Goal: Task Accomplishment & Management: Manage account settings

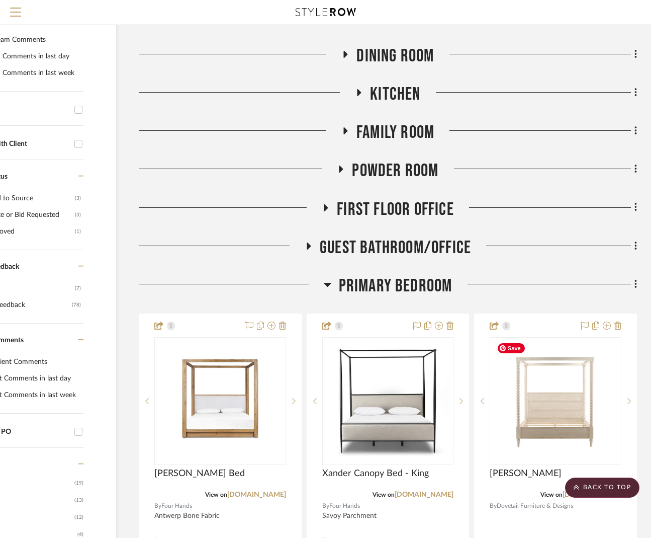
scroll to position [237, 73]
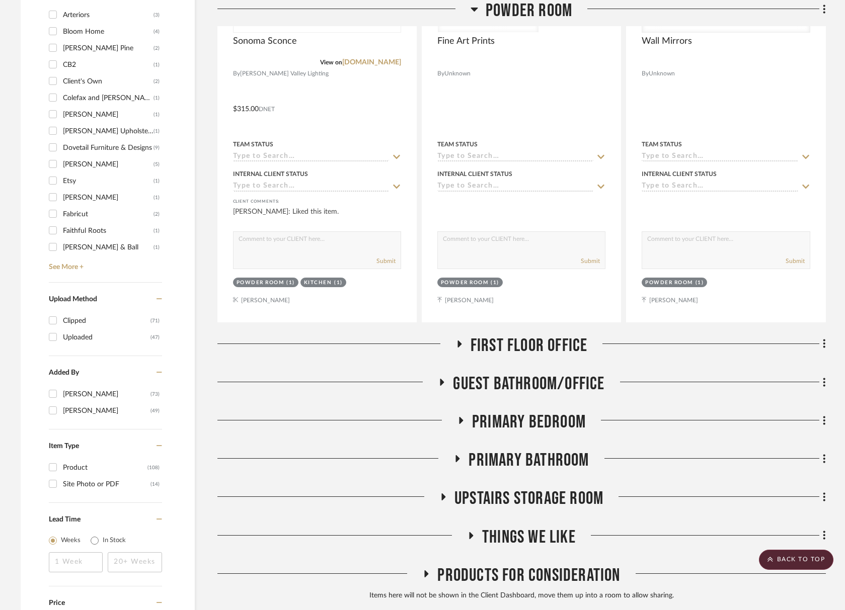
scroll to position [306, 0]
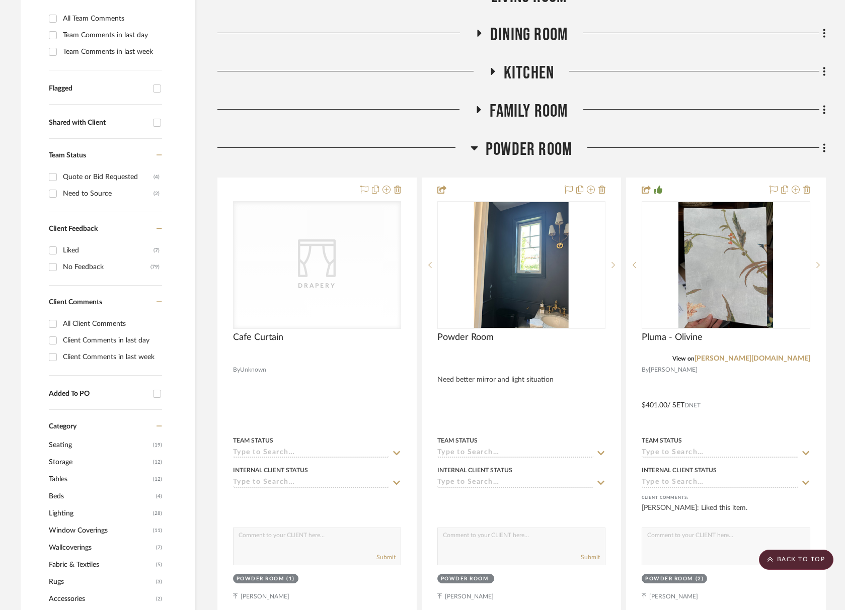
drag, startPoint x: 527, startPoint y: 133, endPoint x: 518, endPoint y: 126, distance: 11.1
click at [523, 141] on span "Powder Room" at bounding box center [528, 150] width 87 height 22
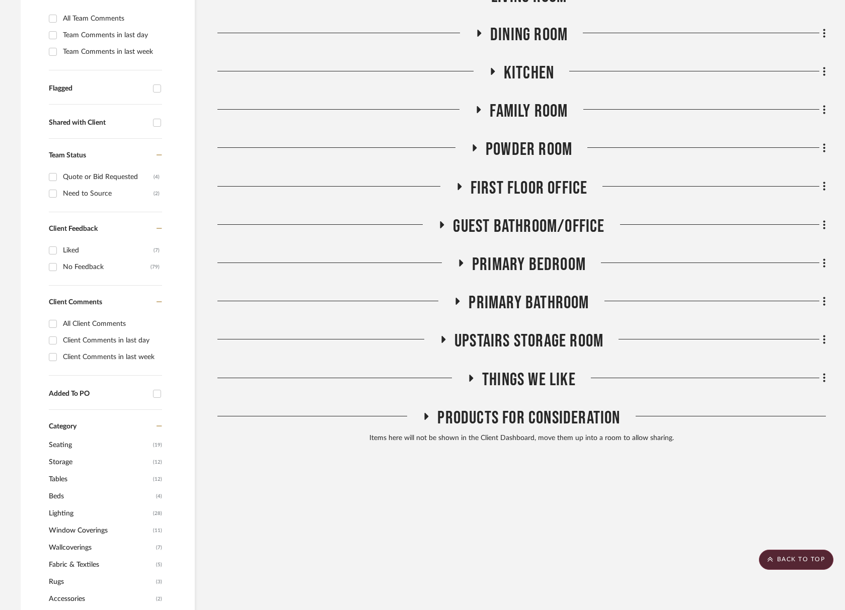
click at [564, 257] on span "Primary Bedroom" at bounding box center [529, 265] width 114 height 22
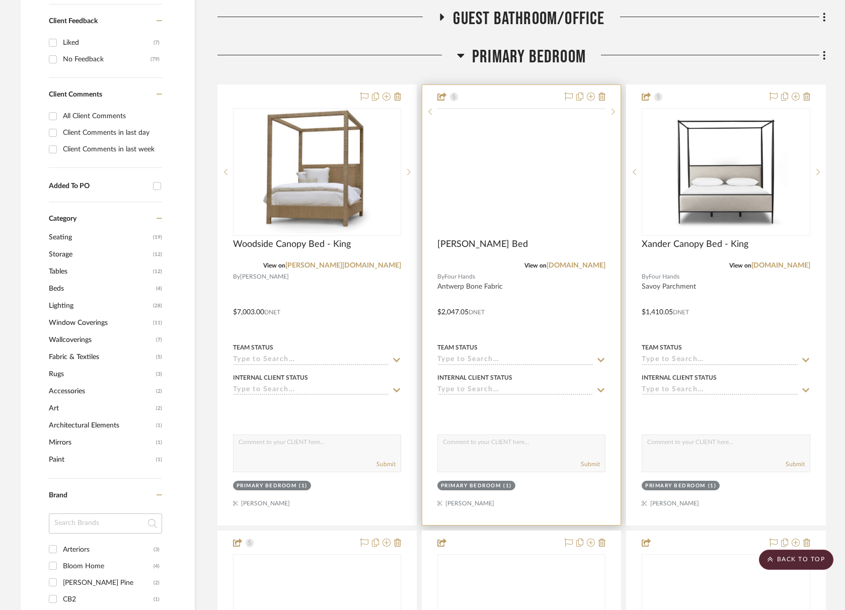
scroll to position [551, 0]
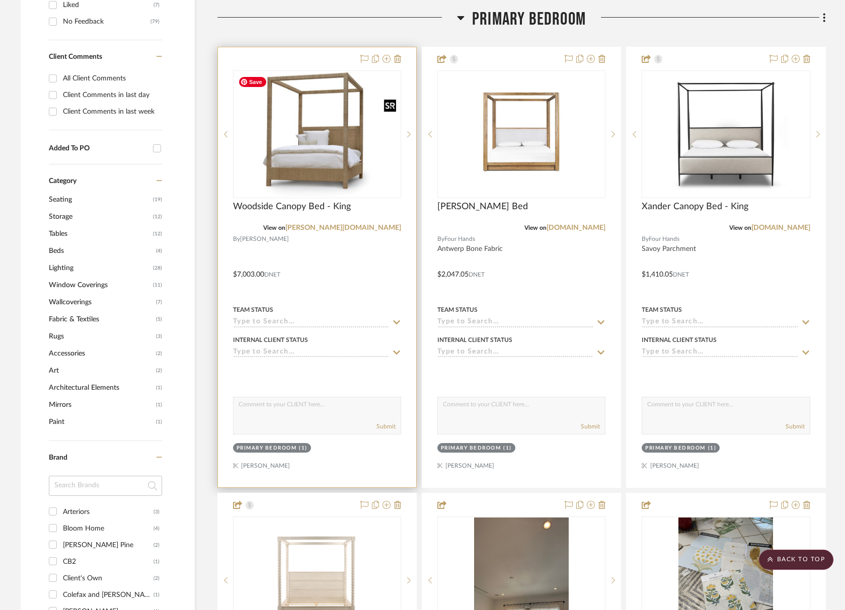
click at [0, 0] on img at bounding box center [0, 0] width 0 height 0
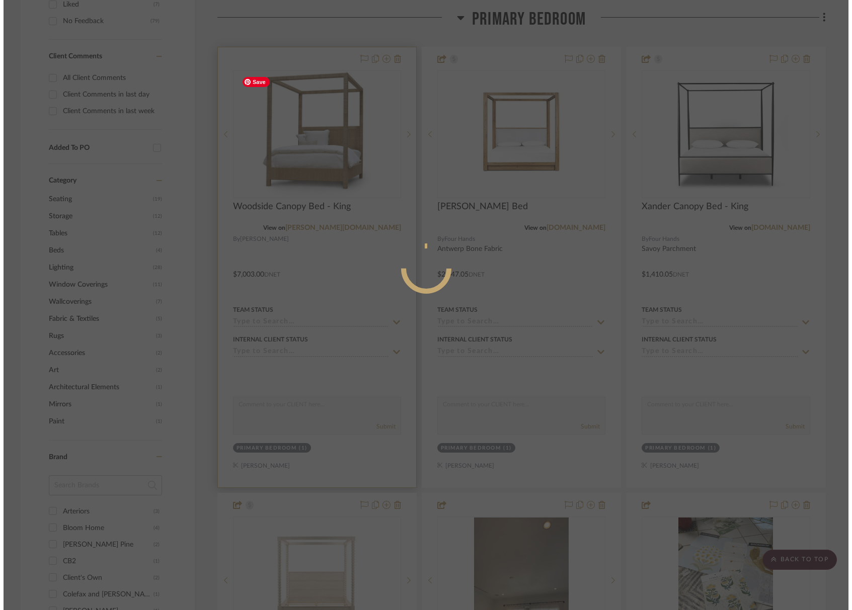
scroll to position [0, 0]
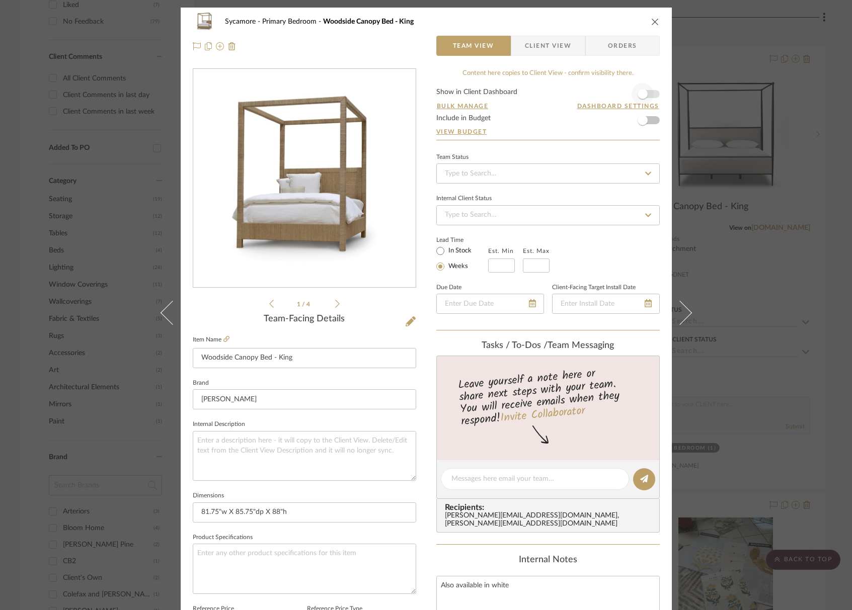
drag, startPoint x: 655, startPoint y: 87, endPoint x: 648, endPoint y: 92, distance: 9.1
click at [655, 87] on div "Content here copies to Client View - confirm visibility there. Show in Client D…" at bounding box center [547, 482] width 223 height 828
click at [644, 94] on span "button" at bounding box center [642, 94] width 22 height 22
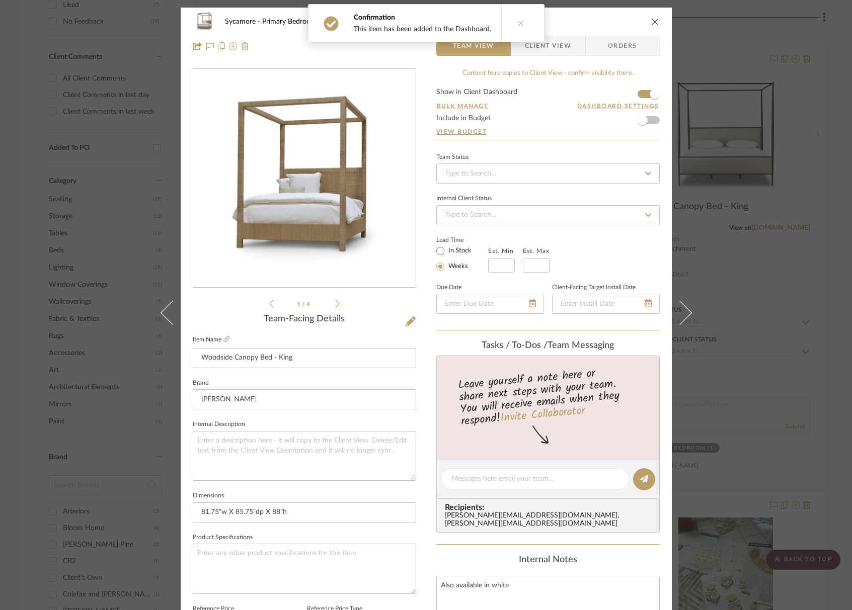
click at [652, 24] on icon "close" at bounding box center [655, 22] width 8 height 8
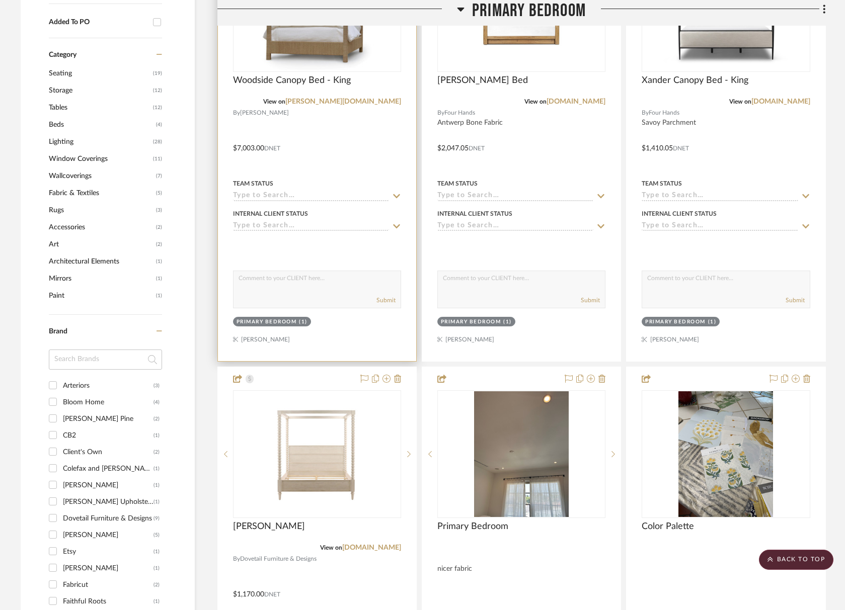
scroll to position [692, 0]
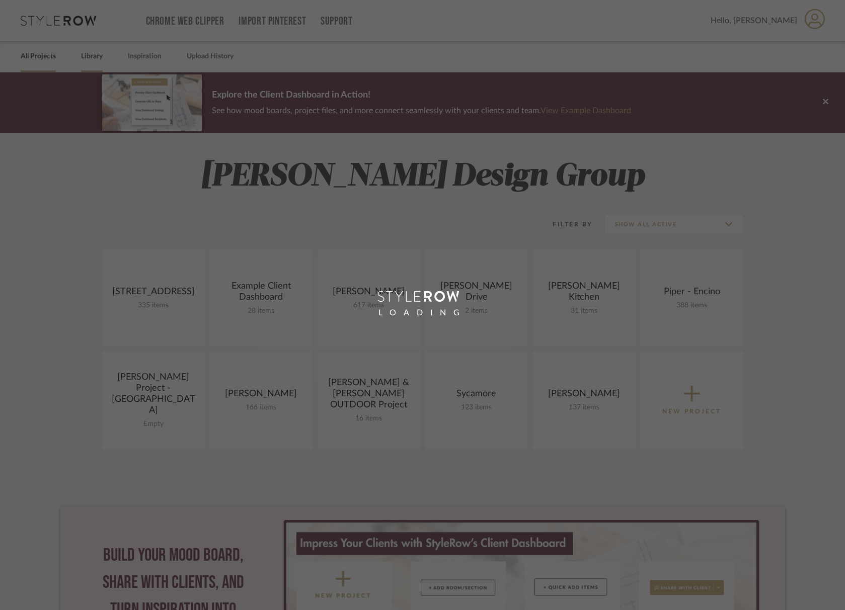
click at [91, 60] on div "LOADING" at bounding box center [422, 305] width 845 height 610
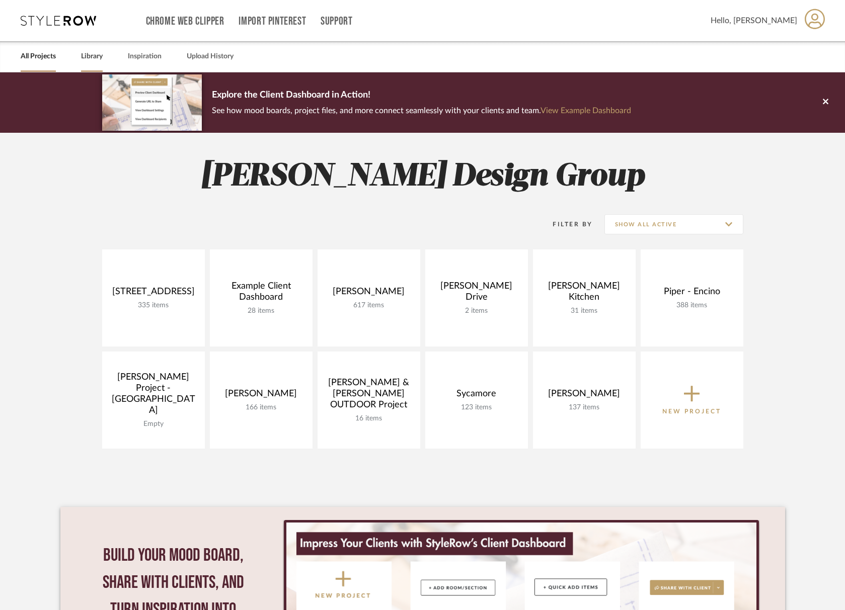
click at [94, 56] on link "Library" at bounding box center [92, 57] width 22 height 14
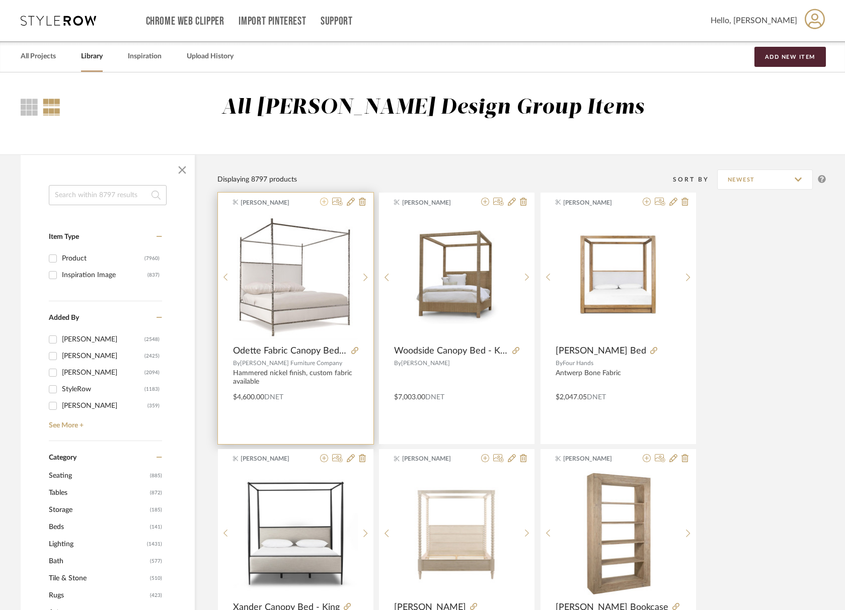
click at [325, 203] on icon at bounding box center [324, 202] width 8 height 8
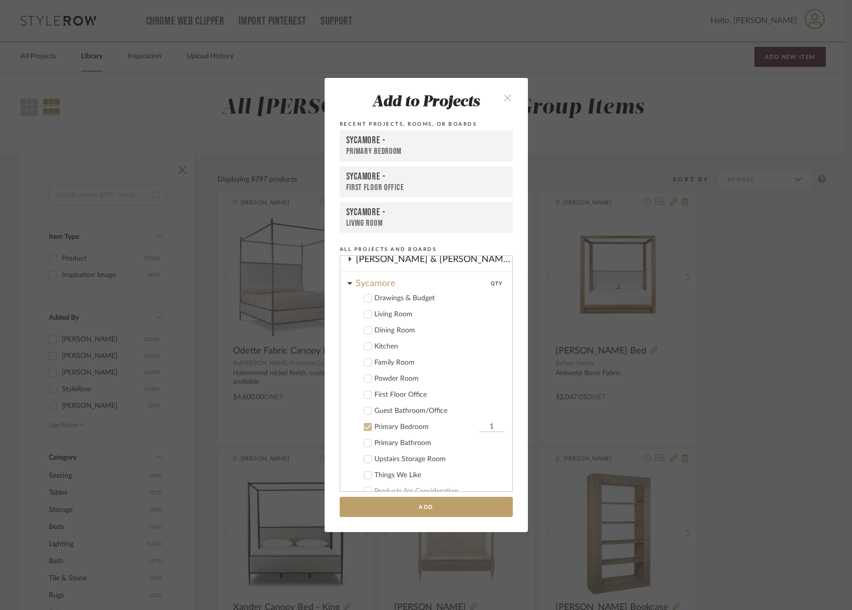
scroll to position [210, 0]
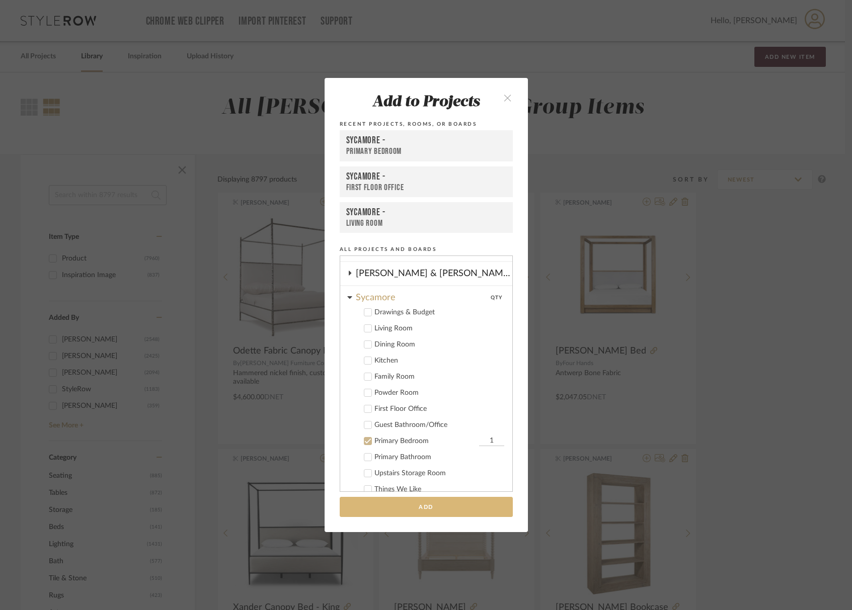
click at [426, 515] on button "Add" at bounding box center [426, 507] width 173 height 21
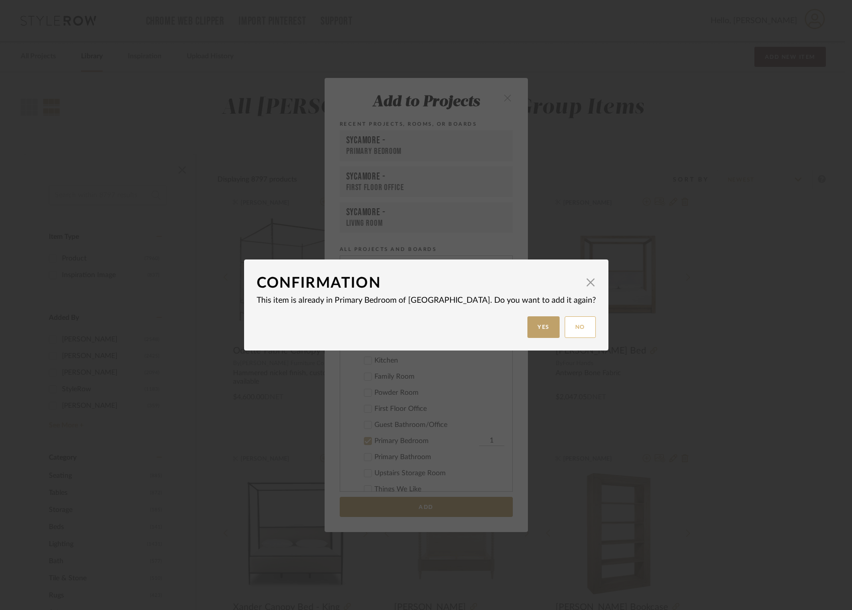
click at [564, 322] on button "No" at bounding box center [579, 327] width 31 height 22
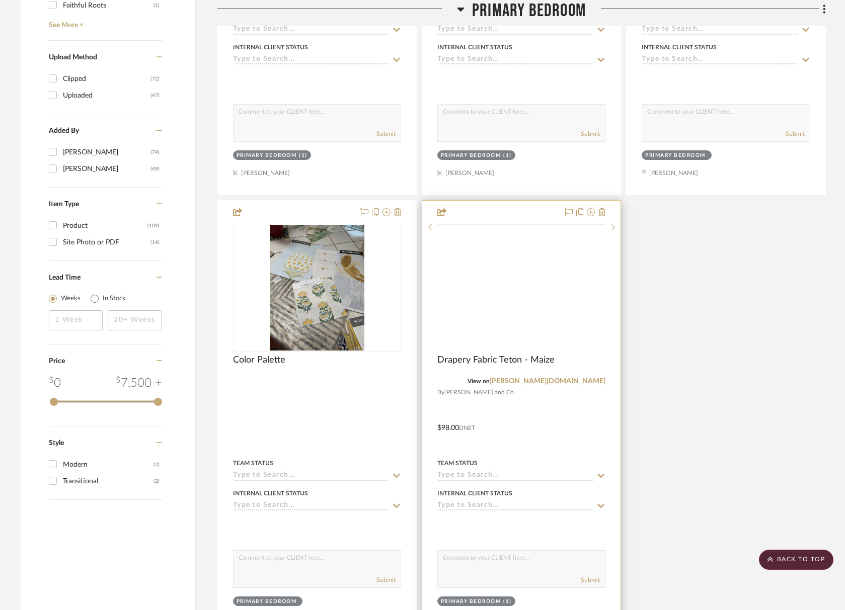
scroll to position [1434, 0]
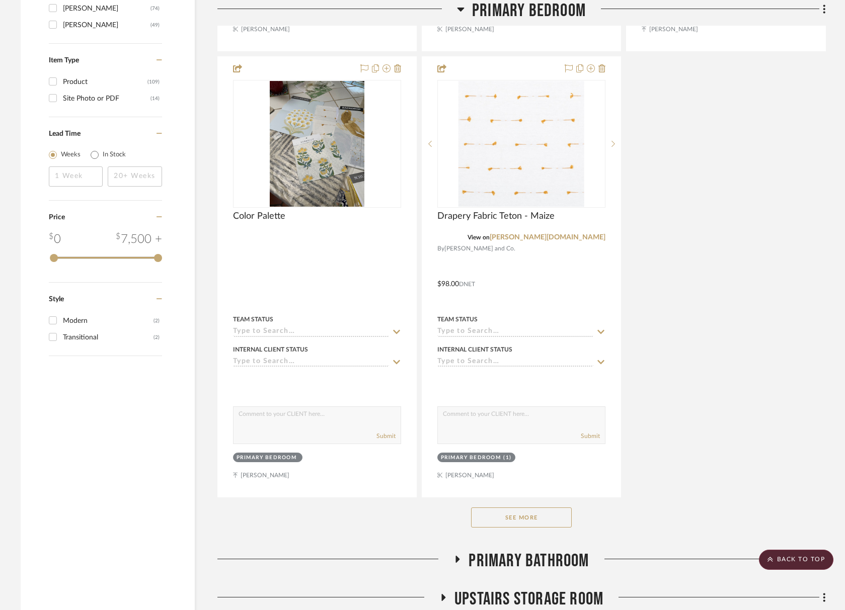
click at [519, 514] on button "See More" at bounding box center [521, 518] width 101 height 20
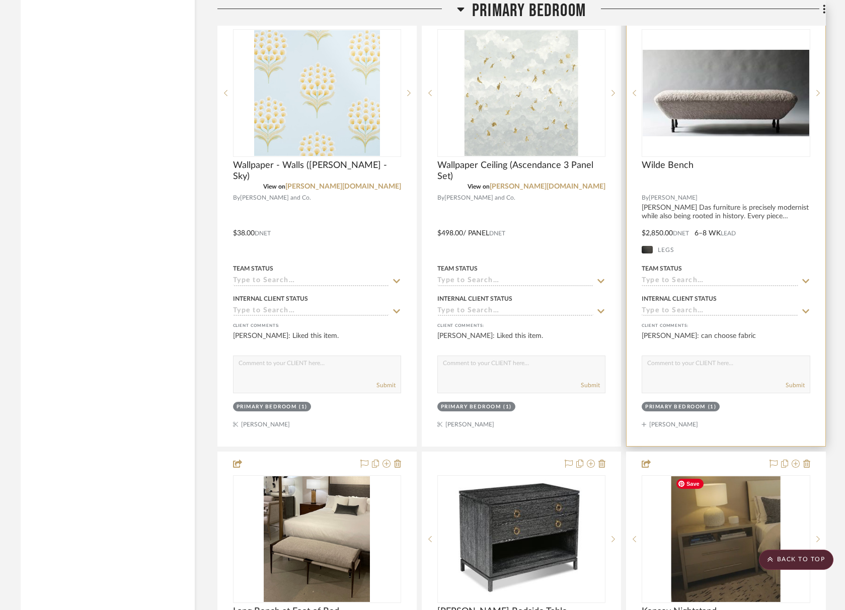
scroll to position [2285, 0]
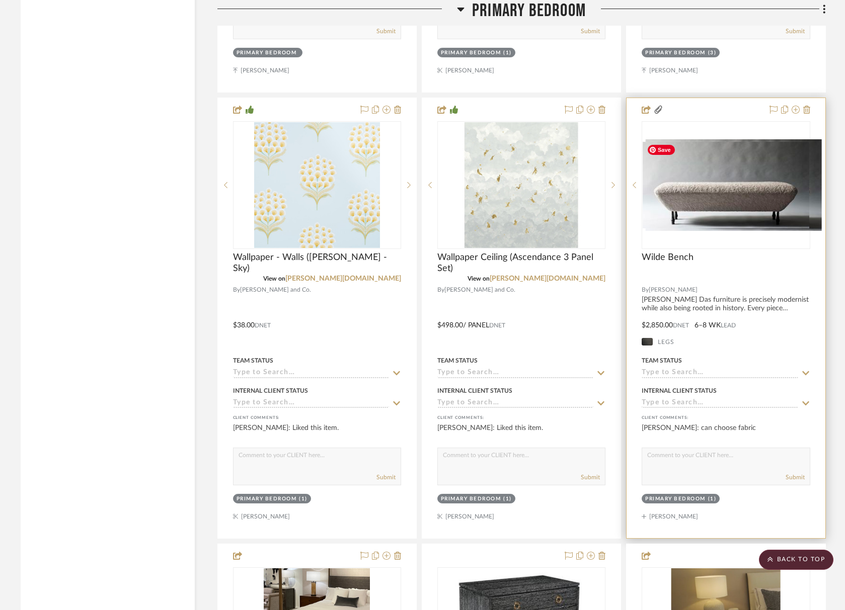
click at [816, 184] on icon at bounding box center [818, 185] width 4 height 7
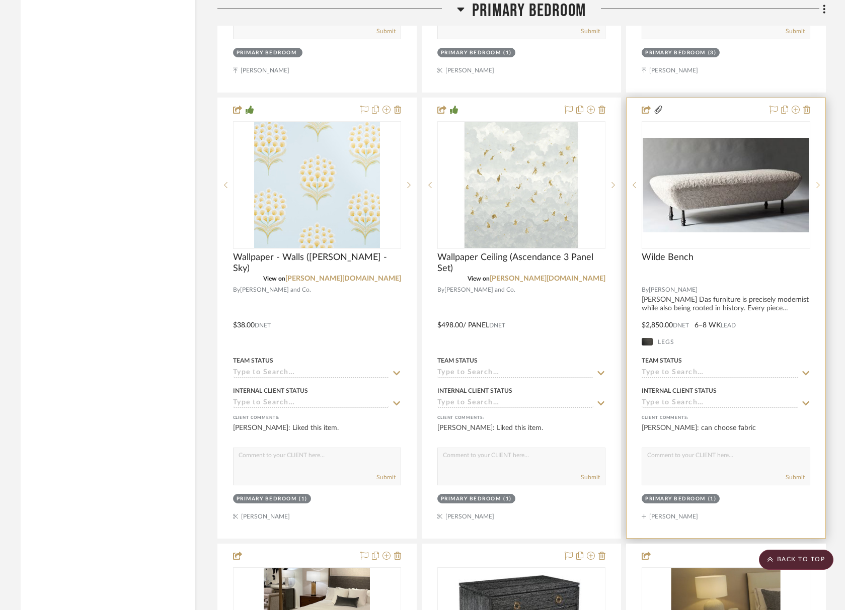
click at [816, 184] on icon at bounding box center [818, 185] width 4 height 7
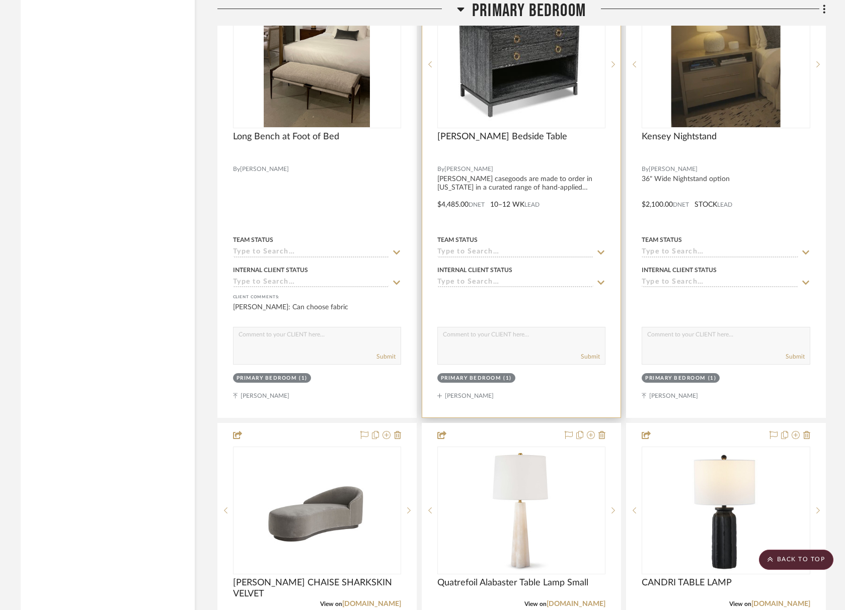
scroll to position [3008, 0]
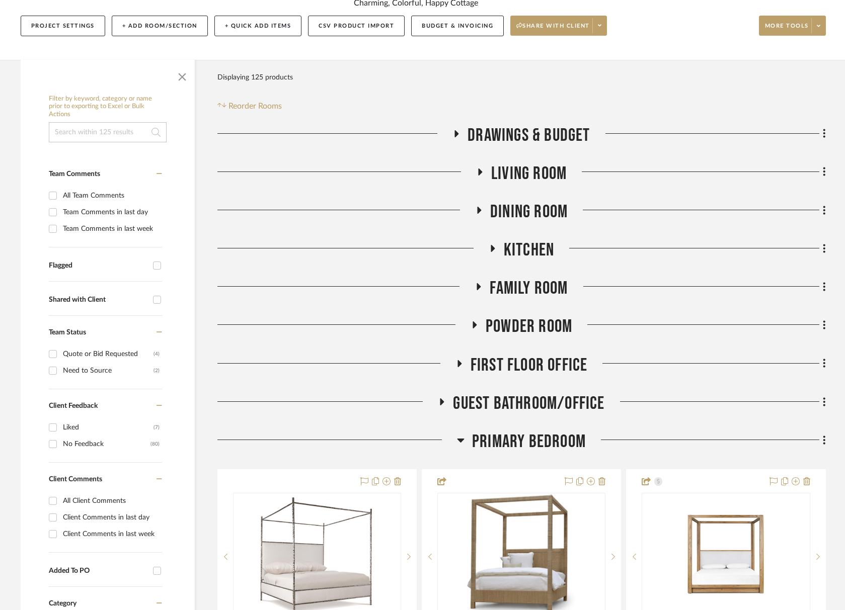
scroll to position [130, 0]
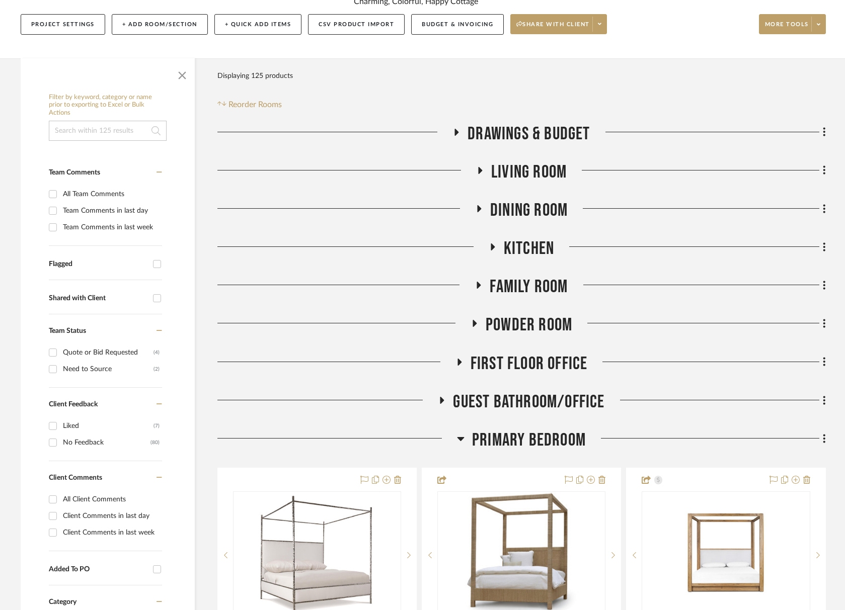
click at [528, 360] on span "First Floor Office" at bounding box center [528, 364] width 117 height 22
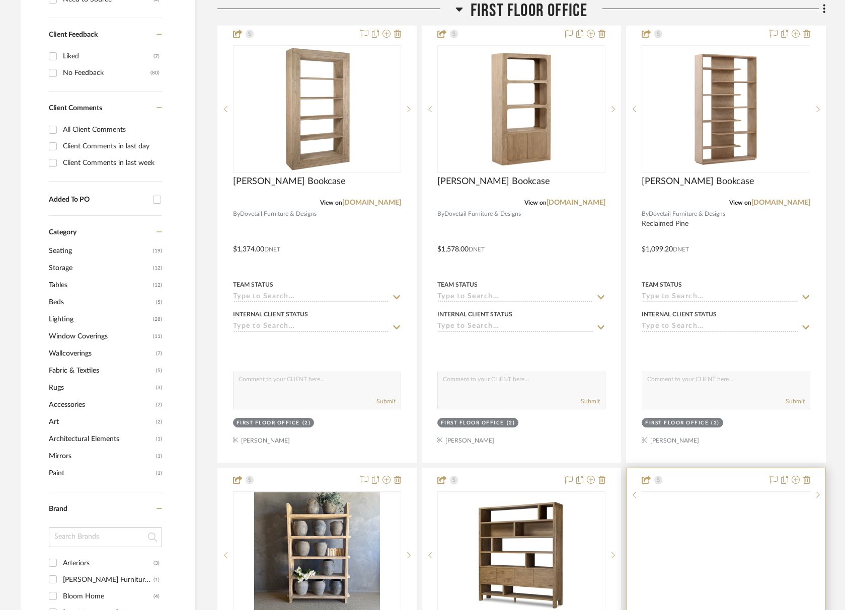
scroll to position [650, 0]
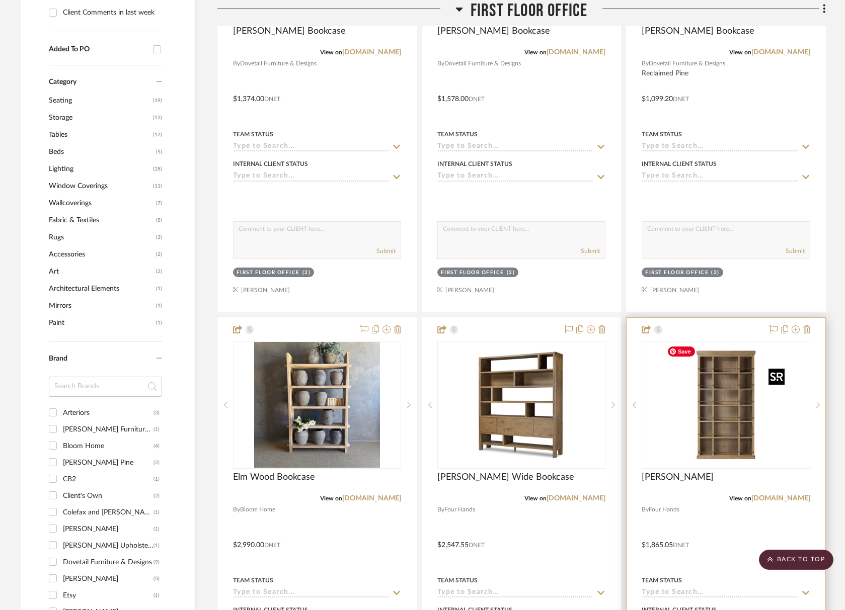
click at [721, 426] on img "0" at bounding box center [725, 405] width 126 height 126
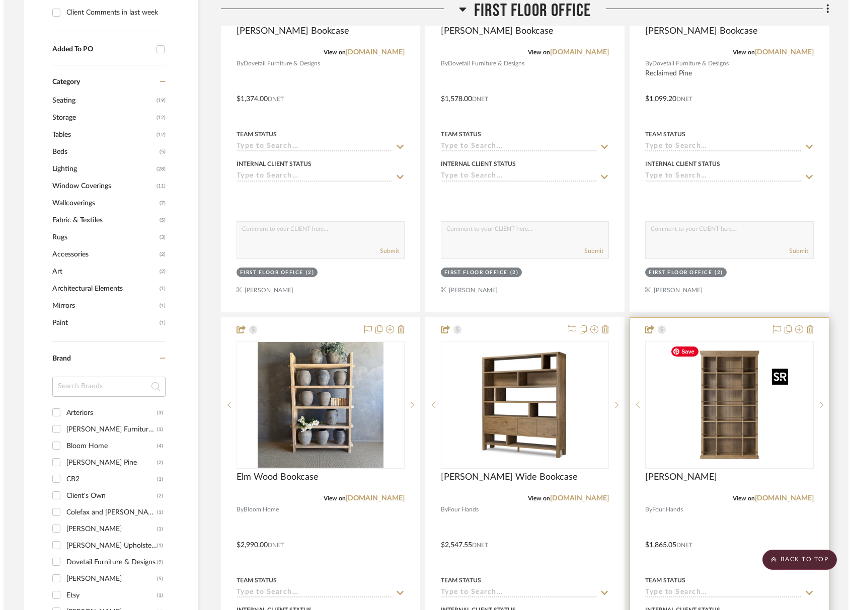
scroll to position [0, 0]
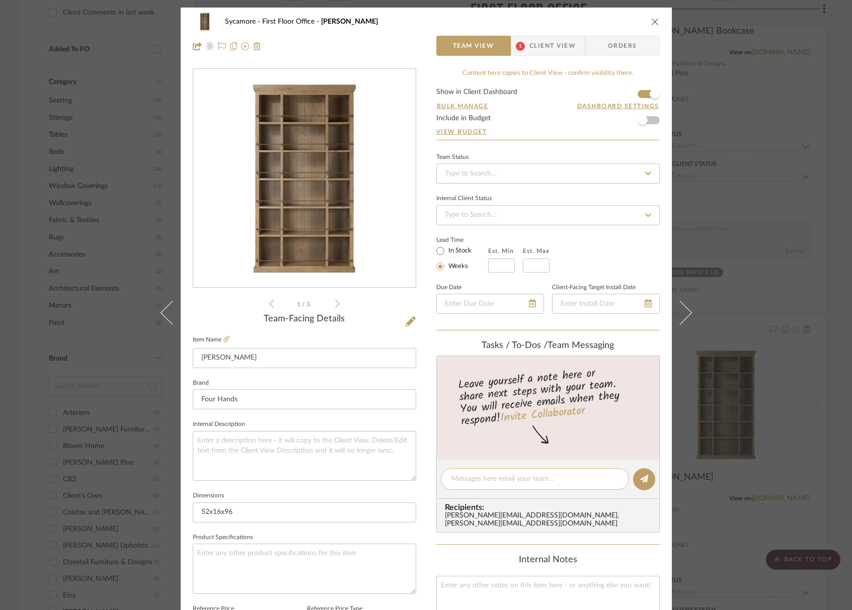
click at [499, 480] on textarea at bounding box center [534, 479] width 167 height 11
type textarea "could use this in her bedroom as well. It's a"
click at [645, 19] on div "Sycamore First Floor Office Alistair Bookcase" at bounding box center [426, 22] width 467 height 20
drag, startPoint x: 649, startPoint y: 20, endPoint x: 643, endPoint y: 35, distance: 16.7
click at [651, 20] on icon "close" at bounding box center [655, 22] width 8 height 8
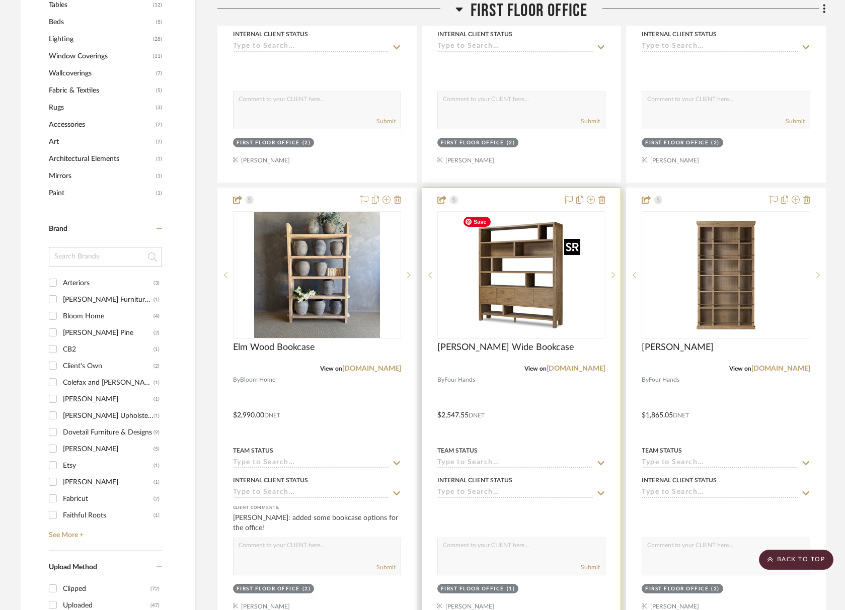
scroll to position [781, 0]
click at [532, 321] on img "0" at bounding box center [521, 275] width 126 height 126
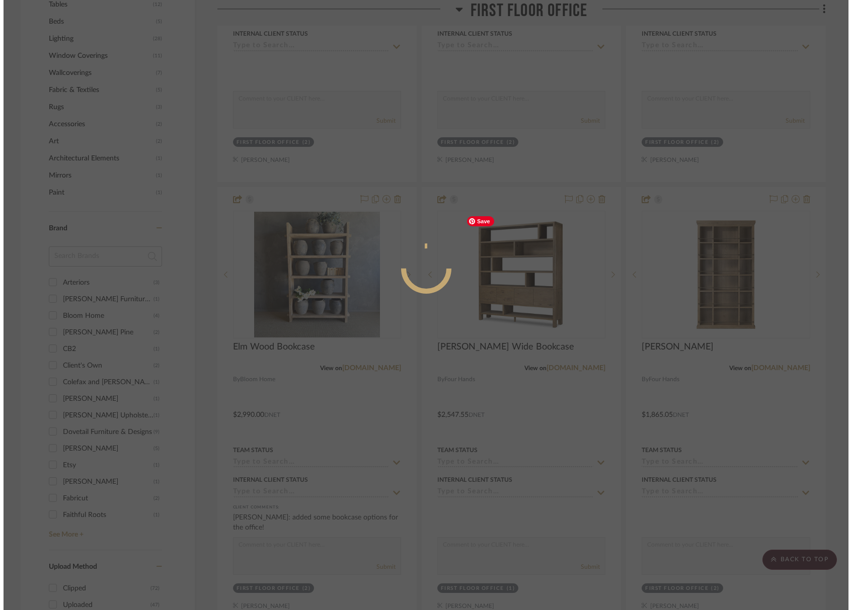
scroll to position [0, 0]
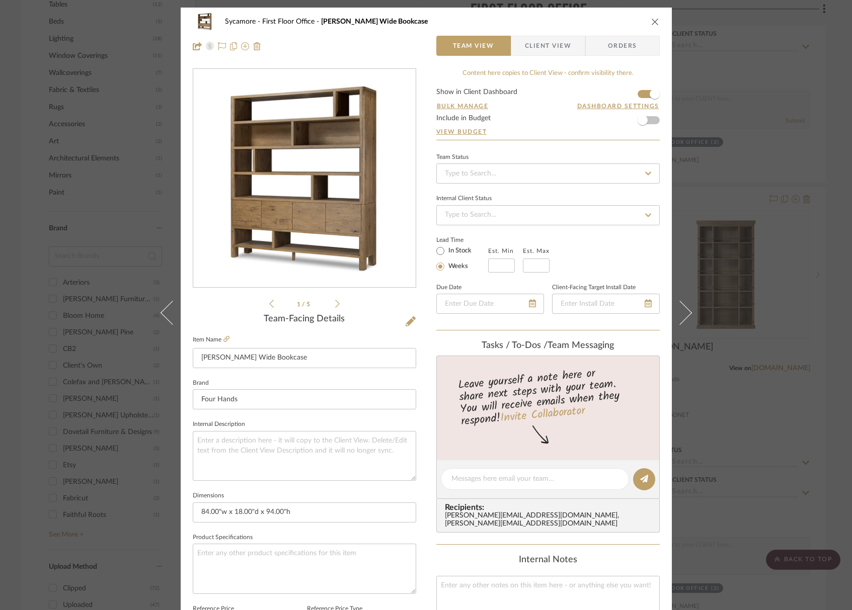
drag, startPoint x: 650, startPoint y: 19, endPoint x: 549, endPoint y: 136, distance: 154.8
click at [651, 19] on icon "close" at bounding box center [655, 22] width 8 height 8
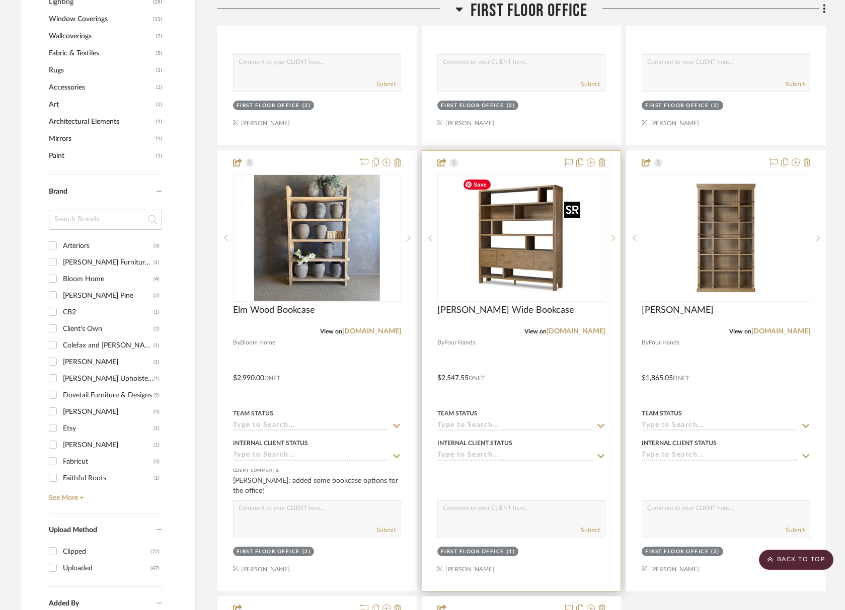
scroll to position [815, 0]
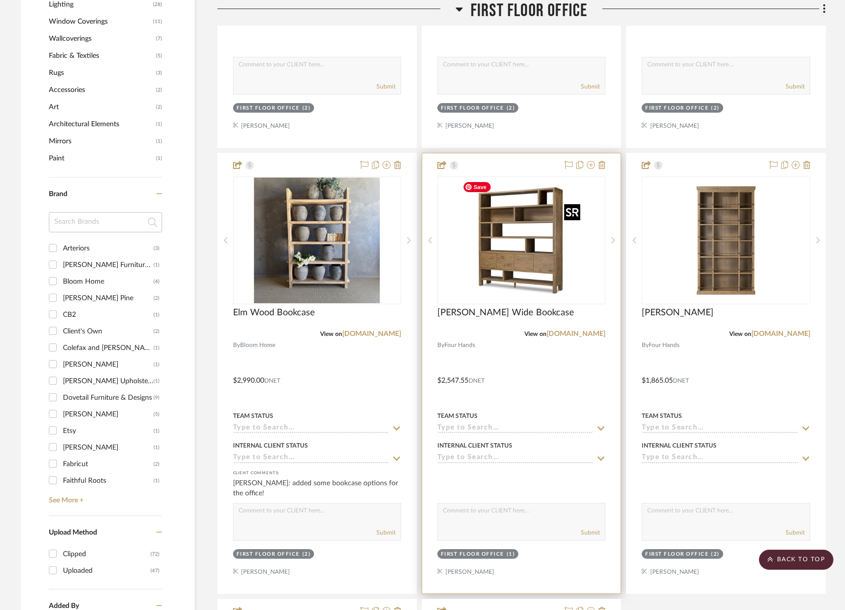
click at [513, 263] on img "0" at bounding box center [521, 241] width 126 height 126
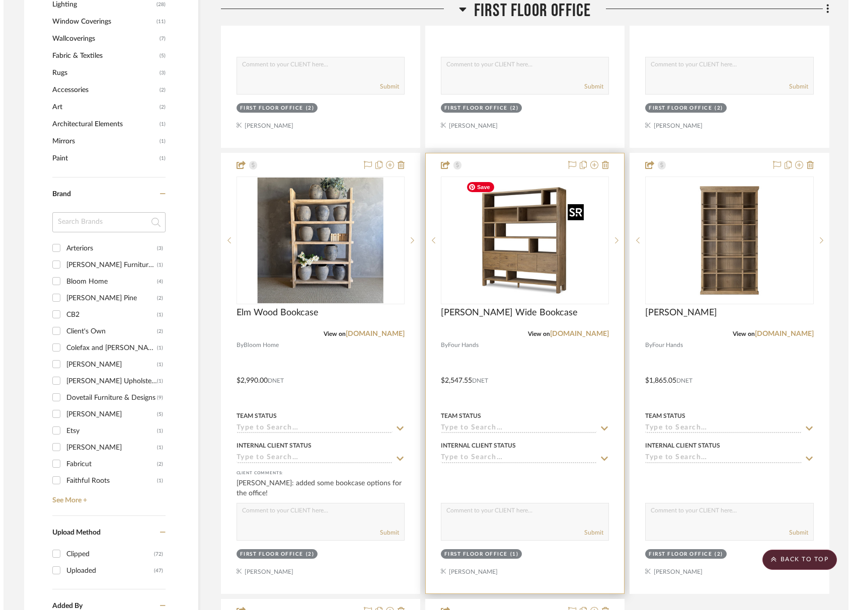
scroll to position [0, 0]
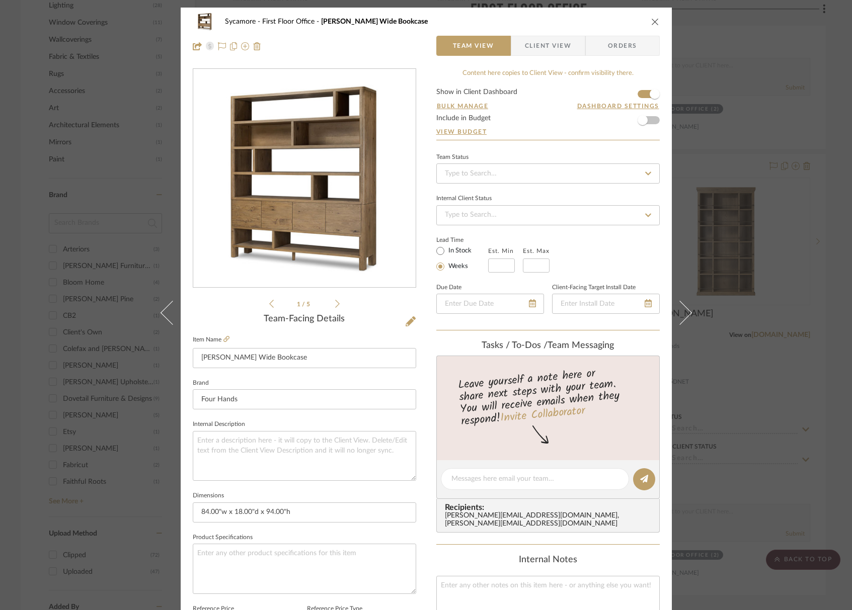
click at [644, 20] on div "Sycamore First Floor Office Noeline Wide Bookcase" at bounding box center [426, 22] width 467 height 20
click at [652, 21] on icon "close" at bounding box center [655, 22] width 8 height 8
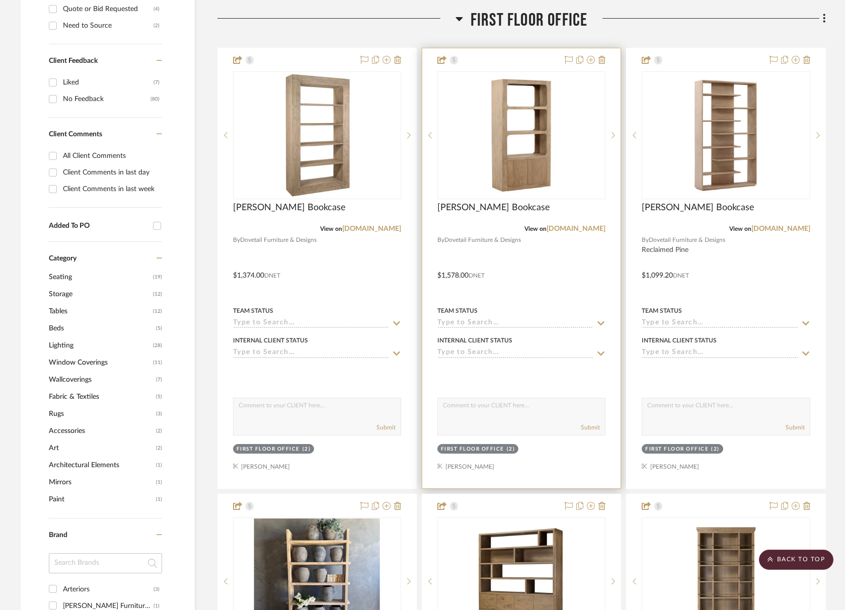
scroll to position [474, 0]
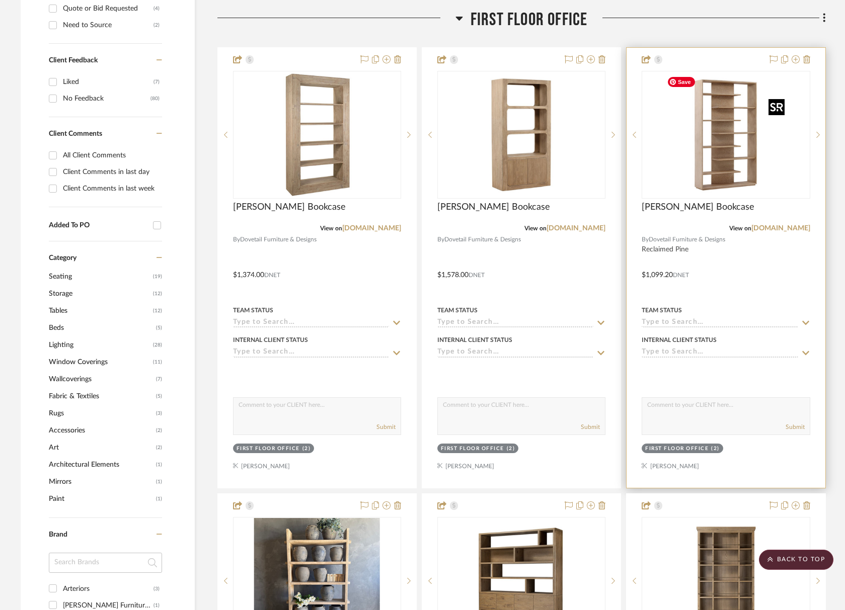
click at [757, 152] on img "0" at bounding box center [725, 135] width 126 height 126
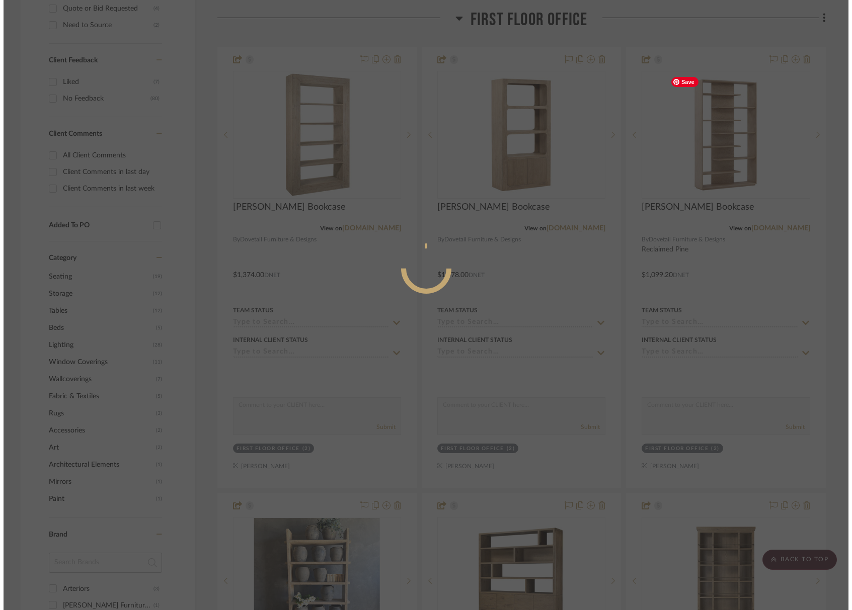
scroll to position [0, 0]
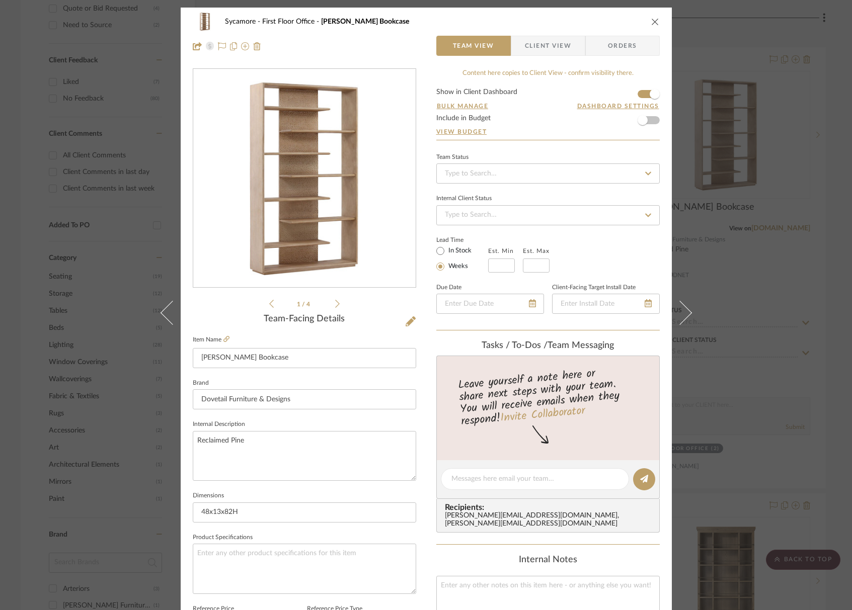
click at [652, 21] on icon "close" at bounding box center [655, 22] width 8 height 8
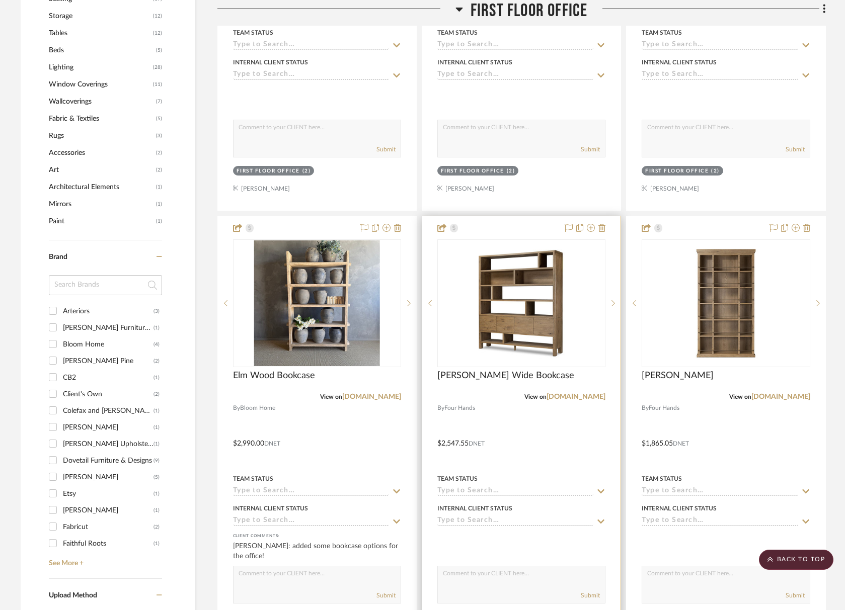
scroll to position [1193, 0]
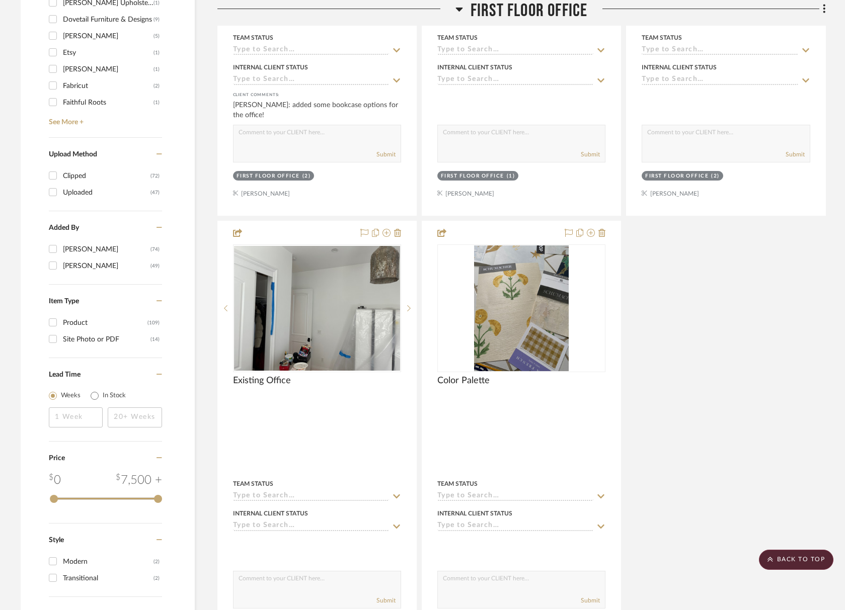
click at [539, 7] on span "First Floor Office" at bounding box center [528, 11] width 117 height 22
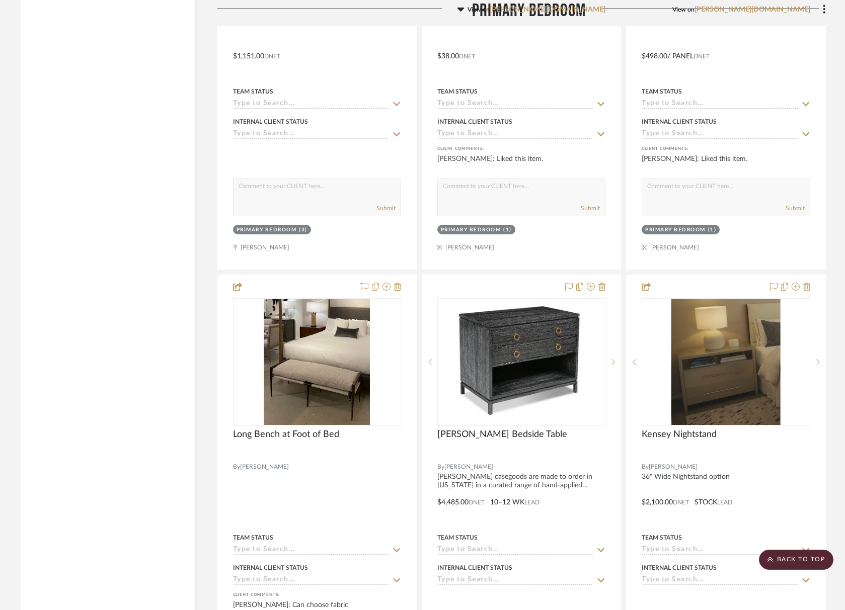
scroll to position [2510, 0]
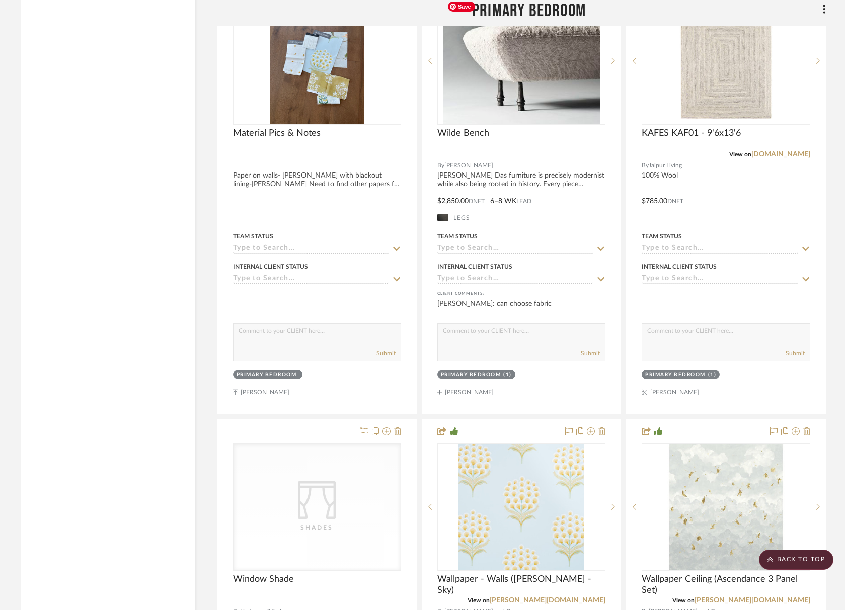
click at [537, 17] on span "Primary Bedroom" at bounding box center [529, 11] width 114 height 22
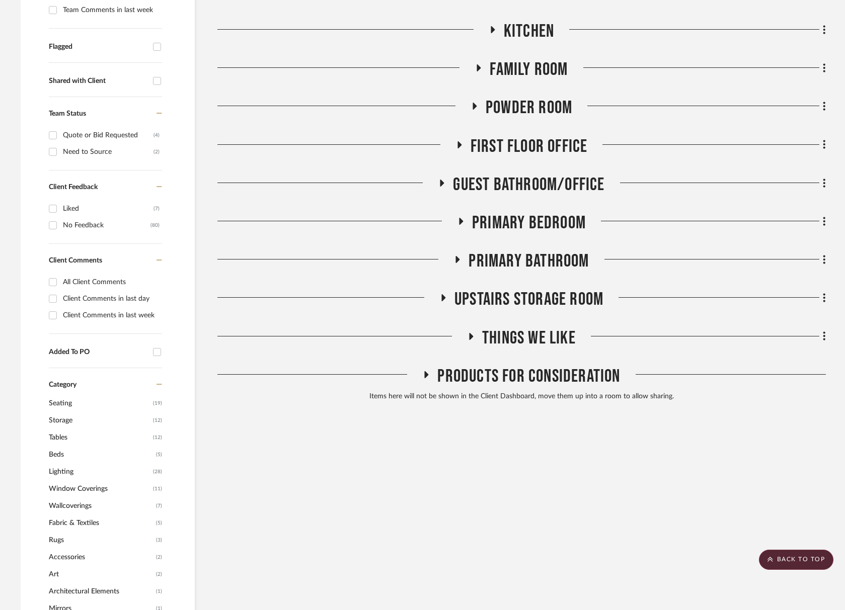
scroll to position [281, 0]
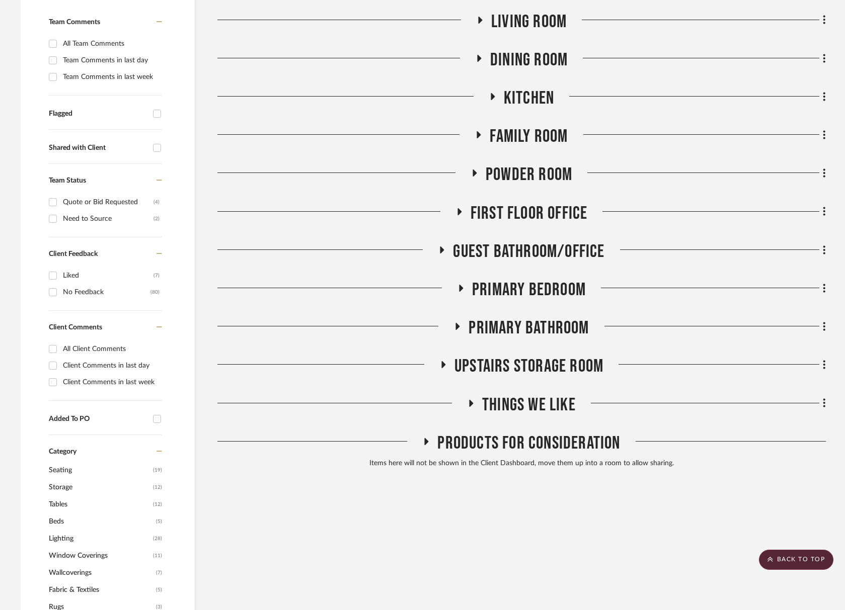
click at [524, 207] on span "First Floor Office" at bounding box center [528, 214] width 117 height 22
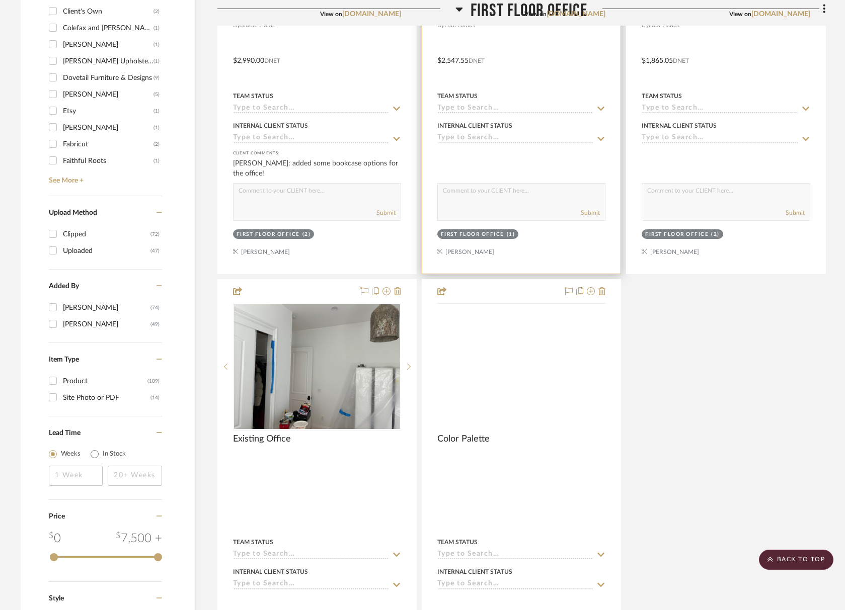
scroll to position [1395, 0]
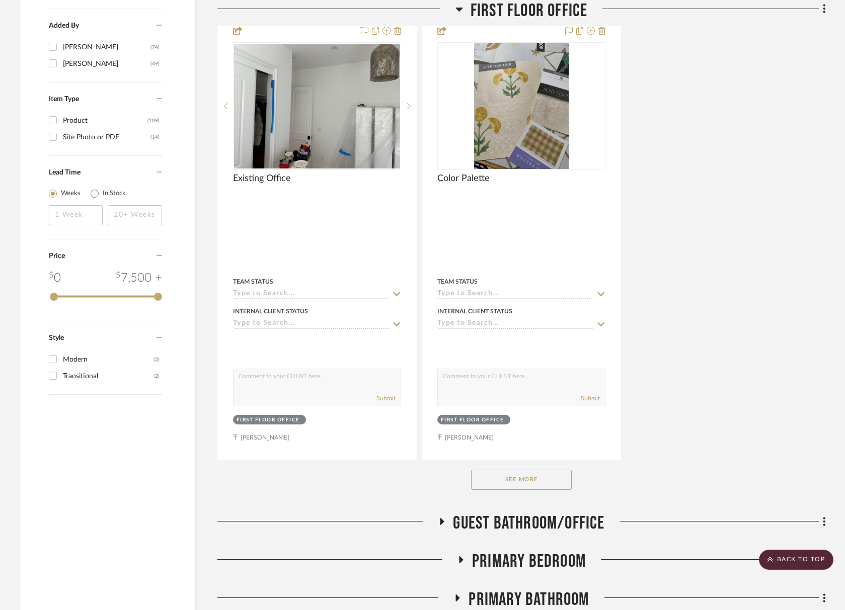
click at [546, 484] on button "See More" at bounding box center [521, 480] width 101 height 20
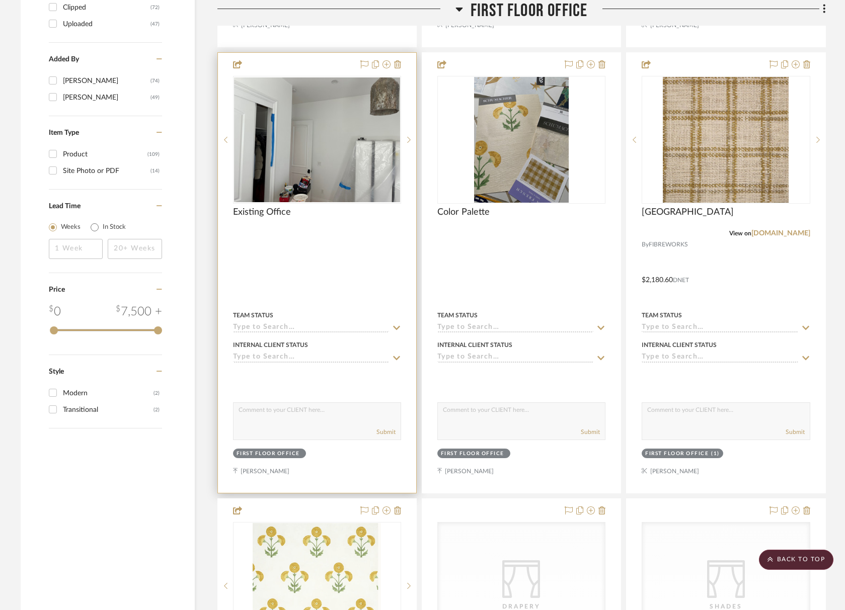
scroll to position [1187, 0]
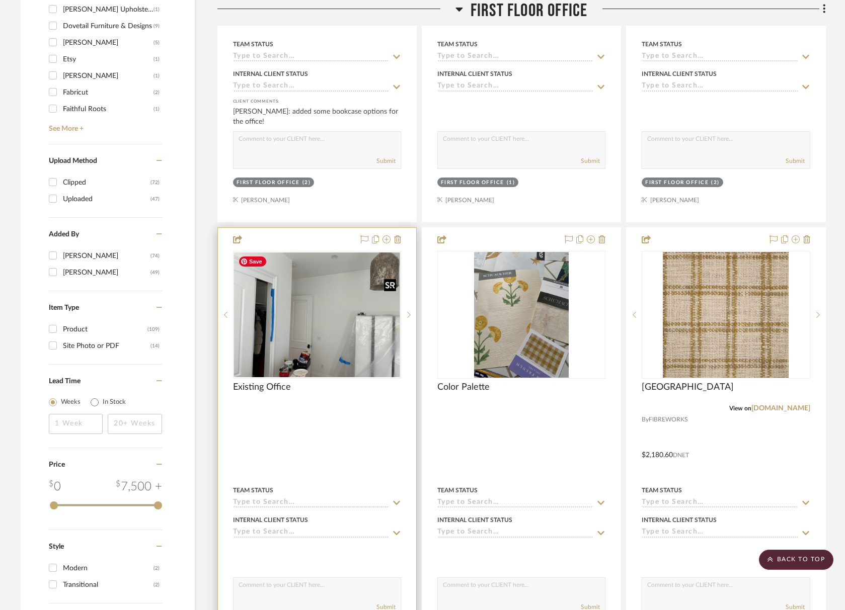
click at [0, 0] on img at bounding box center [0, 0] width 0 height 0
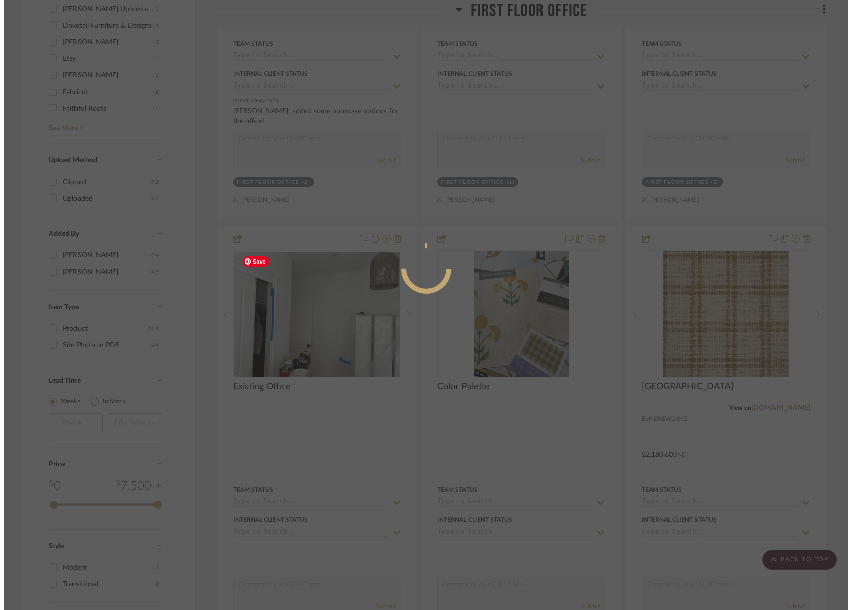
scroll to position [0, 0]
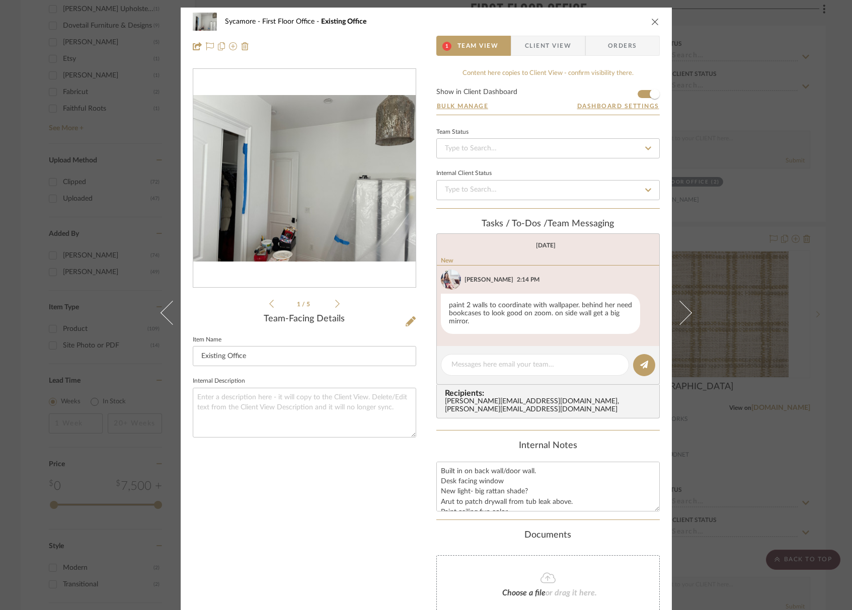
drag, startPoint x: 655, startPoint y: 17, endPoint x: 651, endPoint y: 22, distance: 6.1
click at [655, 18] on div "Sycamore First Floor Office Existing Office" at bounding box center [426, 22] width 467 height 20
click at [651, 22] on icon "close" at bounding box center [655, 22] width 8 height 8
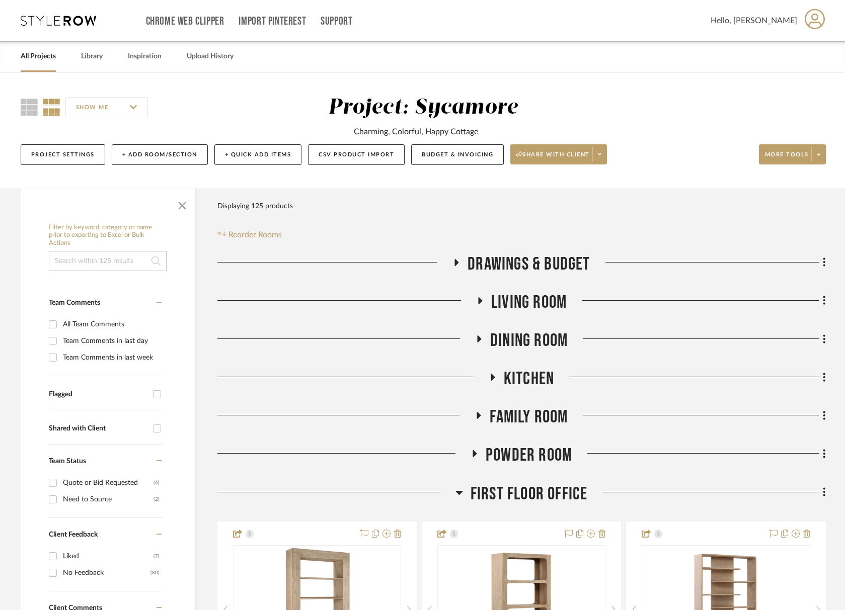
click at [108, 52] on div "All Projects Library Inspiration Upload History" at bounding box center [423, 56] width 834 height 31
click at [91, 53] on link "Library" at bounding box center [92, 57] width 22 height 14
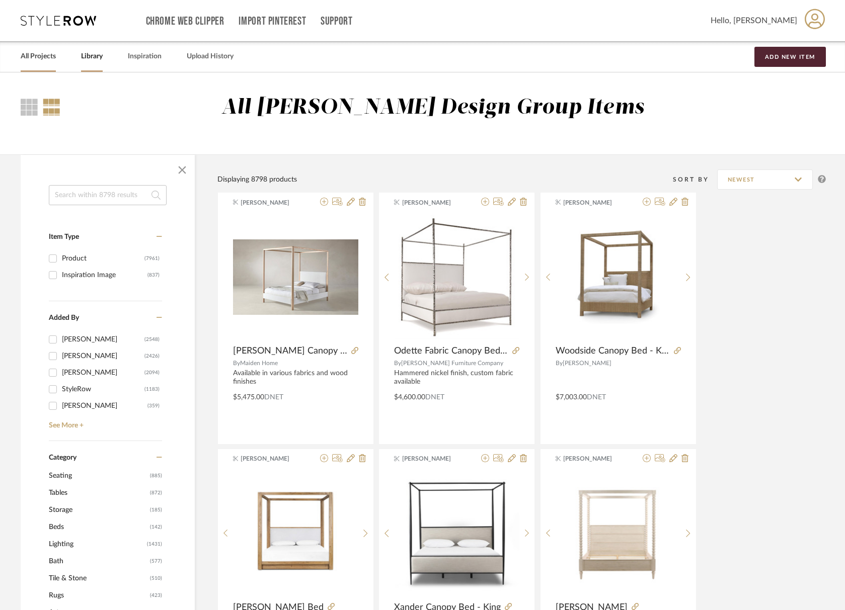
click at [27, 51] on link "All Projects" at bounding box center [38, 57] width 35 height 14
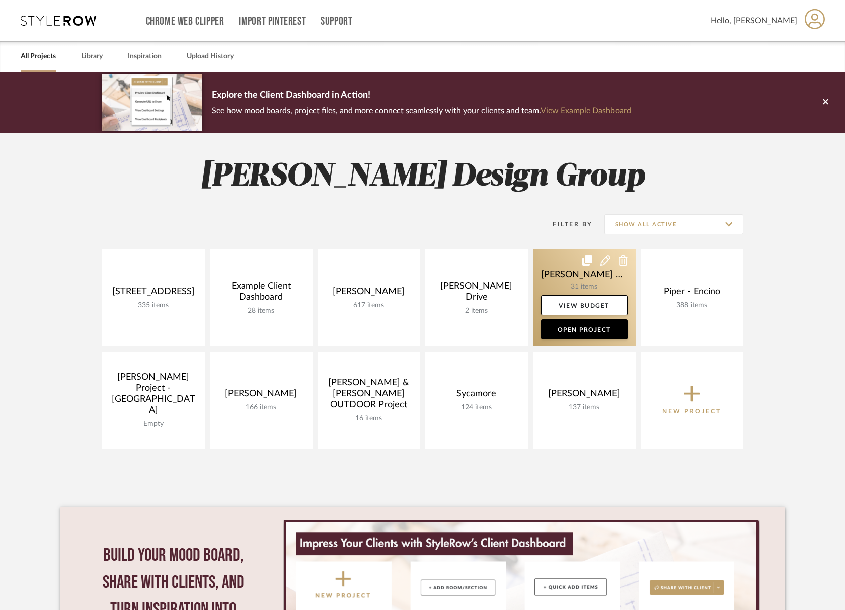
click at [591, 283] on link at bounding box center [584, 297] width 103 height 97
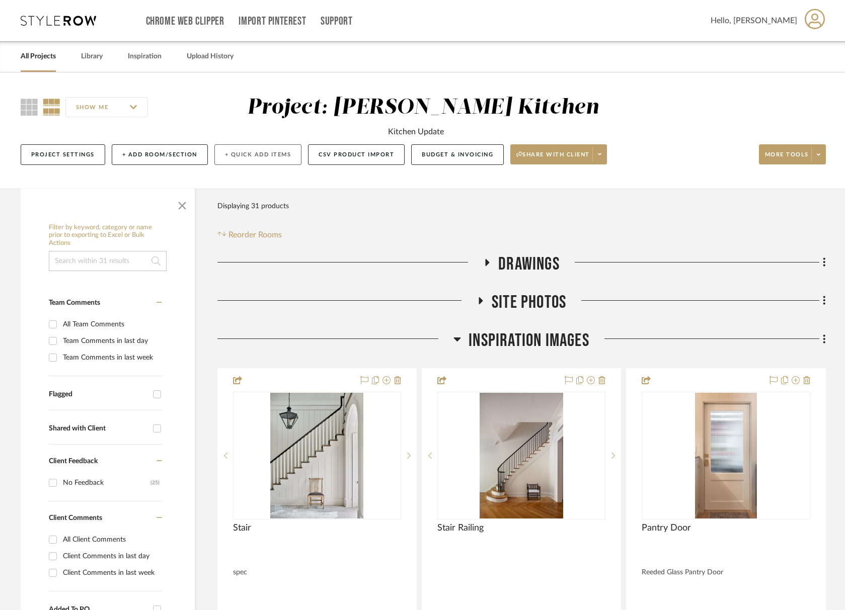
drag, startPoint x: 482, startPoint y: 350, endPoint x: 269, endPoint y: 159, distance: 286.0
click at [481, 350] on span "Inspiration Images" at bounding box center [528, 341] width 121 height 22
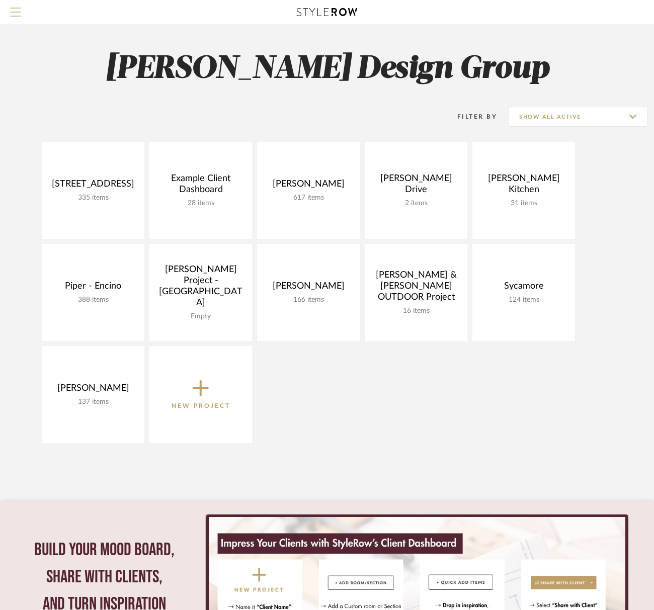
click at [8, 5] on button "Menu" at bounding box center [15, 12] width 31 height 25
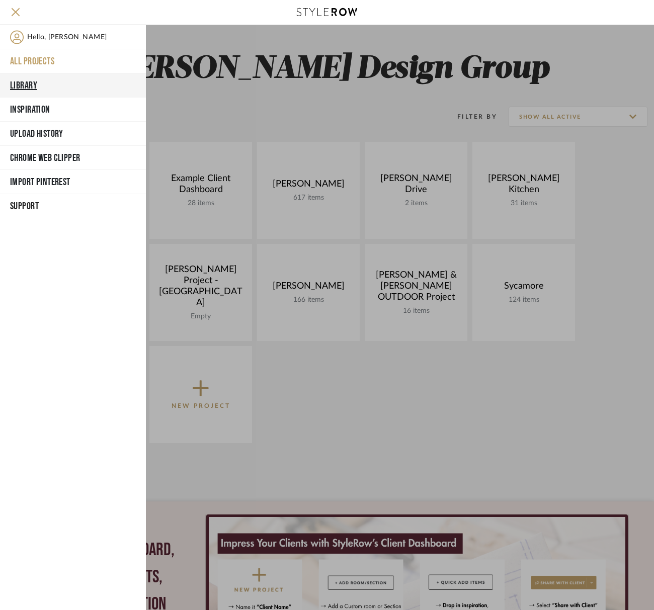
drag, startPoint x: 22, startPoint y: 82, endPoint x: 205, endPoint y: 69, distance: 184.1
click at [22, 82] on button "Library" at bounding box center [73, 85] width 146 height 24
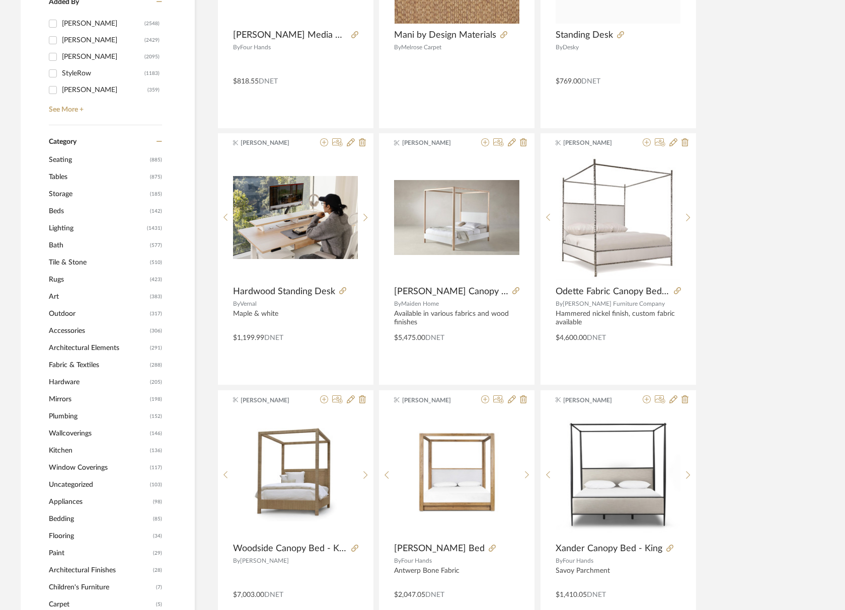
scroll to position [426, 0]
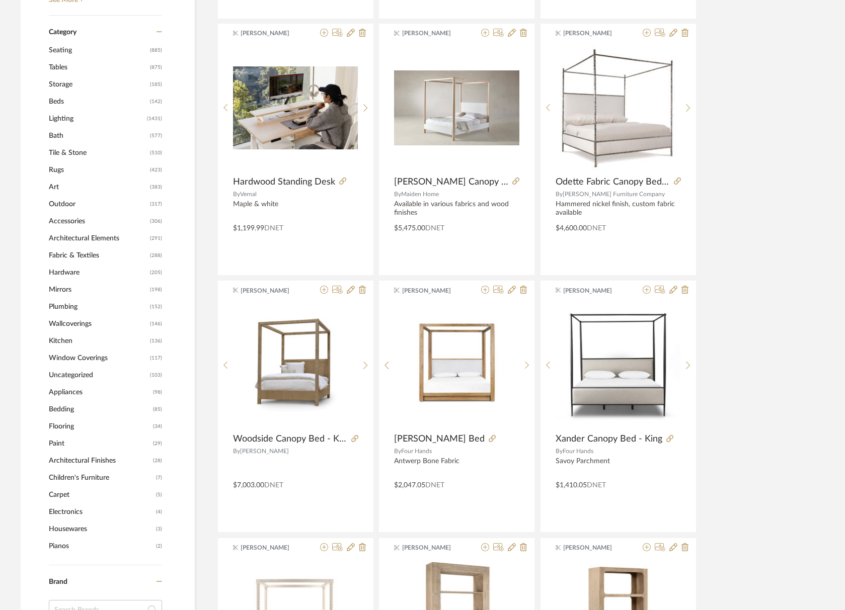
click at [64, 51] on span "Seating" at bounding box center [98, 50] width 99 height 17
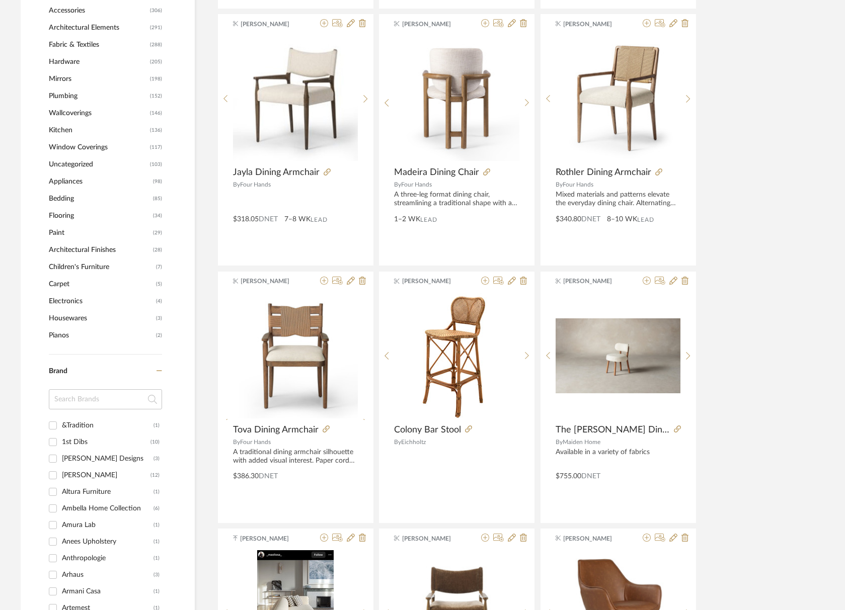
scroll to position [740, 0]
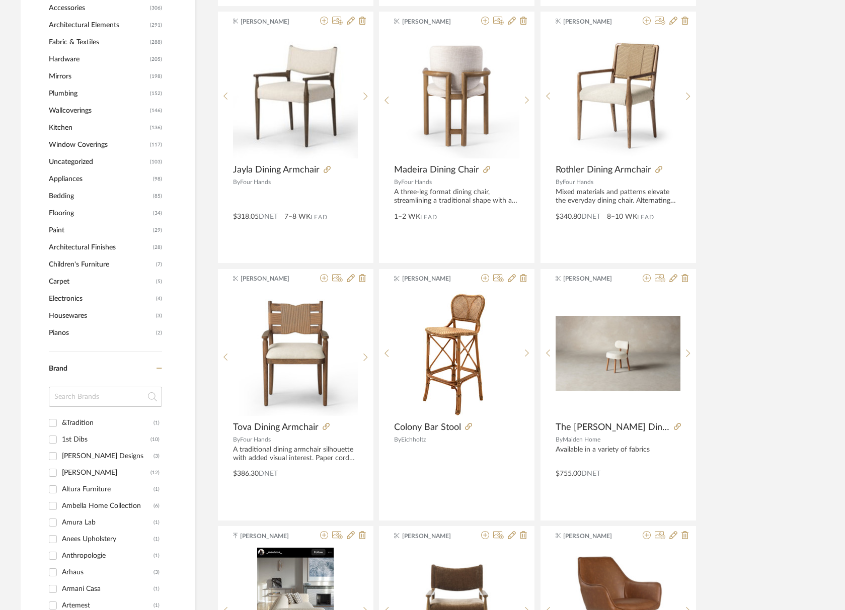
click at [75, 392] on input at bounding box center [105, 397] width 113 height 20
type input "four"
click at [51, 426] on input "Four Hands (128)" at bounding box center [53, 423] width 16 height 16
checkbox input "true"
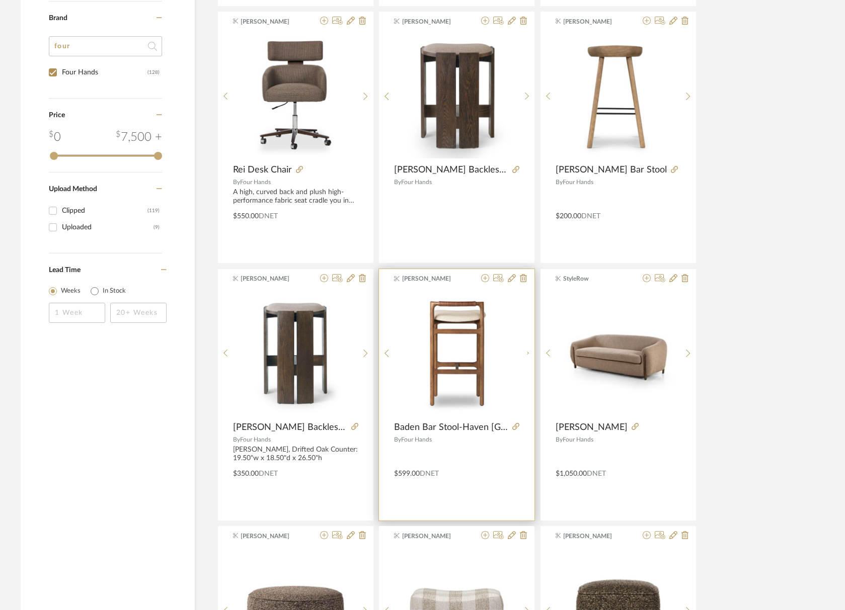
scroll to position [714, 0]
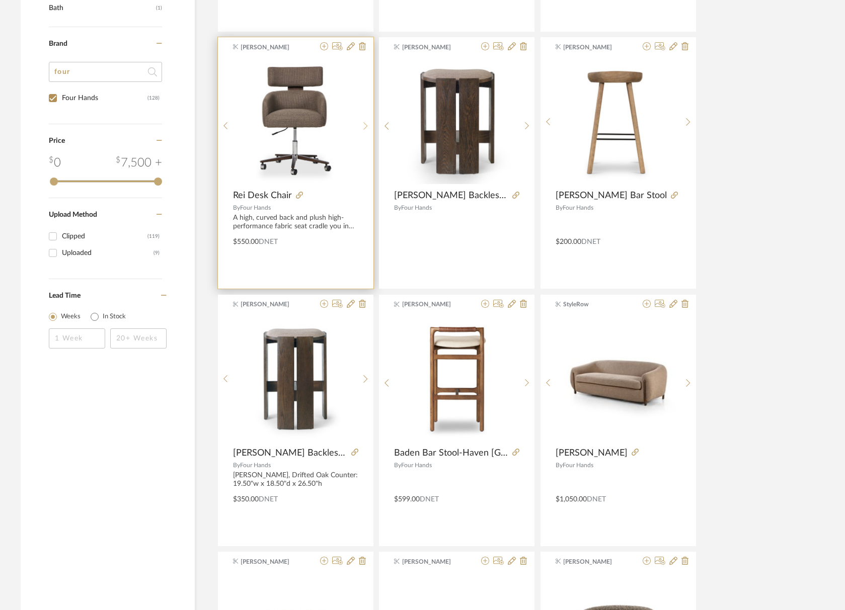
click at [364, 123] on icon at bounding box center [365, 126] width 4 height 8
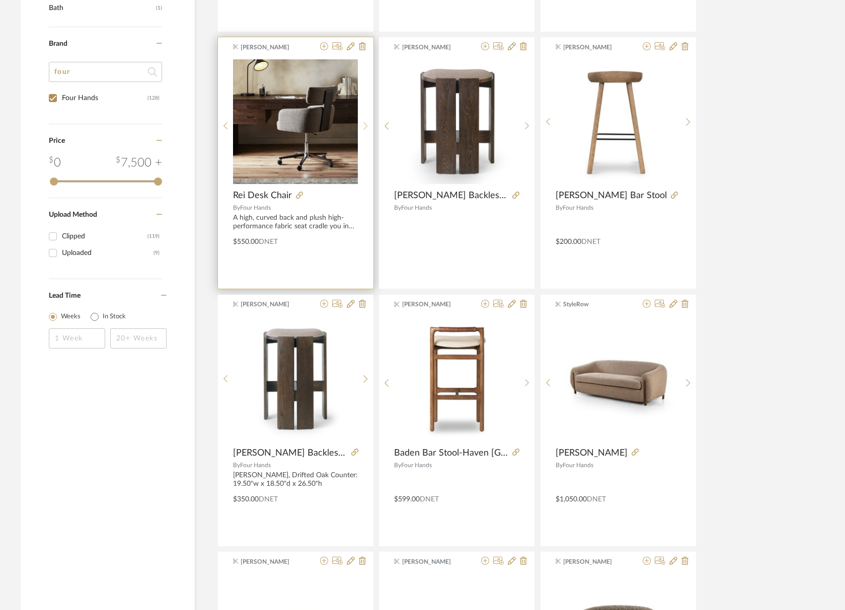
click at [365, 123] on icon at bounding box center [365, 126] width 4 height 8
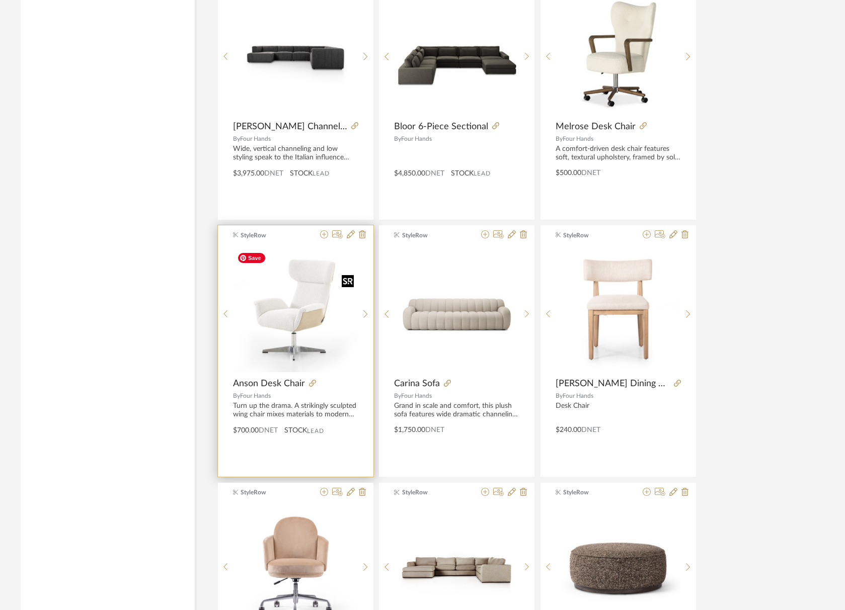
scroll to position [2071, 0]
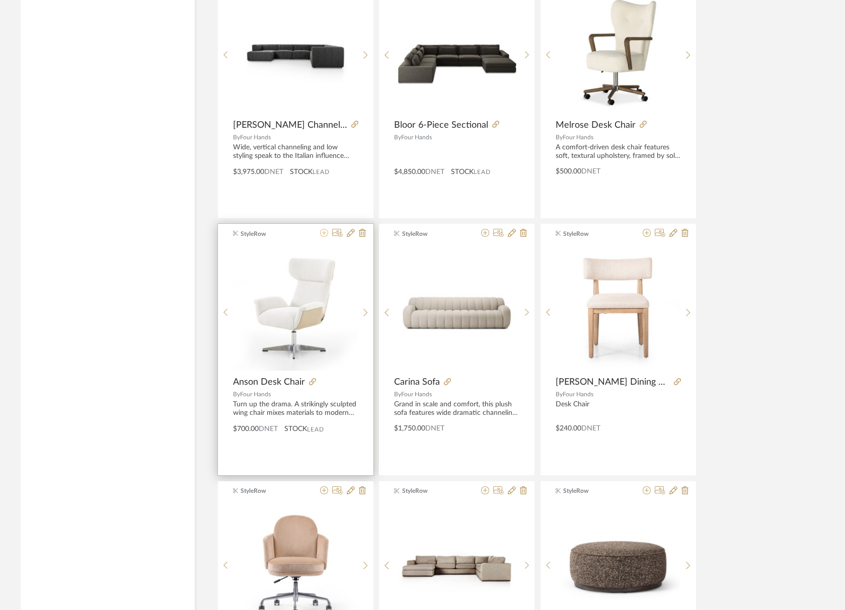
click at [324, 234] on icon at bounding box center [324, 233] width 8 height 8
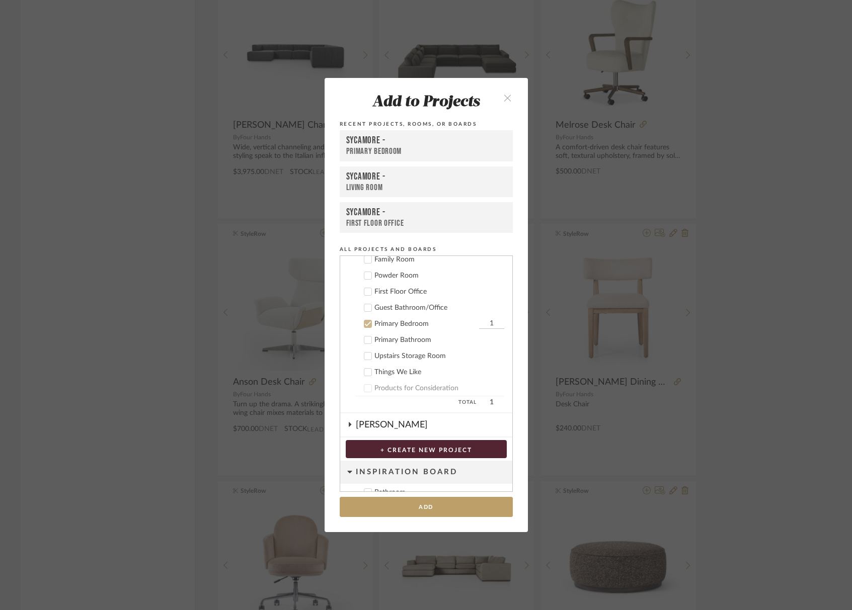
scroll to position [324, 0]
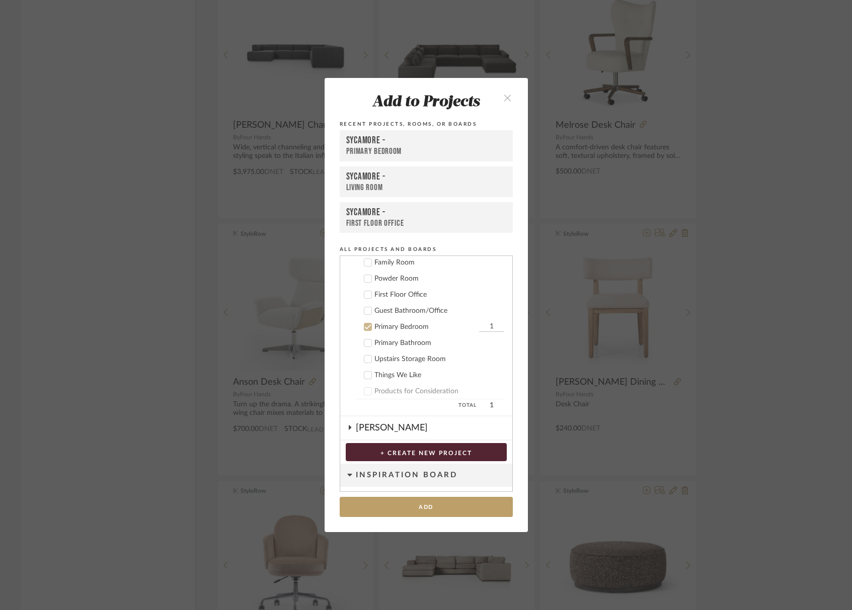
click at [364, 326] on icon at bounding box center [367, 326] width 7 height 7
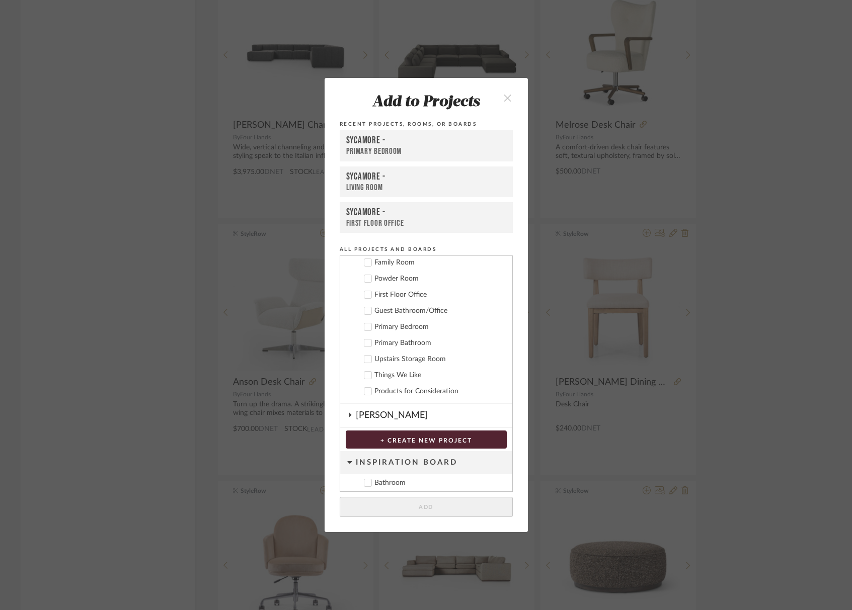
click at [366, 311] on icon at bounding box center [367, 310] width 7 height 7
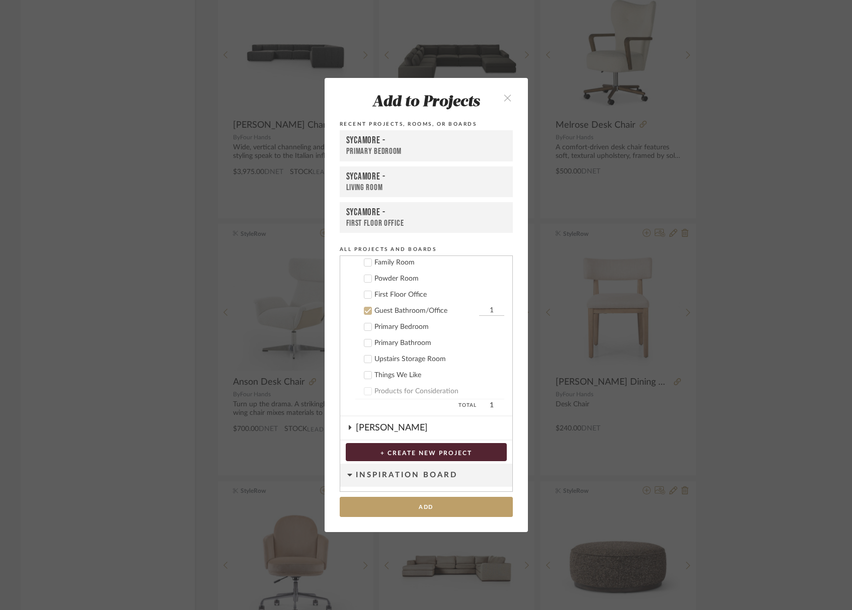
drag, startPoint x: 360, startPoint y: 309, endPoint x: 363, endPoint y: 298, distance: 11.5
click at [364, 309] on icon at bounding box center [367, 310] width 7 height 7
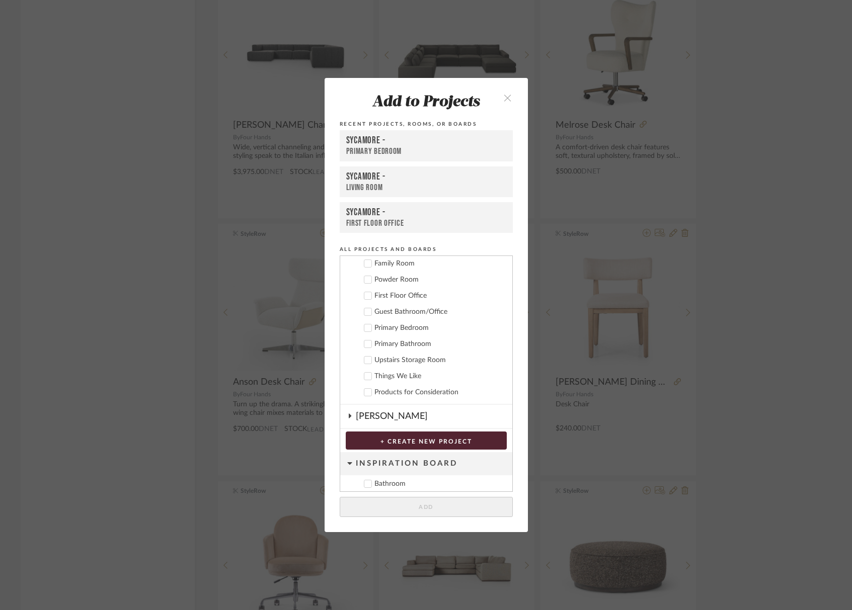
drag, startPoint x: 362, startPoint y: 295, endPoint x: 369, endPoint y: 309, distance: 15.7
click at [364, 295] on icon at bounding box center [367, 295] width 7 height 7
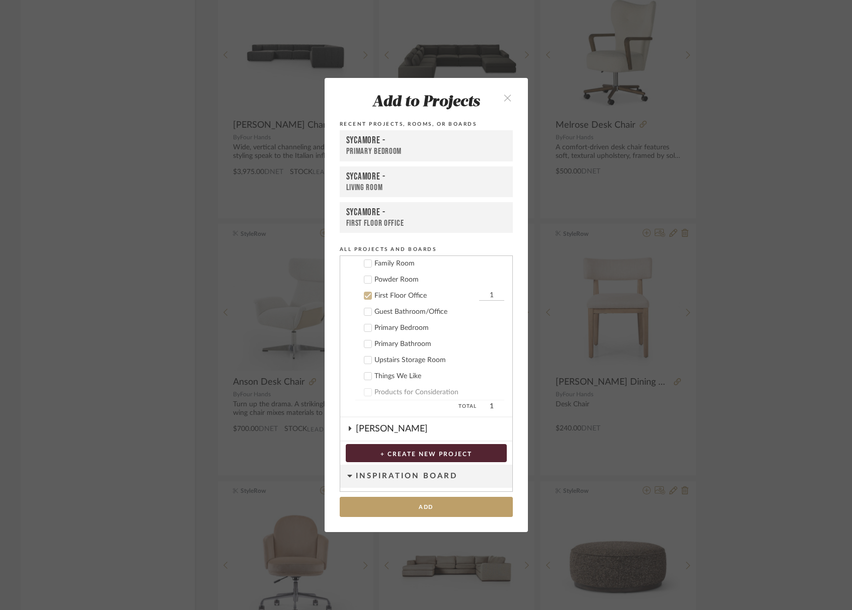
scroll to position [325, 0]
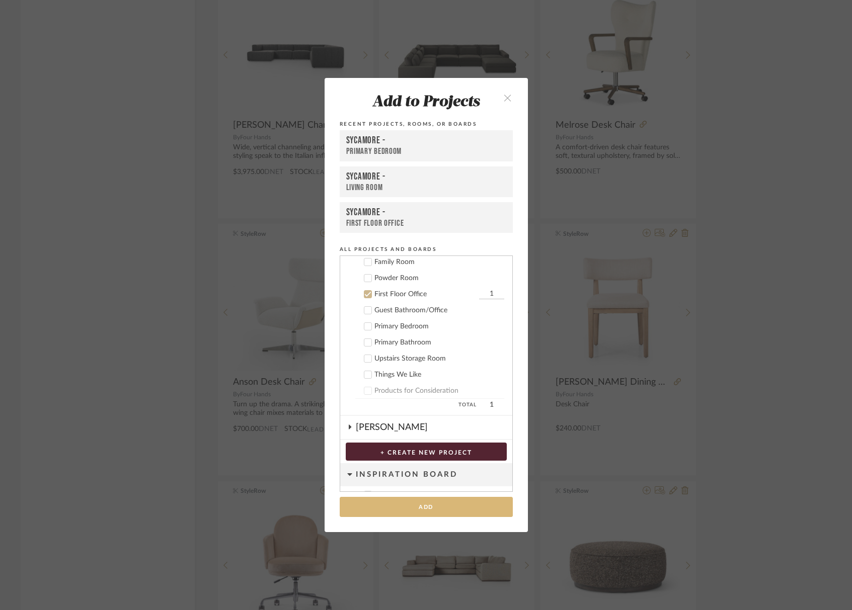
click at [441, 503] on button "Add" at bounding box center [426, 507] width 173 height 21
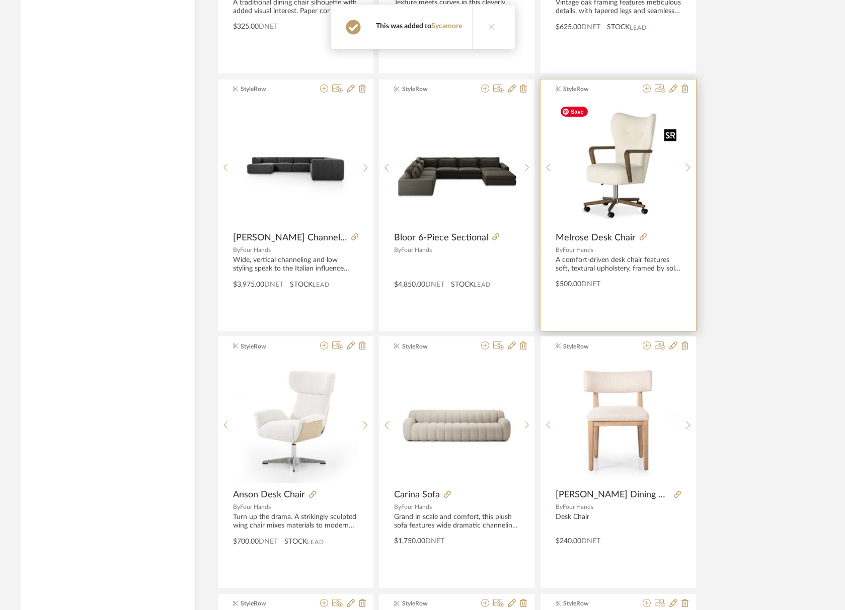
scroll to position [1987, 0]
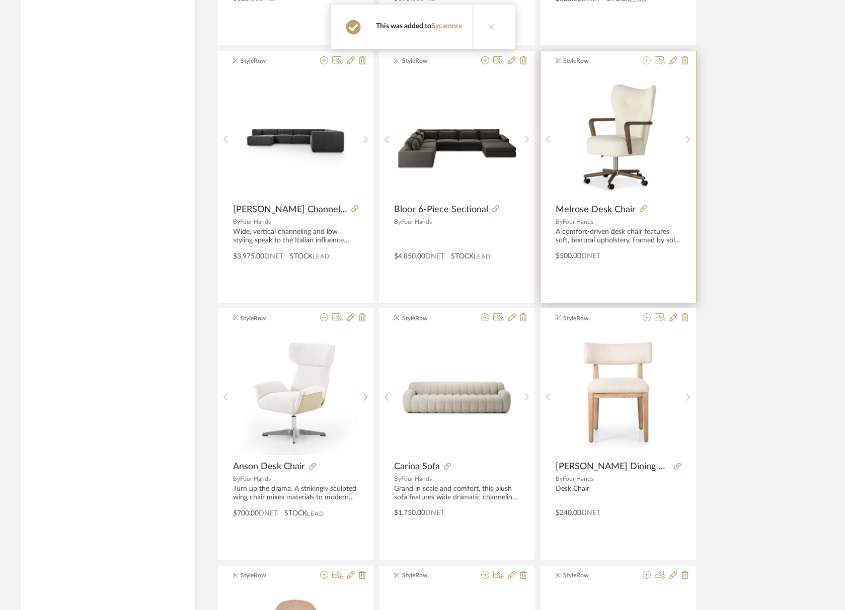
click at [645, 59] on icon at bounding box center [646, 60] width 8 height 8
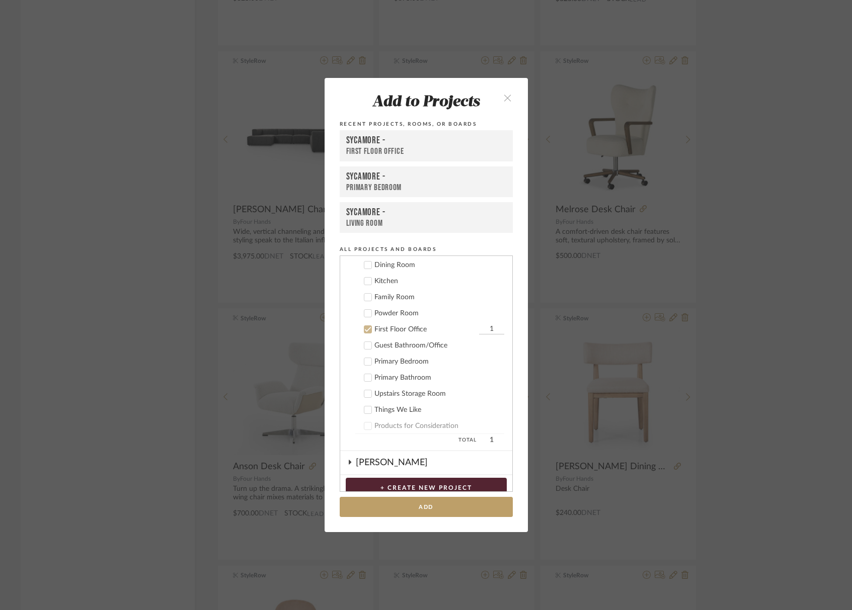
scroll to position [295, 0]
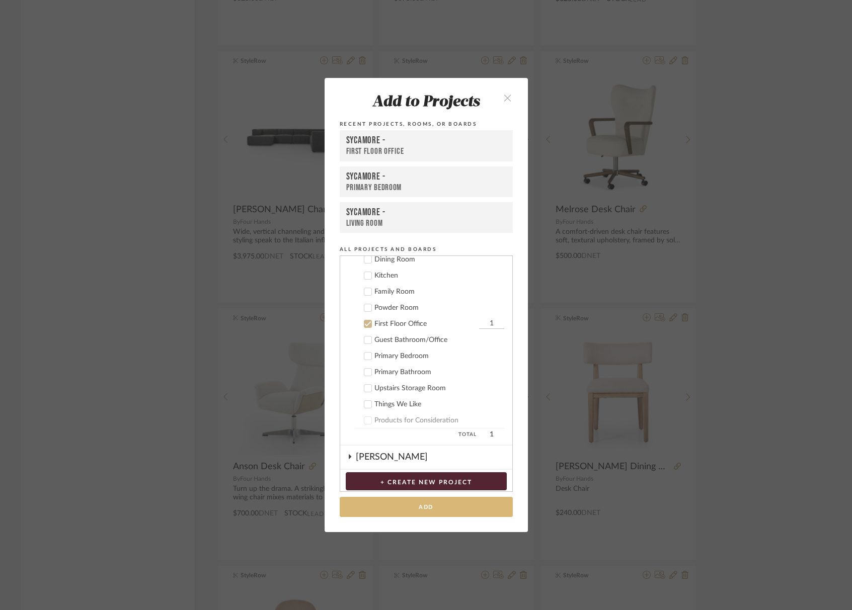
click at [438, 509] on button "Add" at bounding box center [426, 507] width 173 height 21
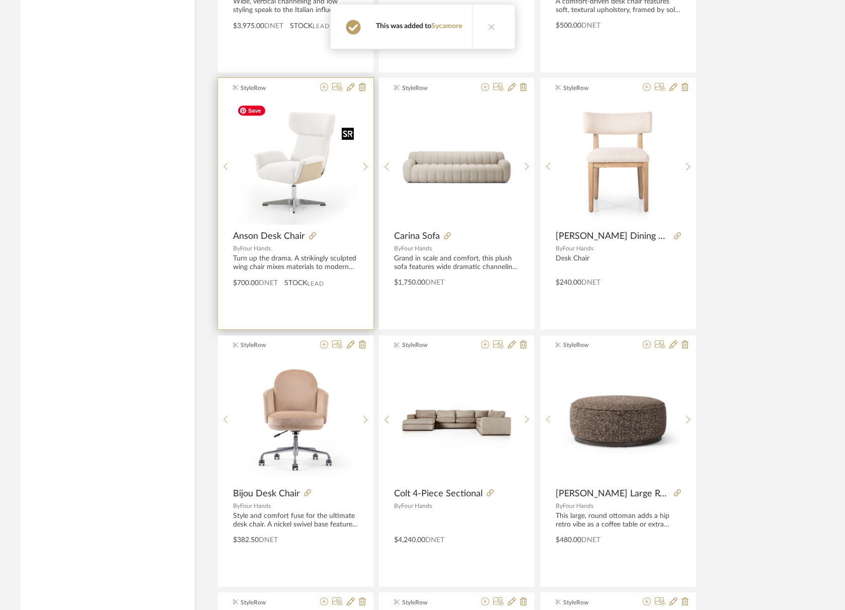
scroll to position [2244, 0]
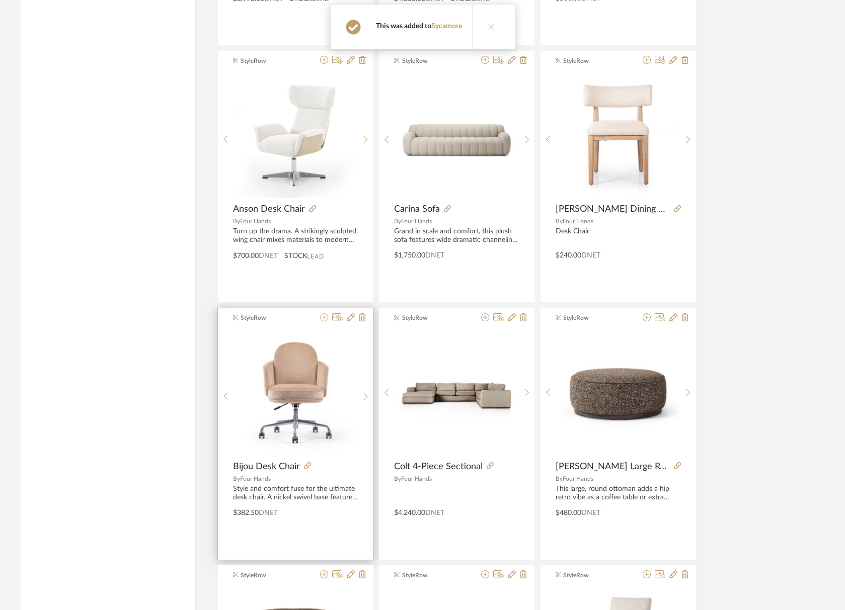
click at [324, 316] on icon at bounding box center [324, 317] width 8 height 8
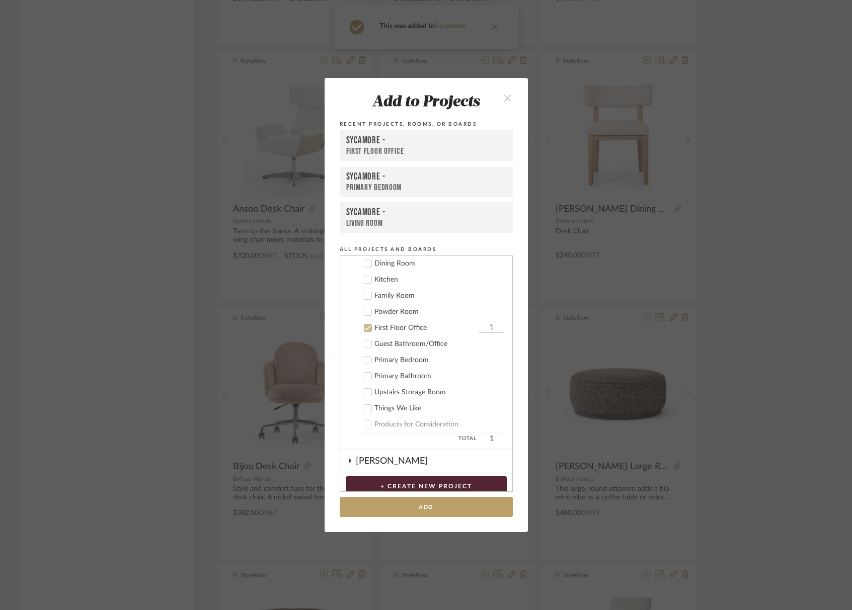
scroll to position [295, 0]
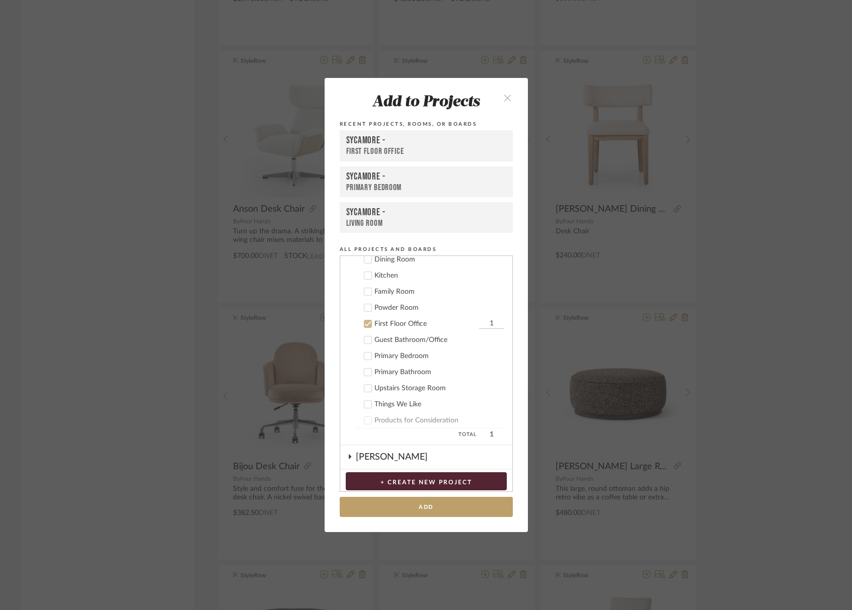
drag, startPoint x: 439, startPoint y: 506, endPoint x: 264, endPoint y: 436, distance: 188.3
click at [439, 506] on button "Add" at bounding box center [426, 507] width 173 height 21
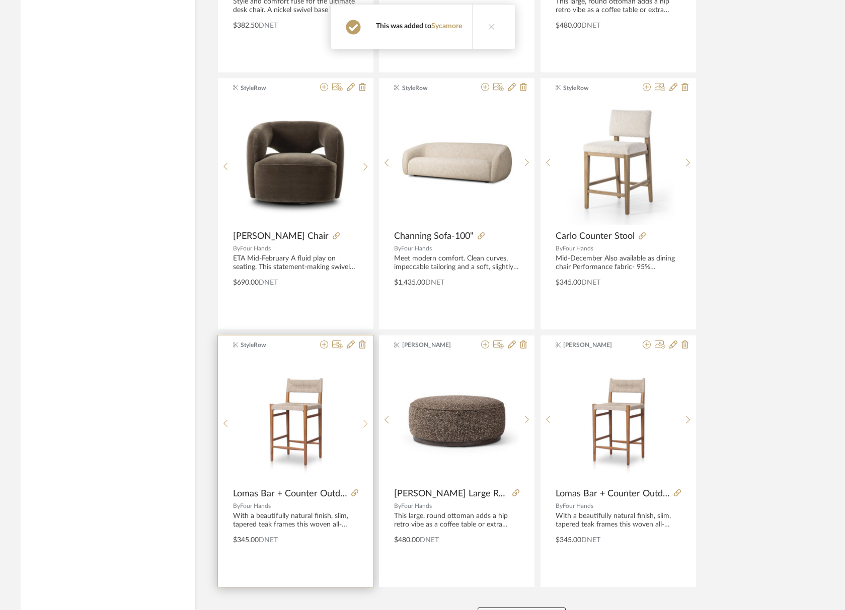
scroll to position [2815, 0]
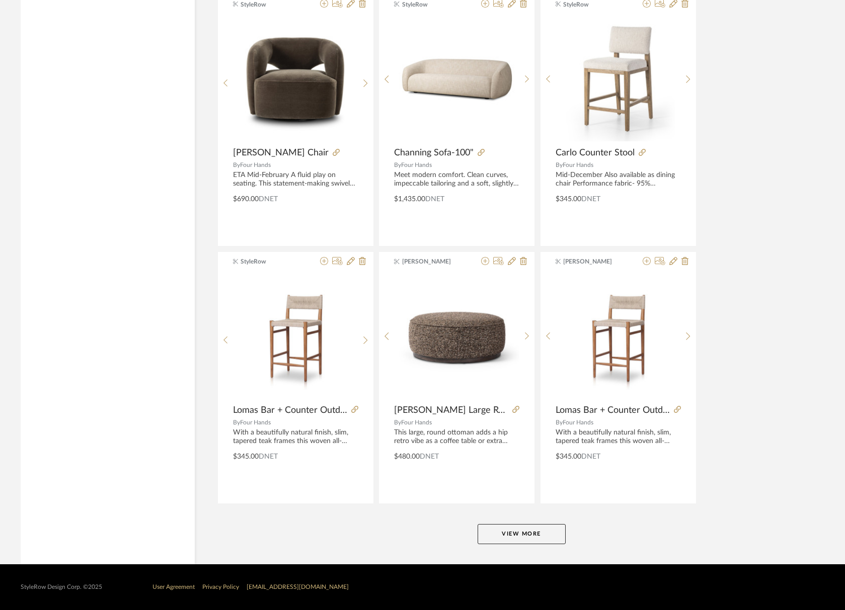
click at [506, 527] on button "View More" at bounding box center [521, 534] width 88 height 20
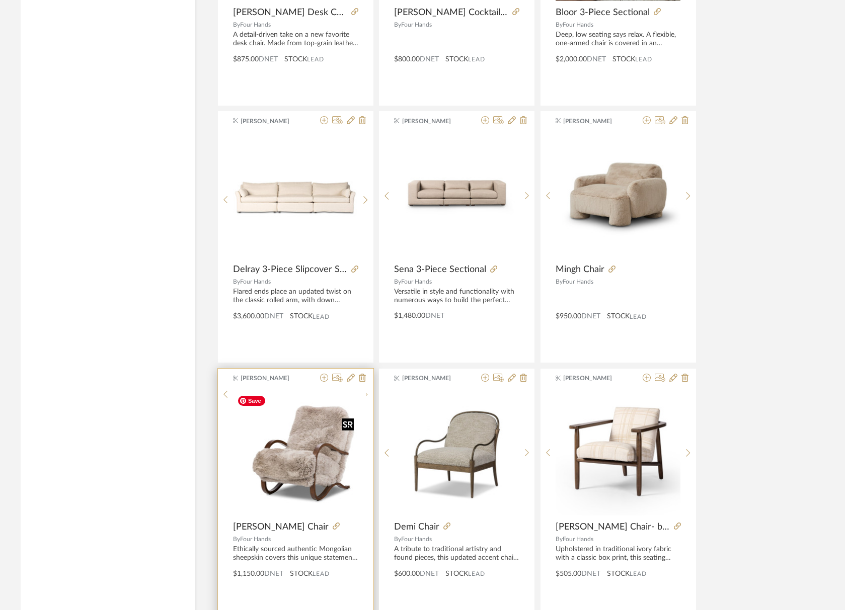
scroll to position [5903, 0]
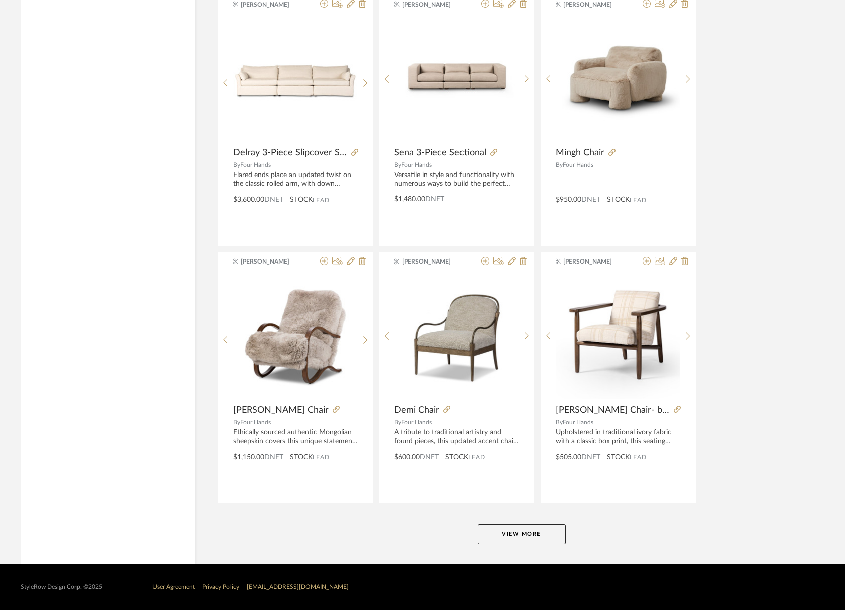
click at [536, 532] on button "View More" at bounding box center [521, 534] width 88 height 20
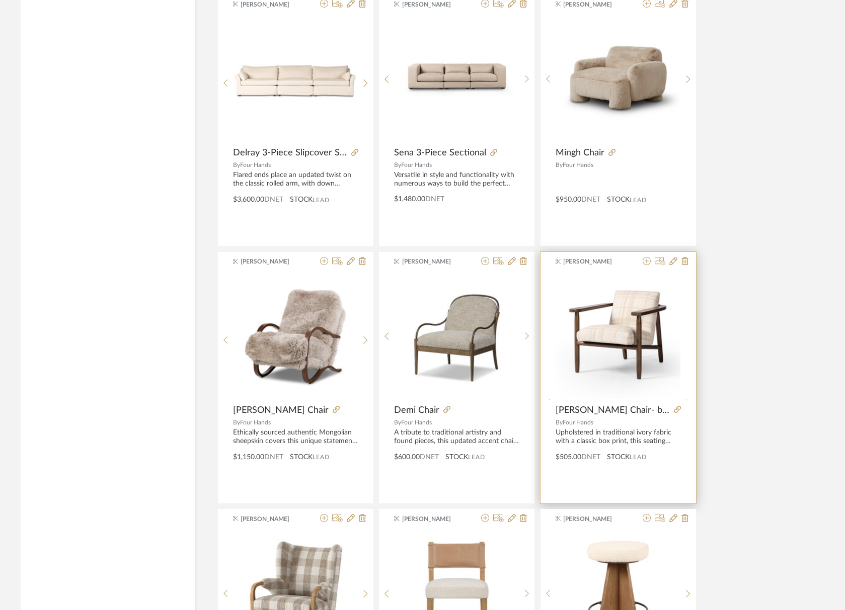
click at [660, 399] on sr-next-btn at bounding box center [688, 403] width 16 height 9
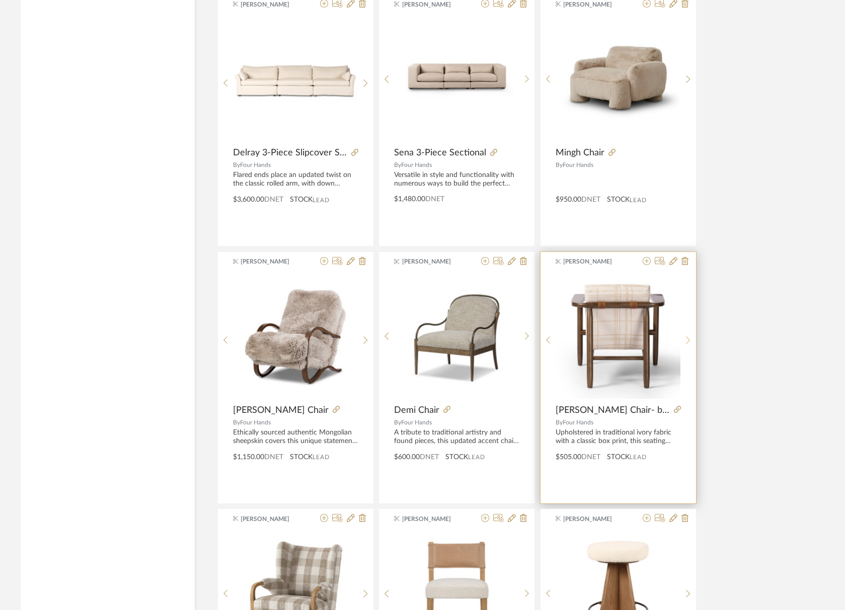
click at [660, 337] on sr-next-btn at bounding box center [688, 340] width 16 height 9
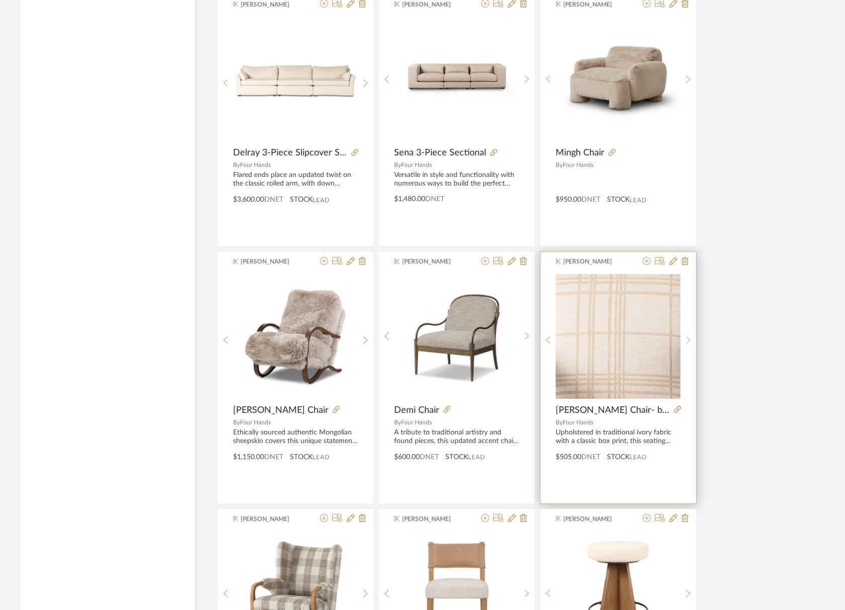
click at [660, 337] on sr-next-btn at bounding box center [688, 340] width 16 height 9
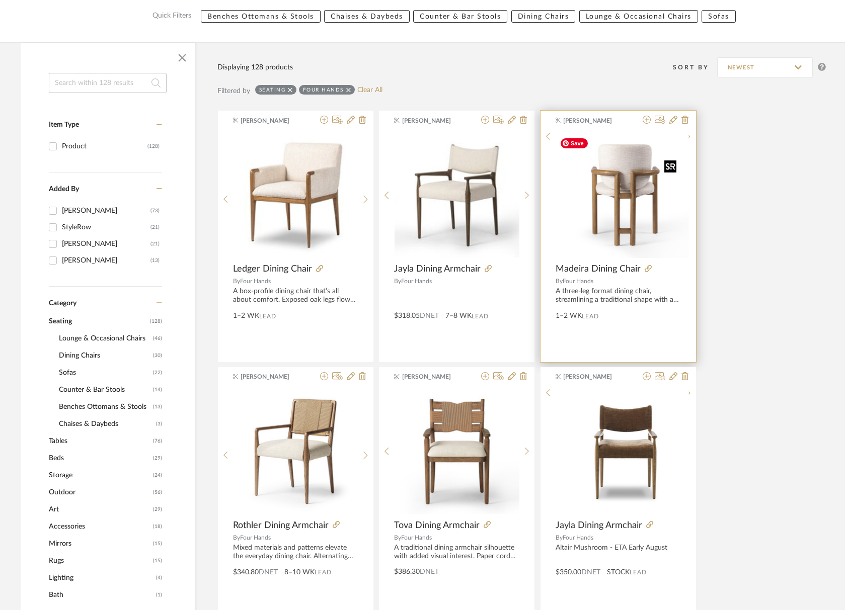
scroll to position [0, 0]
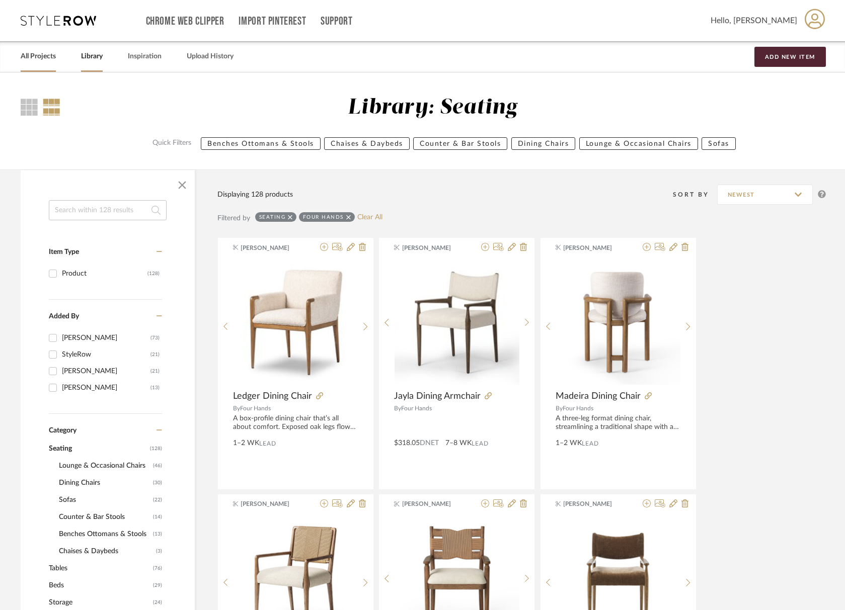
click at [44, 58] on link "All Projects" at bounding box center [38, 57] width 35 height 14
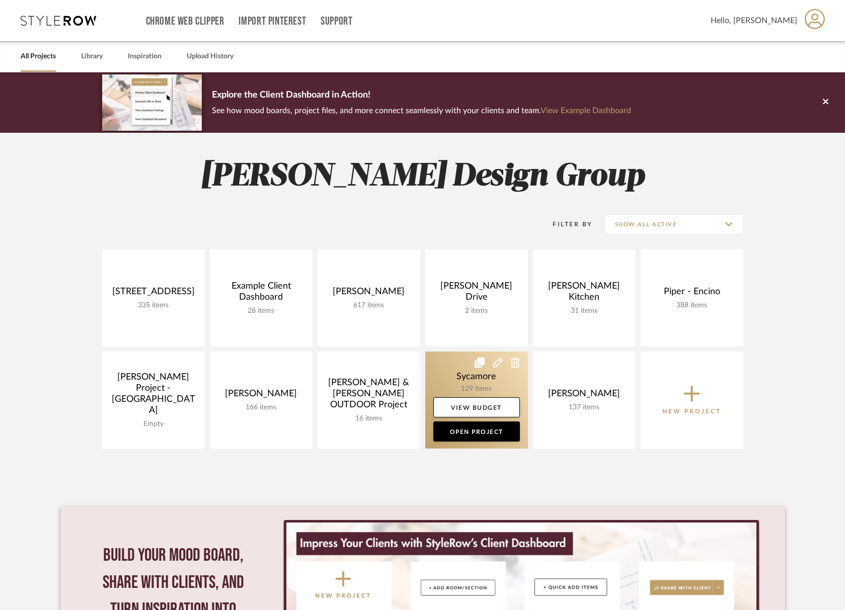
click at [458, 373] on link at bounding box center [476, 400] width 103 height 97
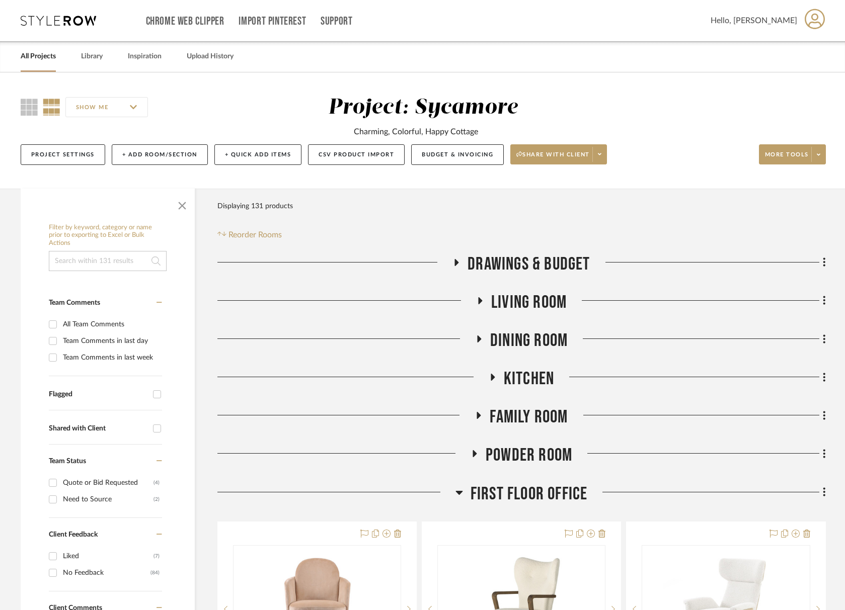
click at [546, 492] on span "First Floor Office" at bounding box center [528, 494] width 117 height 22
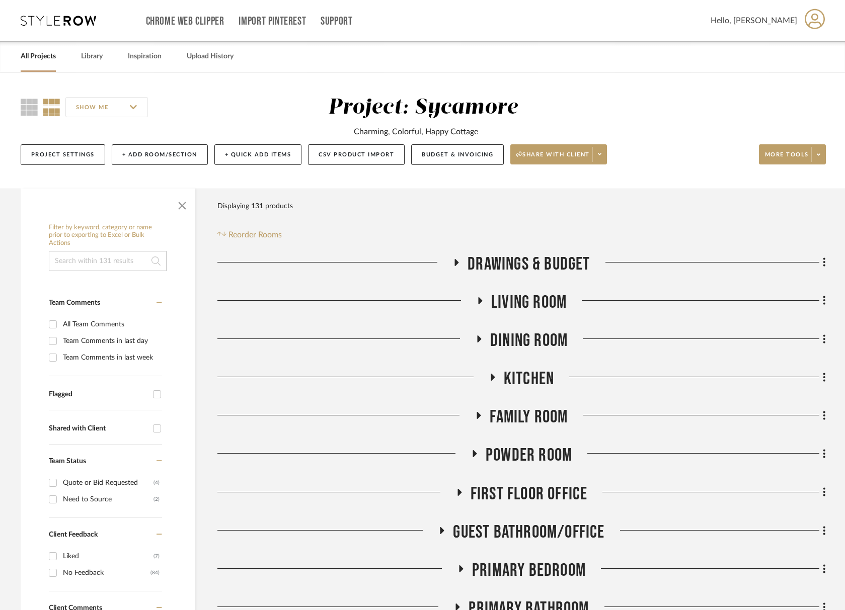
click at [545, 491] on span "First Floor Office" at bounding box center [528, 494] width 117 height 22
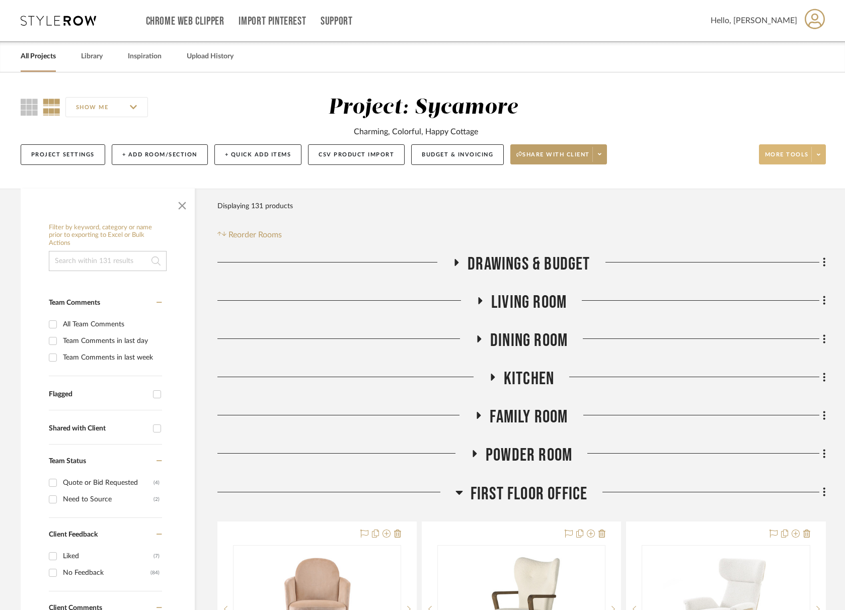
click at [660, 156] on span "More tools" at bounding box center [787, 158] width 44 height 15
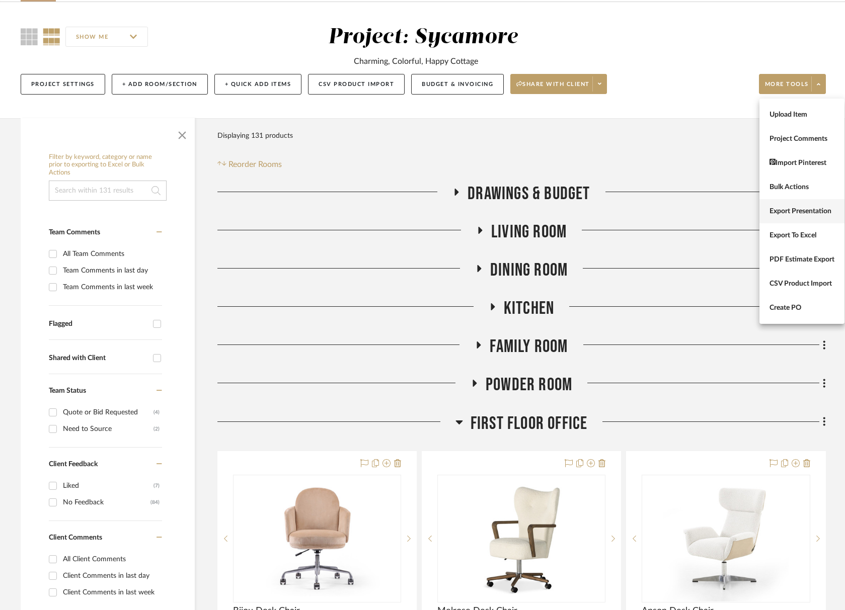
scroll to position [68, 0]
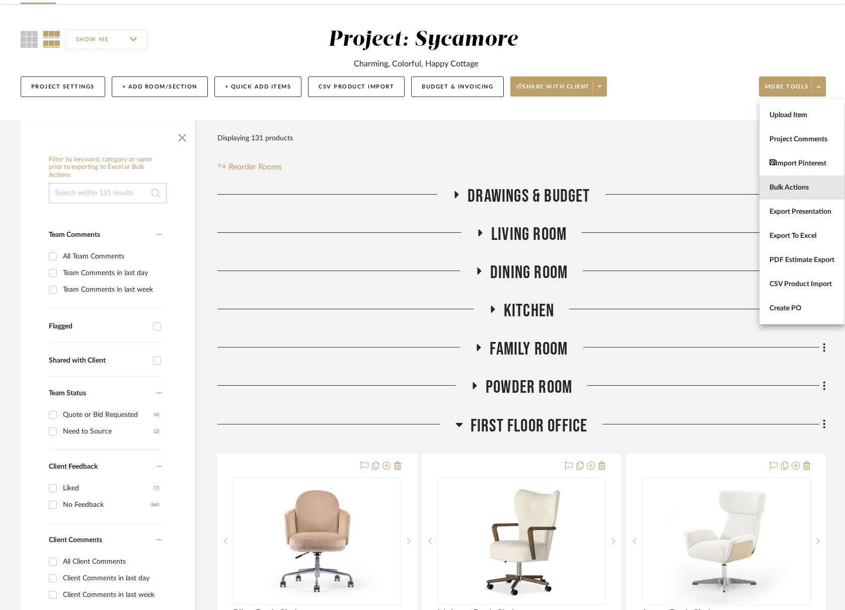
drag, startPoint x: 800, startPoint y: 192, endPoint x: 787, endPoint y: 202, distance: 16.1
click at [660, 192] on span "Bulk Actions" at bounding box center [801, 188] width 65 height 9
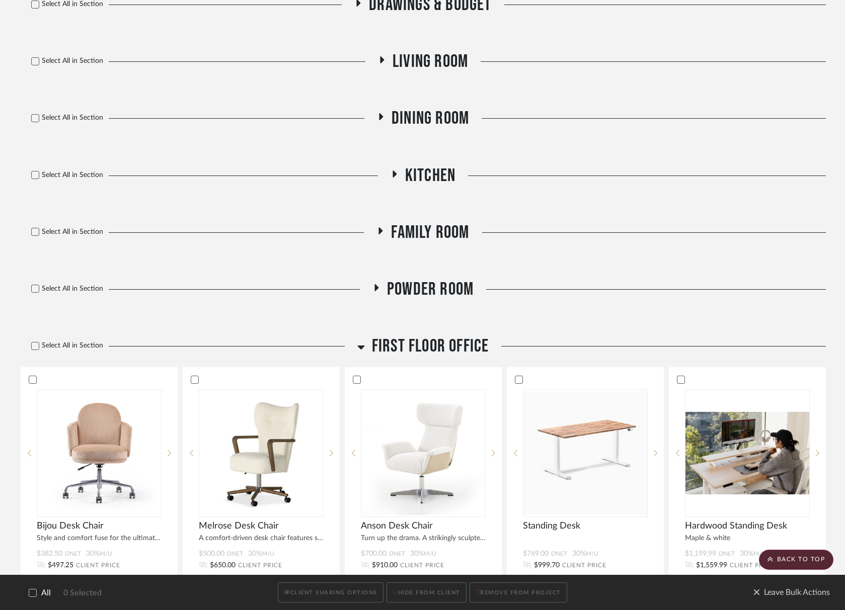
scroll to position [466, 0]
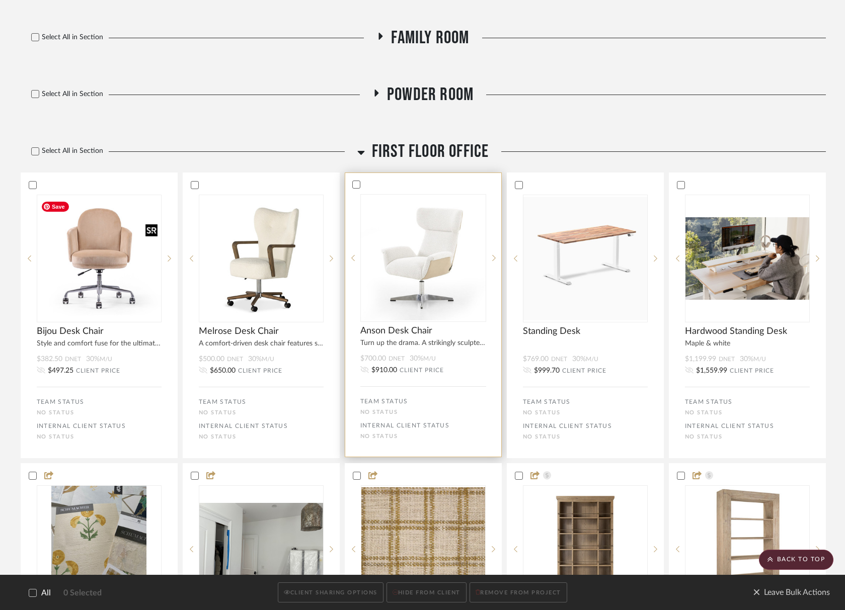
click at [252, 233] on img "0" at bounding box center [261, 259] width 124 height 124
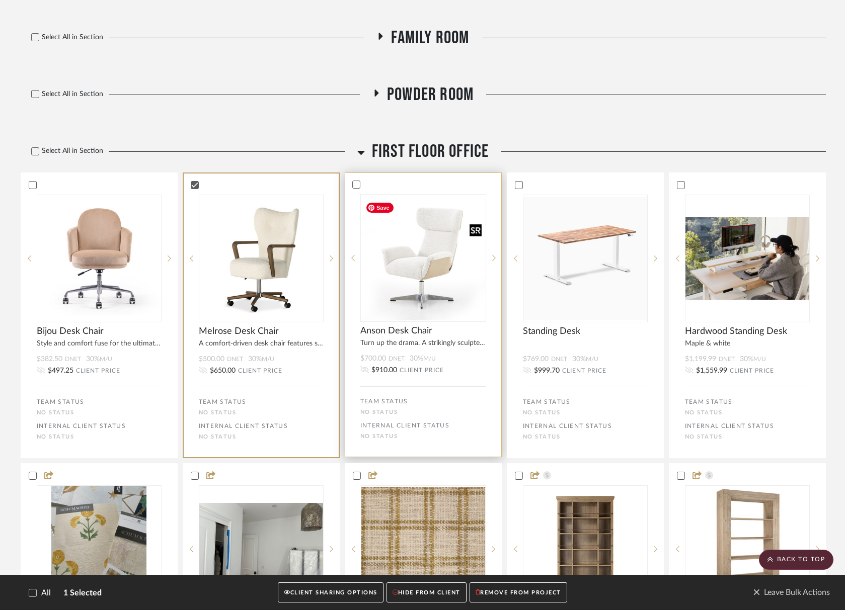
click at [0, 0] on img at bounding box center [0, 0] width 0 height 0
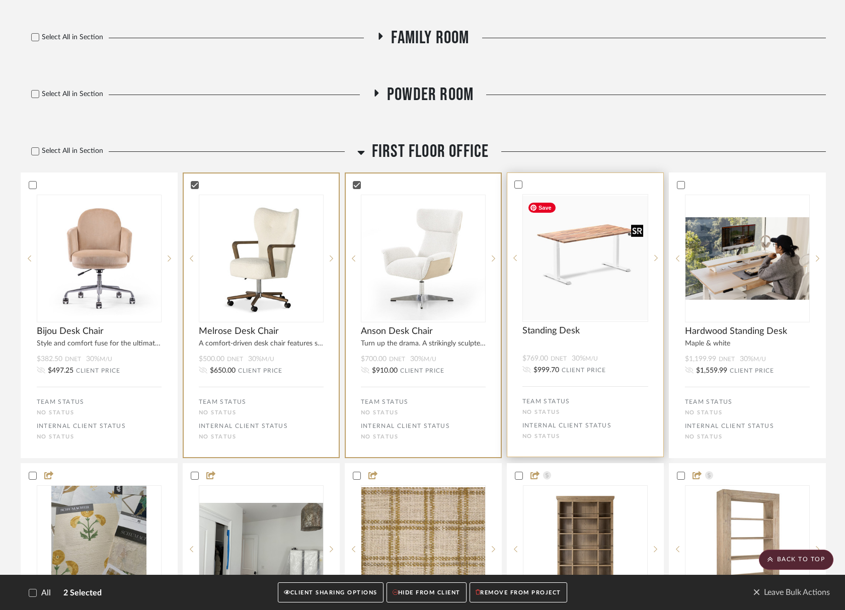
drag, startPoint x: 560, startPoint y: 252, endPoint x: 606, endPoint y: 266, distance: 47.4
click at [0, 0] on img at bounding box center [0, 0] width 0 height 0
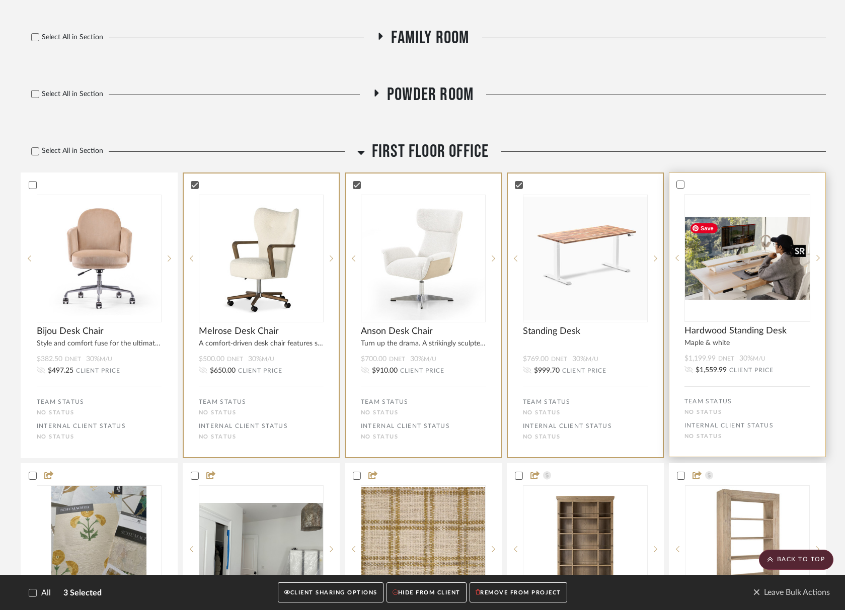
click at [0, 0] on img at bounding box center [0, 0] width 0 height 0
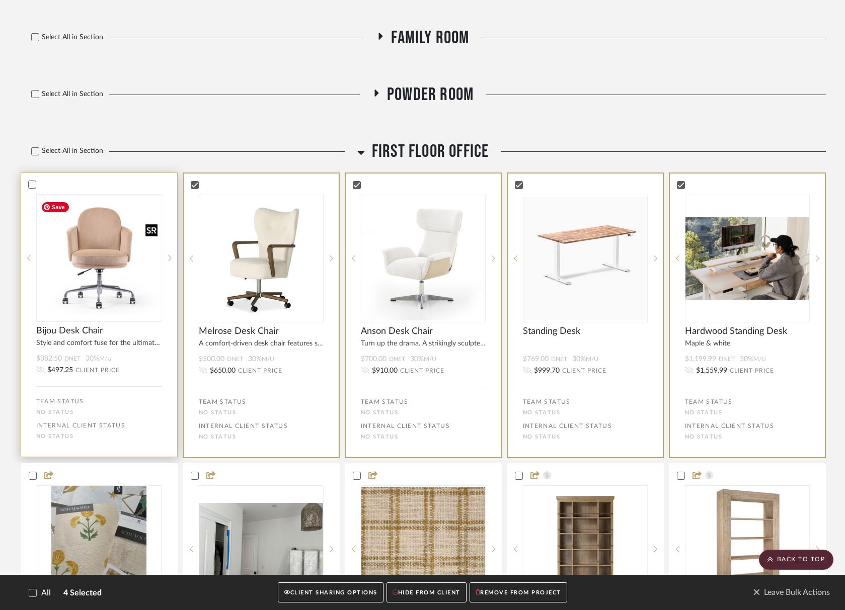
drag, startPoint x: 127, startPoint y: 295, endPoint x: 129, endPoint y: 312, distance: 16.8
click at [126, 295] on img "0" at bounding box center [99, 258] width 125 height 125
click at [344, 593] on button "CLIENT SHARING OPTIONS" at bounding box center [330, 592] width 105 height 21
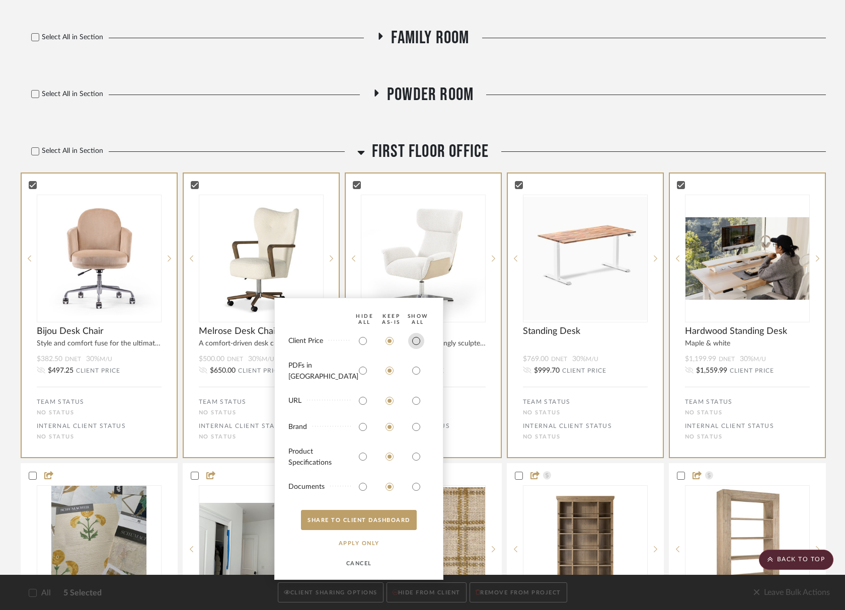
drag, startPoint x: 412, startPoint y: 345, endPoint x: 414, endPoint y: 354, distance: 9.8
click at [412, 345] on input "radio" at bounding box center [416, 341] width 16 height 16
radio input "true"
click at [392, 346] on input "radio" at bounding box center [389, 341] width 16 height 16
radio input "true"
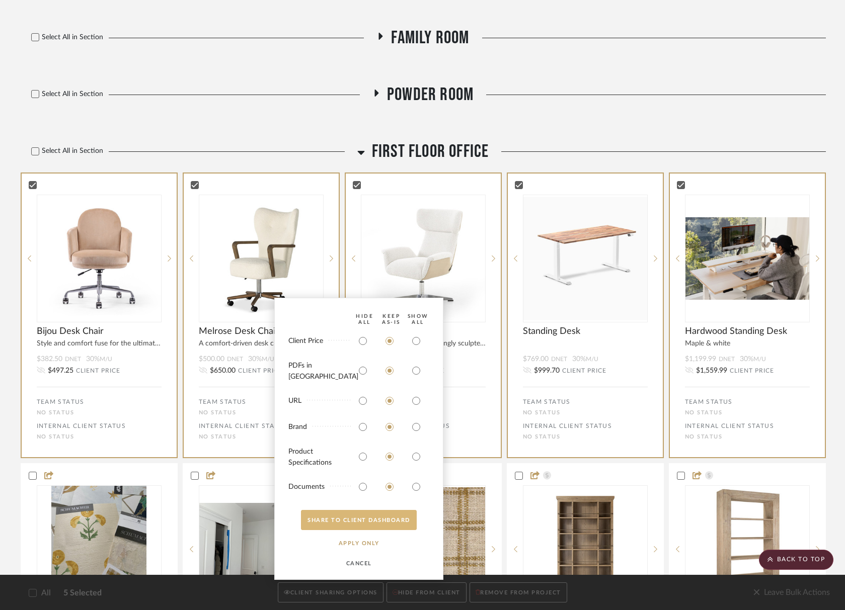
click at [379, 523] on button "SHARE TO CLIENT Dashboard" at bounding box center [359, 520] width 116 height 20
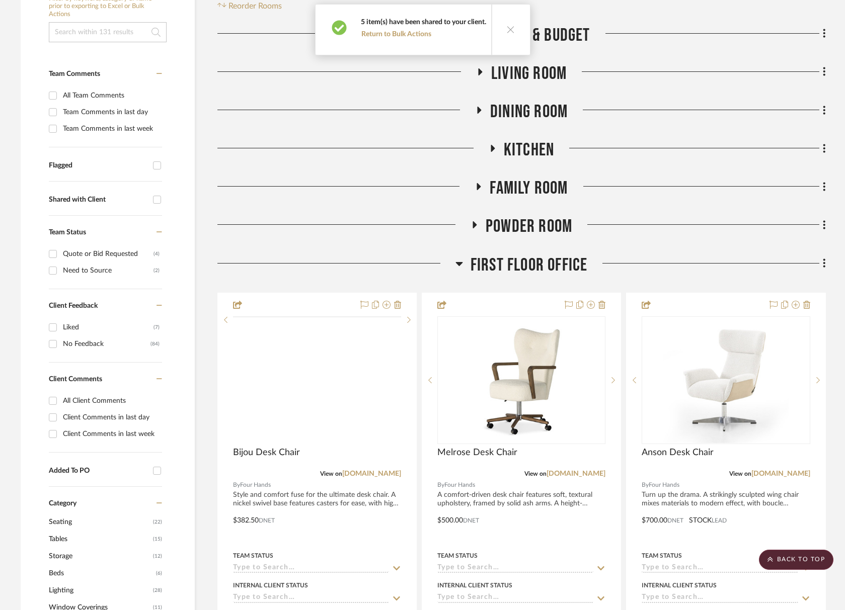
scroll to position [0, 0]
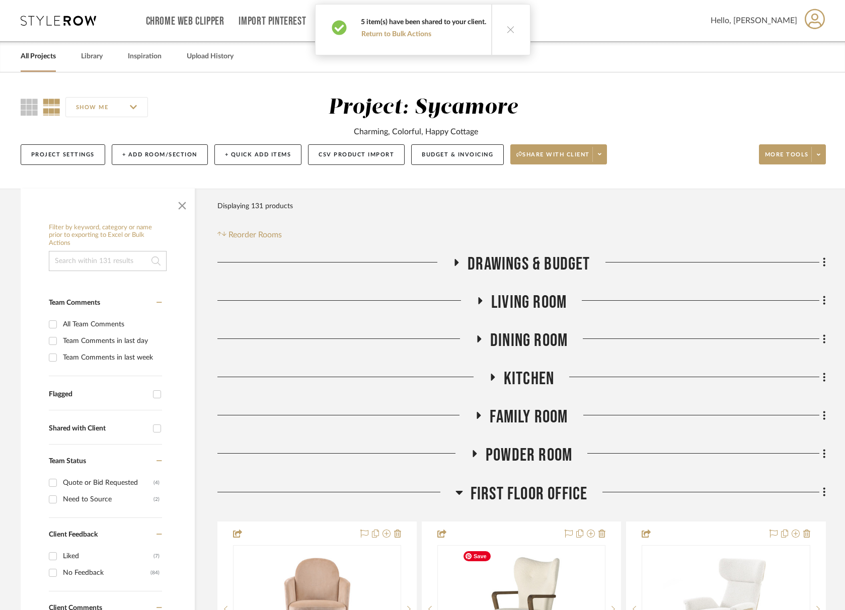
click at [519, 502] on span "First Floor Office" at bounding box center [528, 494] width 117 height 22
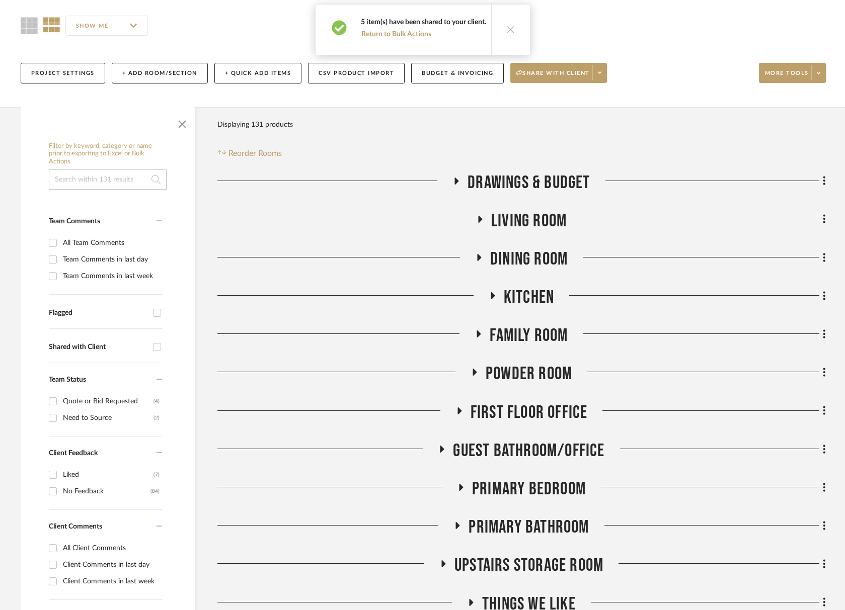
click at [533, 224] on span "Living Room" at bounding box center [528, 221] width 75 height 22
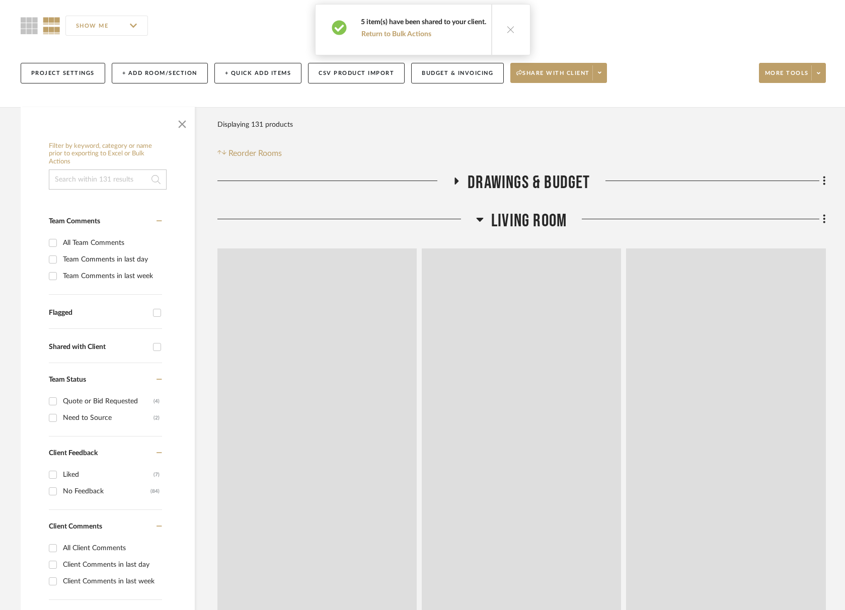
scroll to position [81, 0]
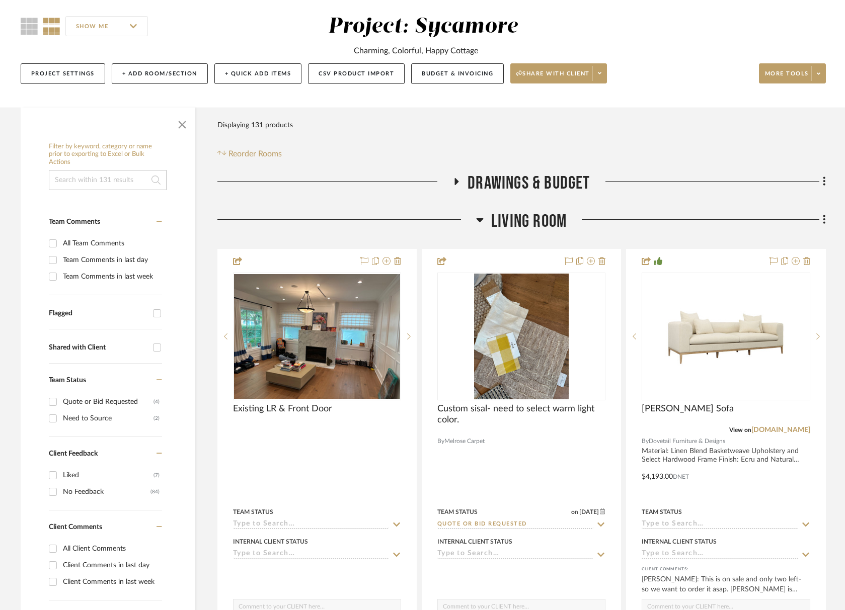
click at [533, 224] on span "Living Room" at bounding box center [528, 222] width 75 height 22
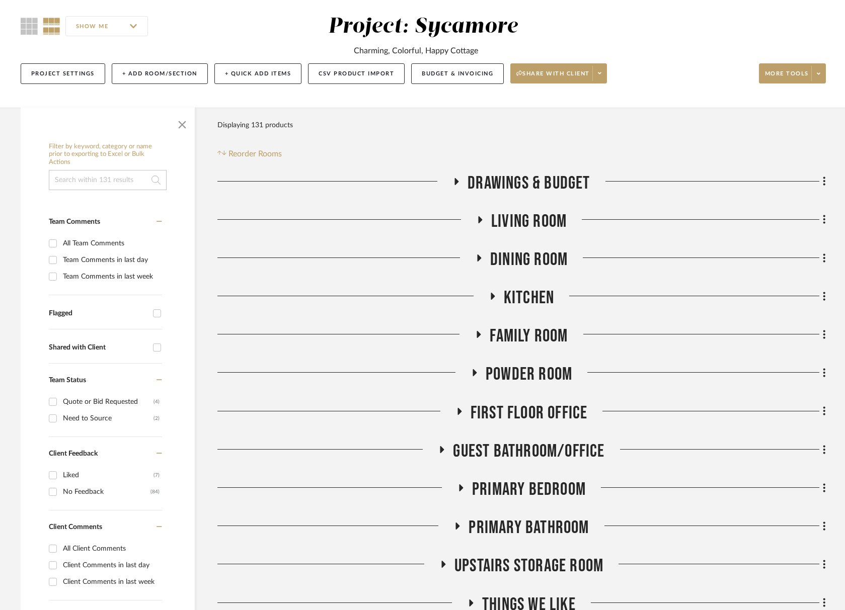
click at [533, 329] on span "Family Room" at bounding box center [528, 336] width 78 height 22
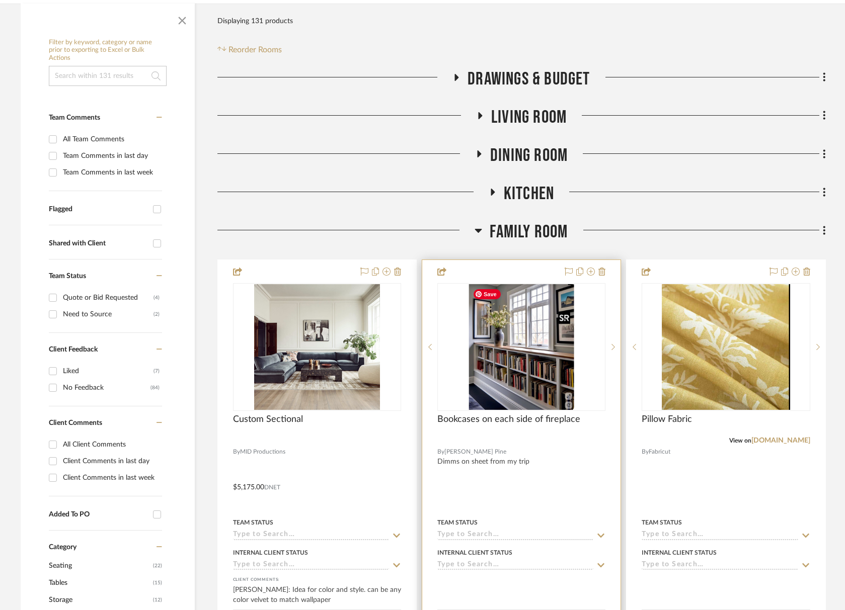
scroll to position [188, 0]
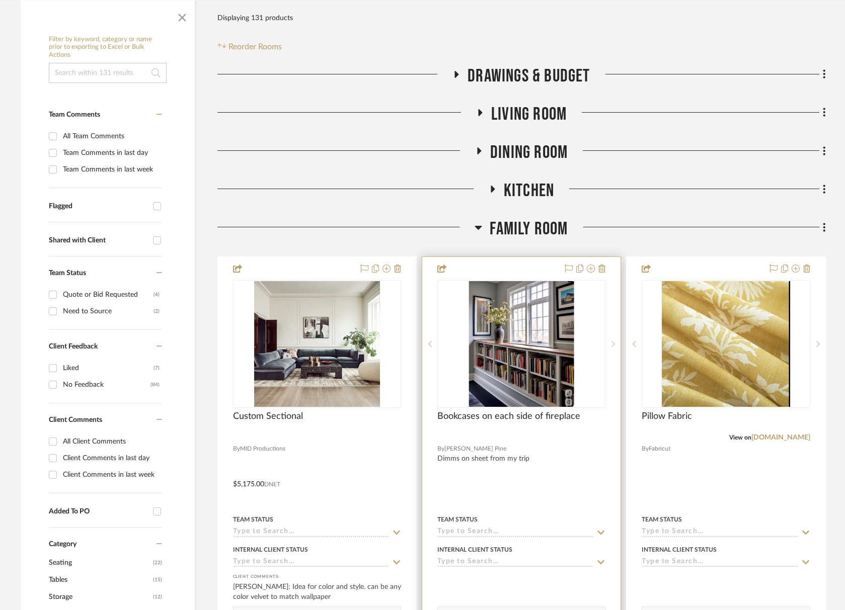
click at [609, 343] on sr-next-btn at bounding box center [612, 344] width 15 height 7
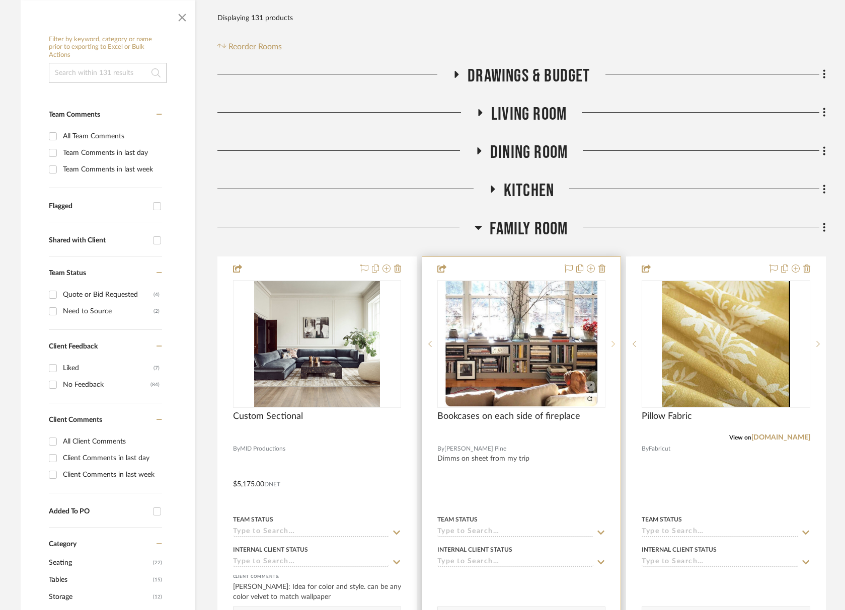
scroll to position [188, 0]
click at [609, 343] on sr-next-btn at bounding box center [612, 344] width 15 height 7
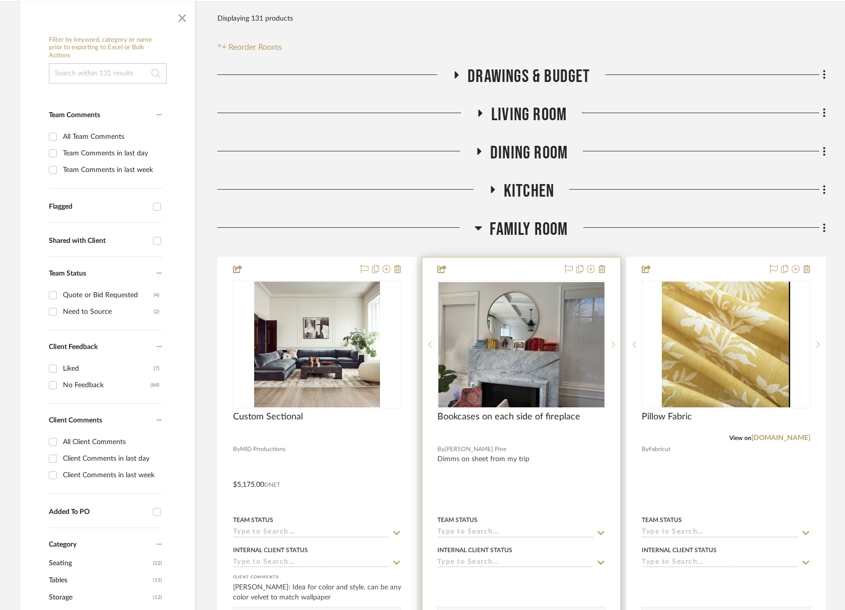
click at [609, 343] on sr-next-btn at bounding box center [612, 344] width 15 height 7
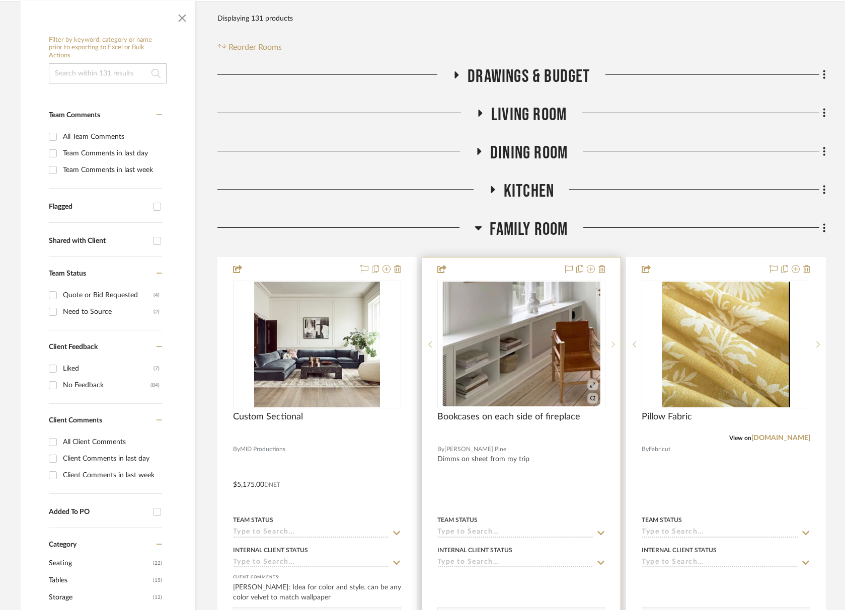
scroll to position [186, 0]
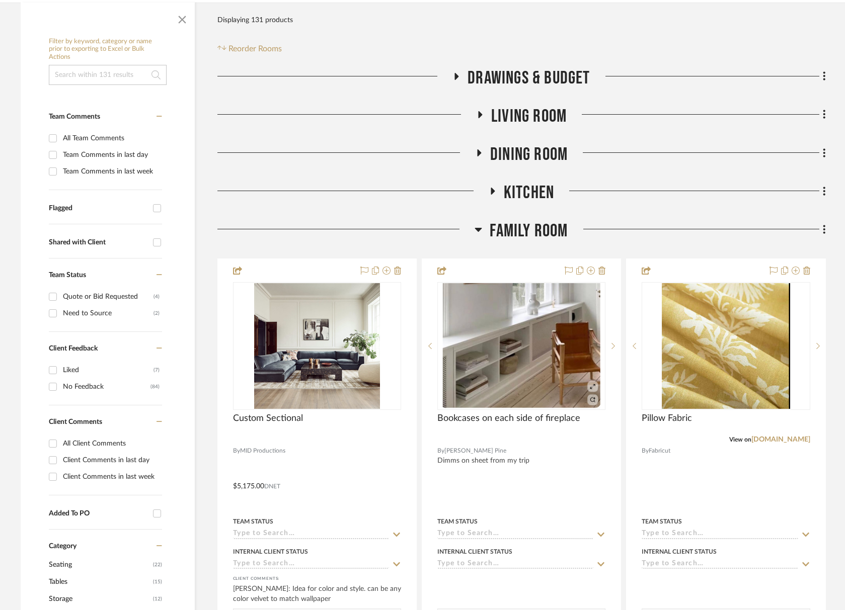
click at [528, 80] on span "Drawings & Budget" at bounding box center [528, 78] width 122 height 22
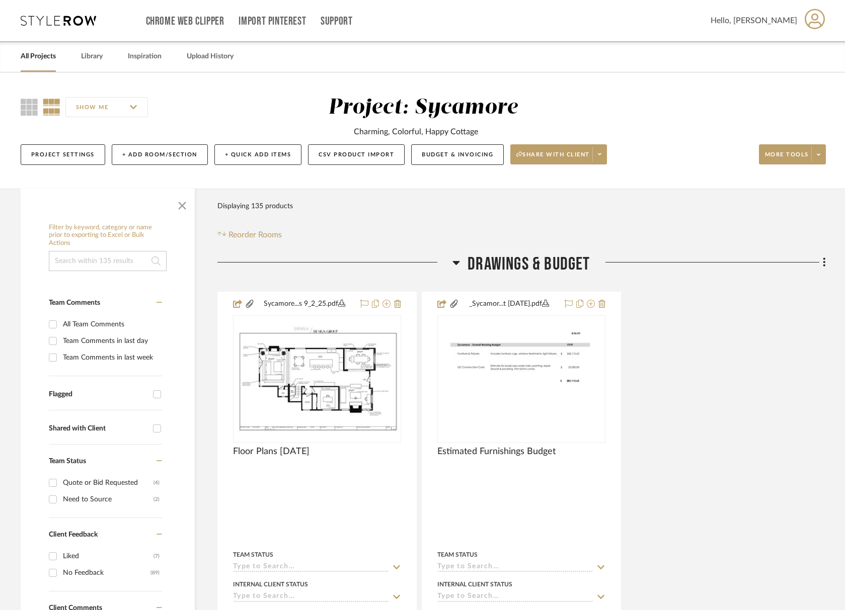
click at [532, 264] on span "Drawings & Budget" at bounding box center [528, 265] width 122 height 22
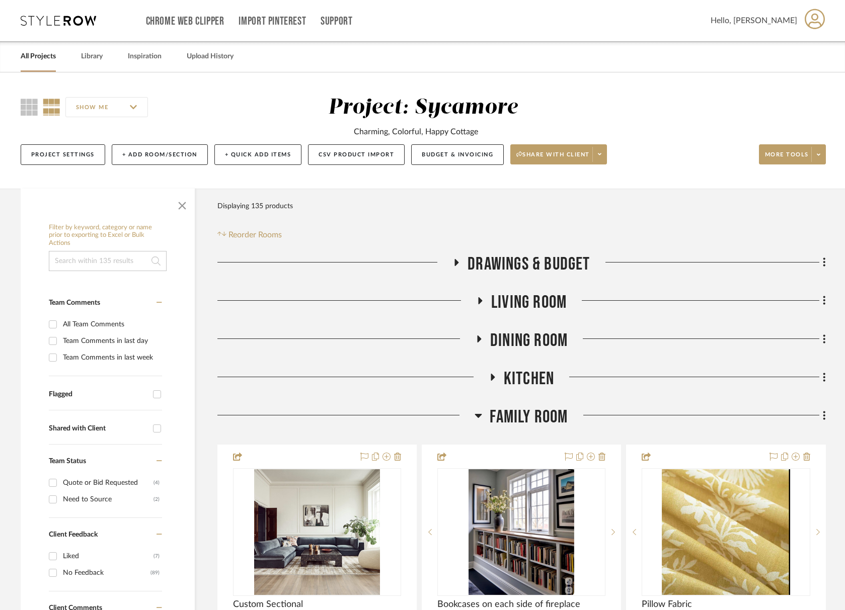
click at [534, 313] on span "Living Room" at bounding box center [528, 303] width 75 height 22
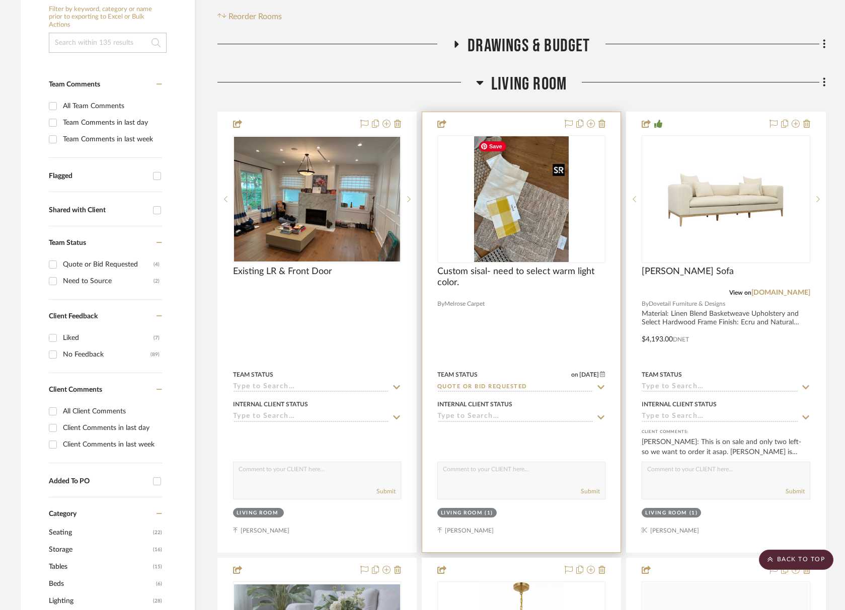
scroll to position [138, 0]
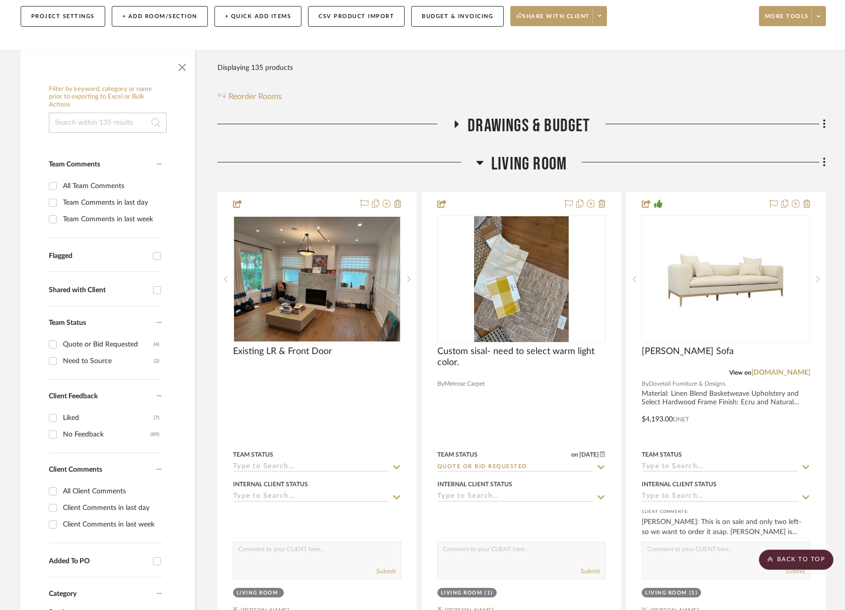
click at [545, 176] on div "Living Room" at bounding box center [521, 166] width 608 height 26
click at [546, 168] on span "Living Room" at bounding box center [528, 164] width 75 height 22
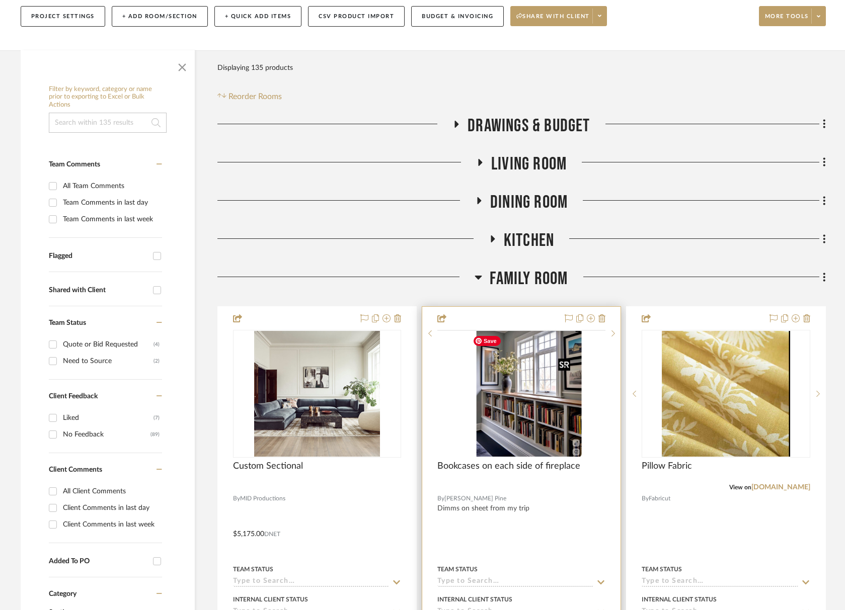
scroll to position [391, 0]
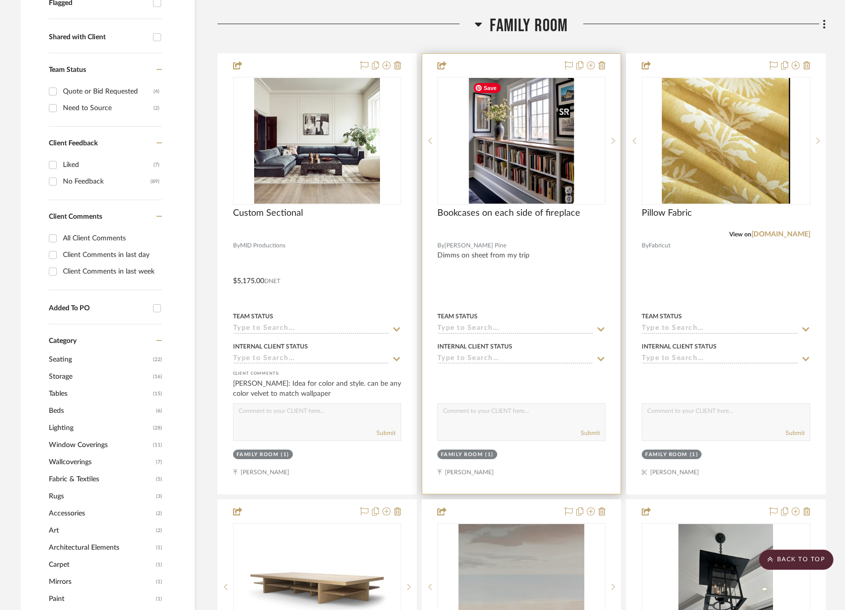
click at [519, 158] on img "0" at bounding box center [520, 141] width 105 height 126
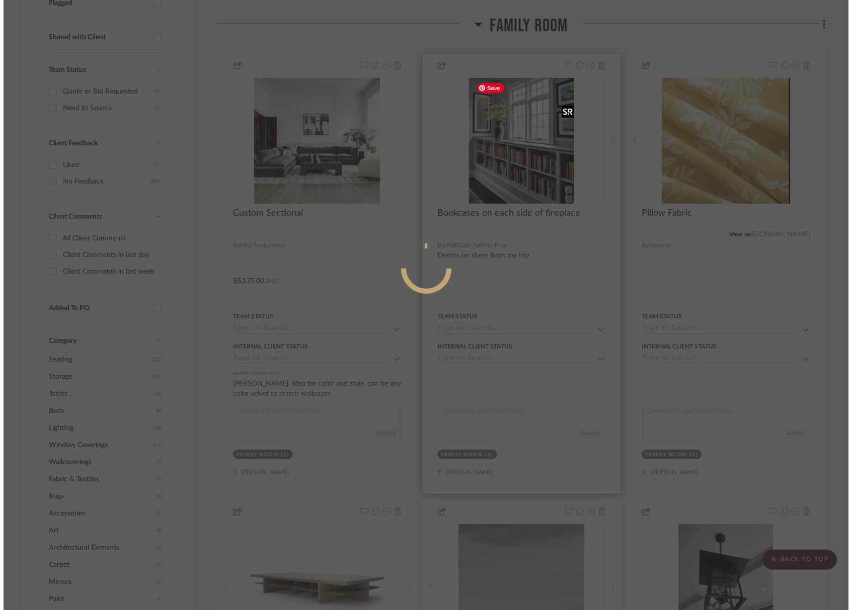
scroll to position [0, 0]
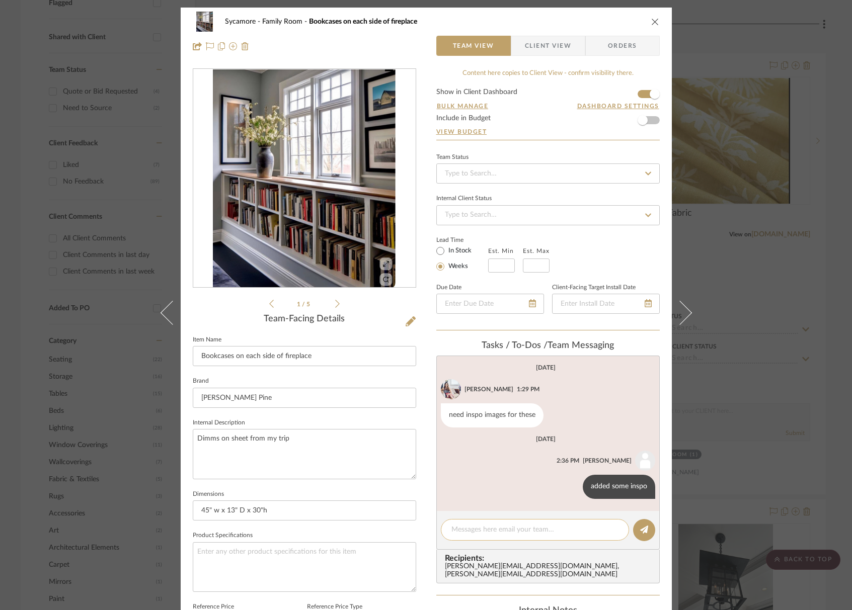
click at [503, 527] on textarea at bounding box center [534, 530] width 167 height 11
paste textarea "https://www.potterybarn.com/products/aubrey-low-media-console/"
type textarea "https://www.potterybarn.com/products/aubrey-low-media-console/"
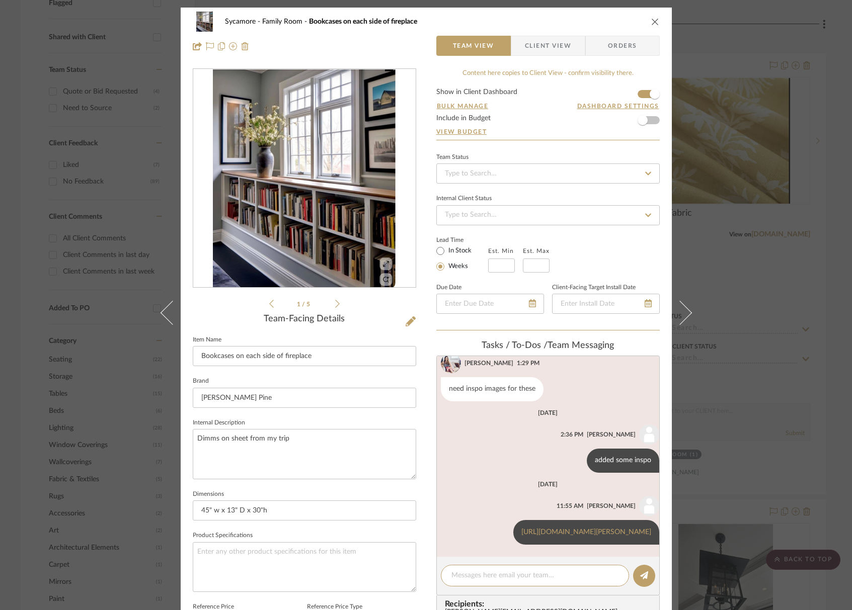
scroll to position [35, 0]
click at [658, 23] on div "Sycamore Family Room Bookcases on each side of fireplace Team View Client View …" at bounding box center [426, 34] width 491 height 53
drag, startPoint x: 652, startPoint y: 22, endPoint x: 645, endPoint y: 22, distance: 7.1
click at [652, 22] on icon "close" at bounding box center [655, 22] width 8 height 8
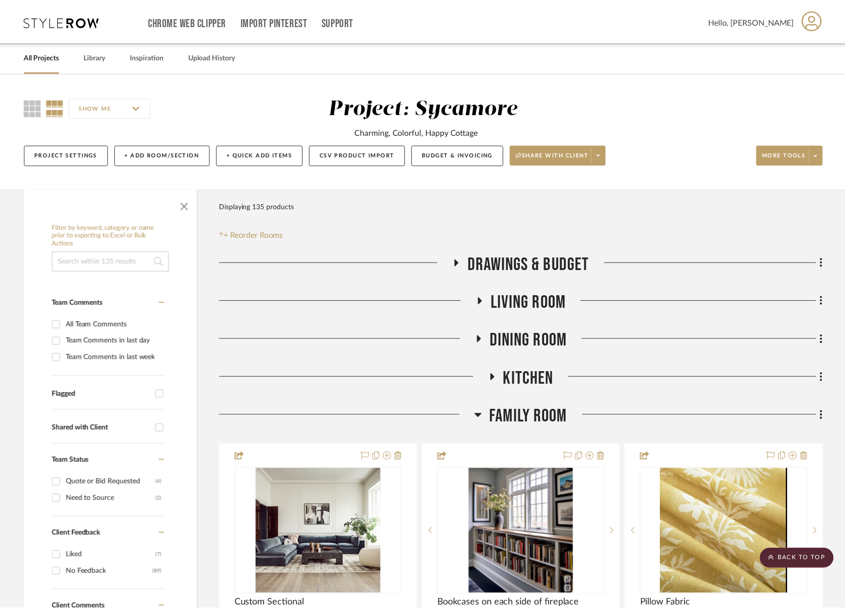
scroll to position [391, 0]
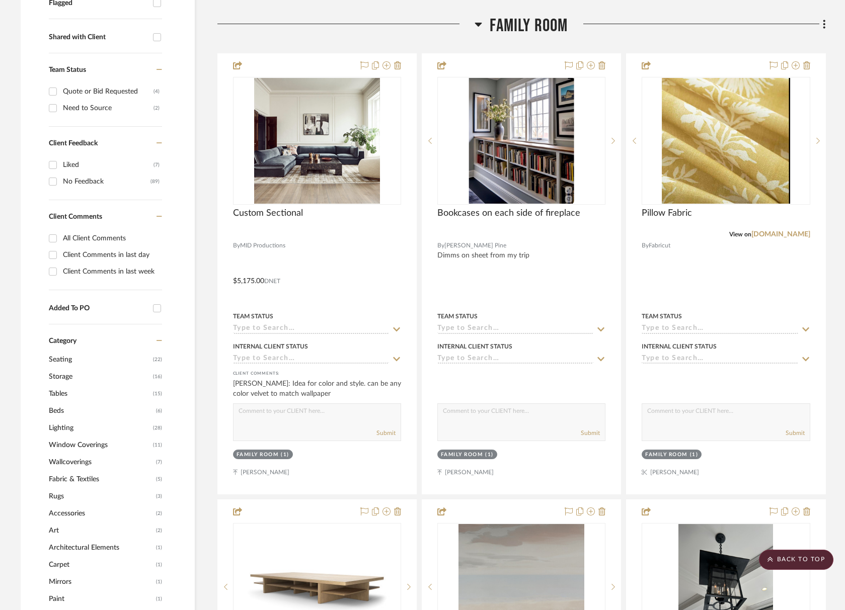
click at [493, 20] on span "Family Room" at bounding box center [528, 26] width 78 height 22
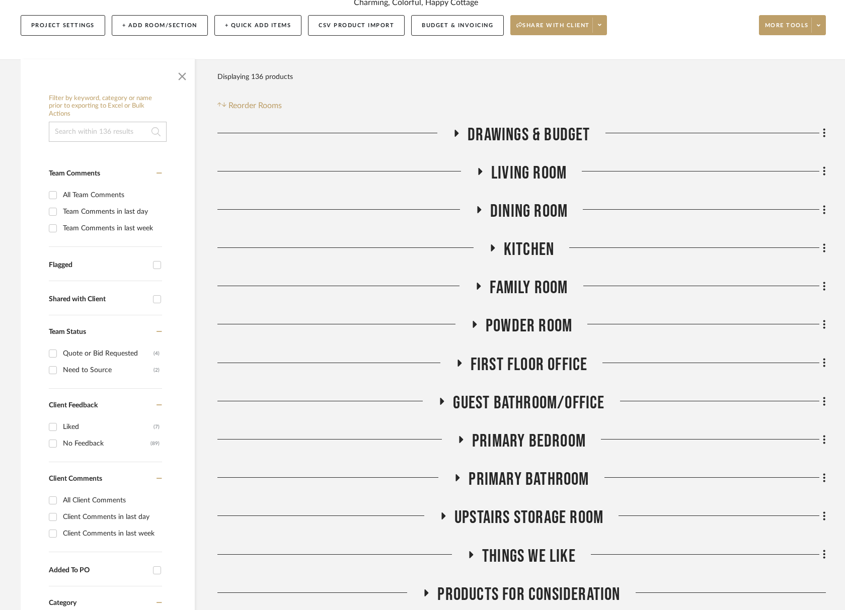
scroll to position [244, 0]
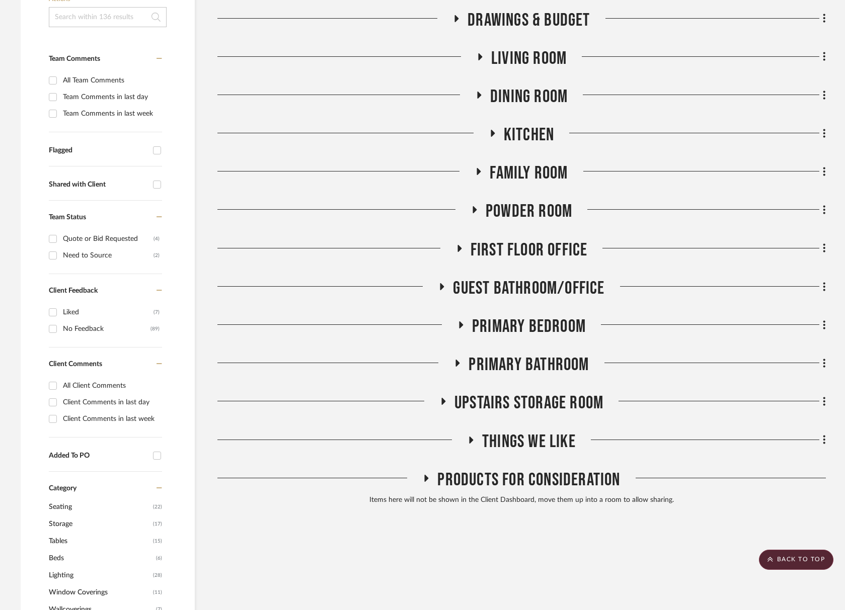
drag, startPoint x: 544, startPoint y: 330, endPoint x: 536, endPoint y: 330, distance: 8.0
click at [544, 330] on span "Primary Bedroom" at bounding box center [529, 327] width 114 height 22
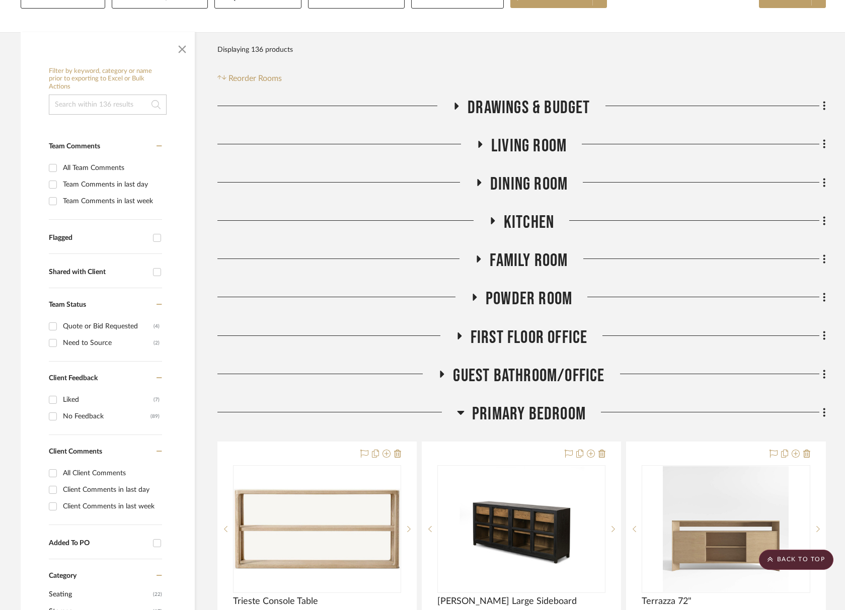
scroll to position [0, 0]
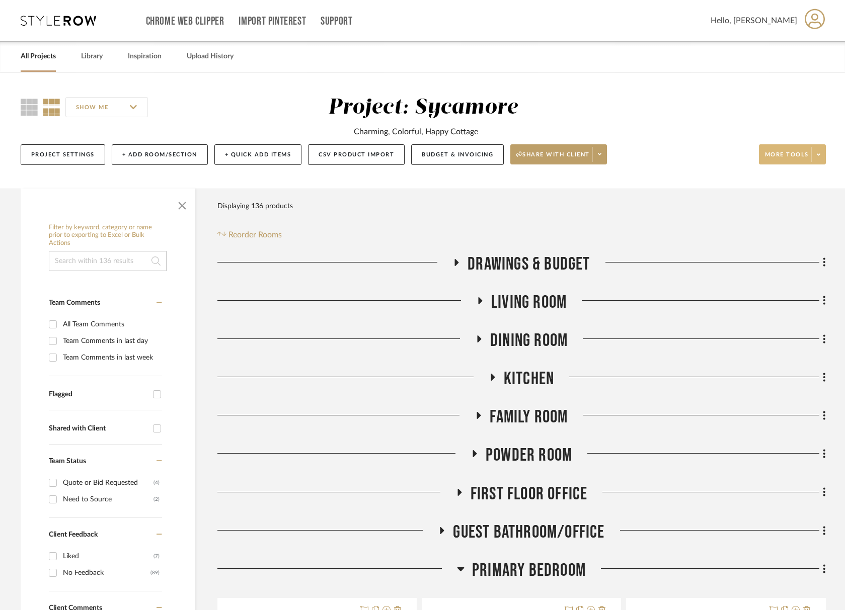
click at [778, 151] on span "More tools" at bounding box center [787, 158] width 44 height 15
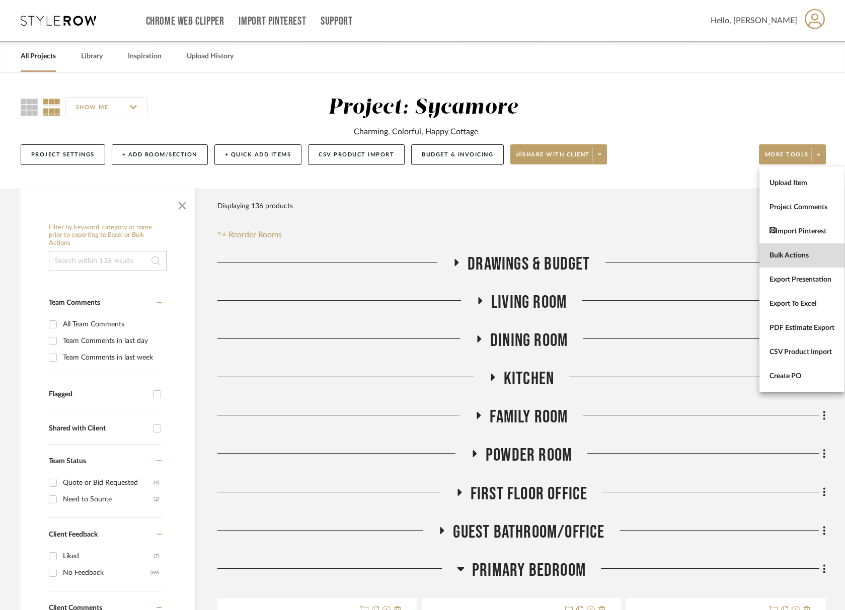
click at [795, 259] on span "Bulk Actions" at bounding box center [801, 256] width 65 height 9
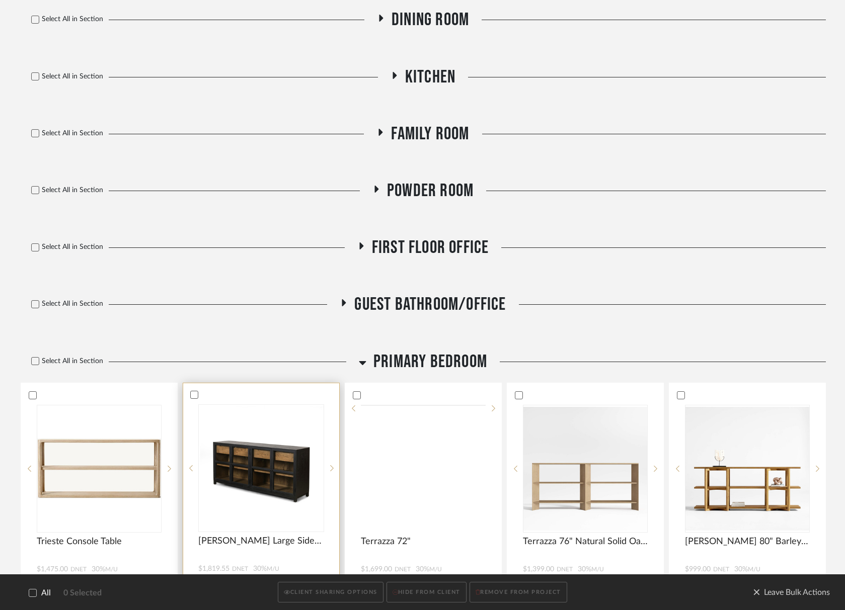
scroll to position [487, 0]
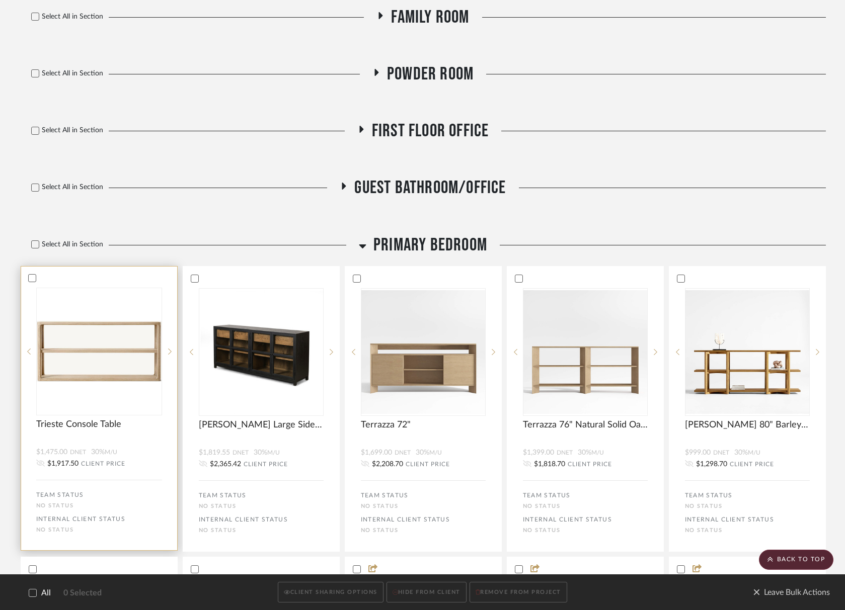
drag, startPoint x: 73, startPoint y: 279, endPoint x: 88, endPoint y: 280, distance: 14.6
click at [73, 279] on div at bounding box center [99, 278] width 156 height 9
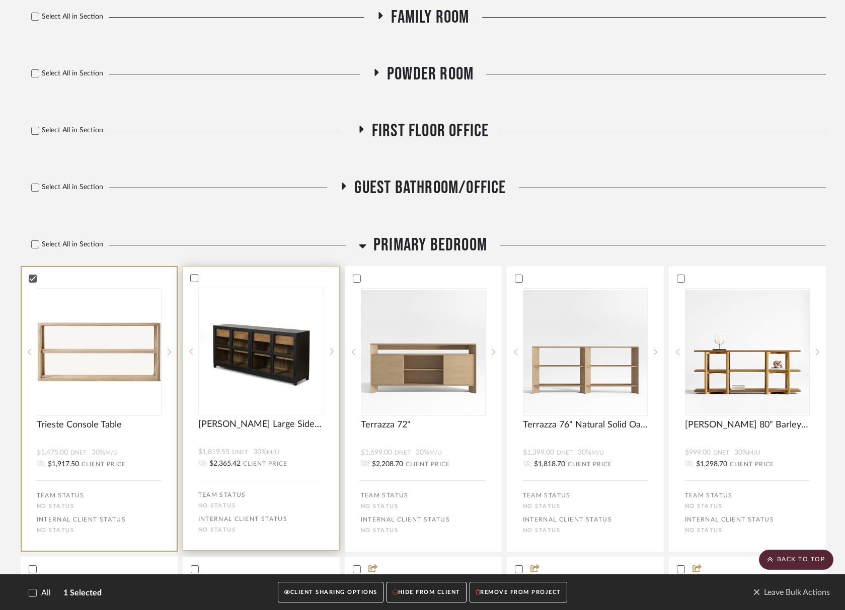
drag, startPoint x: 229, startPoint y: 274, endPoint x: 272, endPoint y: 271, distance: 42.8
click at [229, 274] on div at bounding box center [261, 278] width 156 height 9
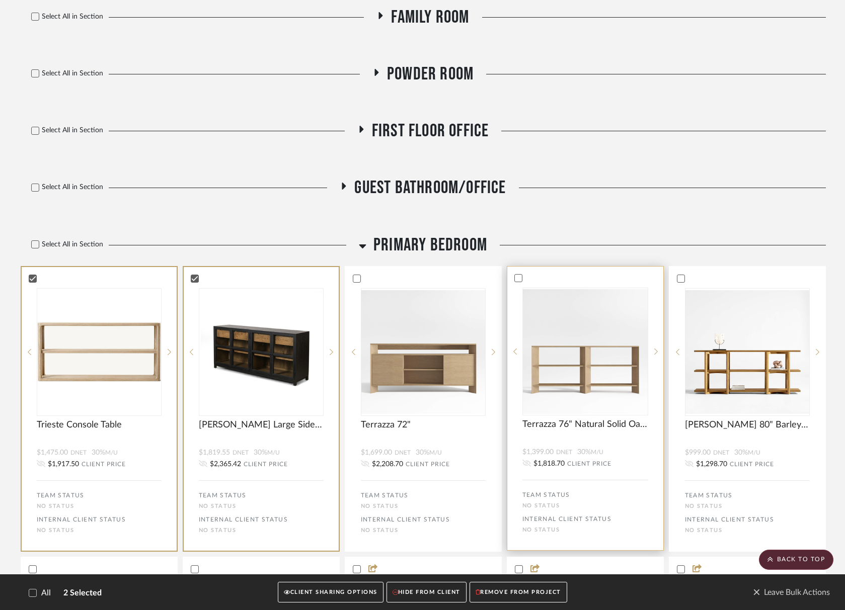
drag, startPoint x: 408, startPoint y: 271, endPoint x: 509, endPoint y: 272, distance: 100.1
click at [410, 272] on bulk-actions-tile "Terrazza 72" $1,699.00 DNET 30% M/U $2,208.70 CLIENT PRICE TEAM STATUS No STATU…" at bounding box center [423, 409] width 157 height 286
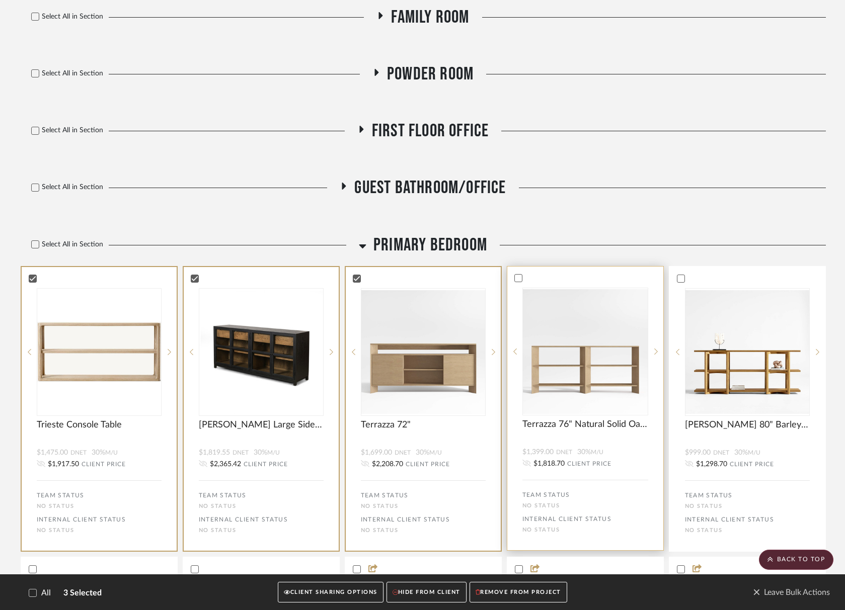
drag, startPoint x: 541, startPoint y: 274, endPoint x: 530, endPoint y: 275, distance: 11.2
click at [541, 274] on bulk-actions-tile "Terrazza 76" Natural Solid Oak Wood Open Storage Media Console $1,399.00 DNET 3…" at bounding box center [585, 408] width 157 height 285
drag, startPoint x: 720, startPoint y: 282, endPoint x: 694, endPoint y: 297, distance: 30.6
click at [720, 282] on div at bounding box center [747, 278] width 155 height 9
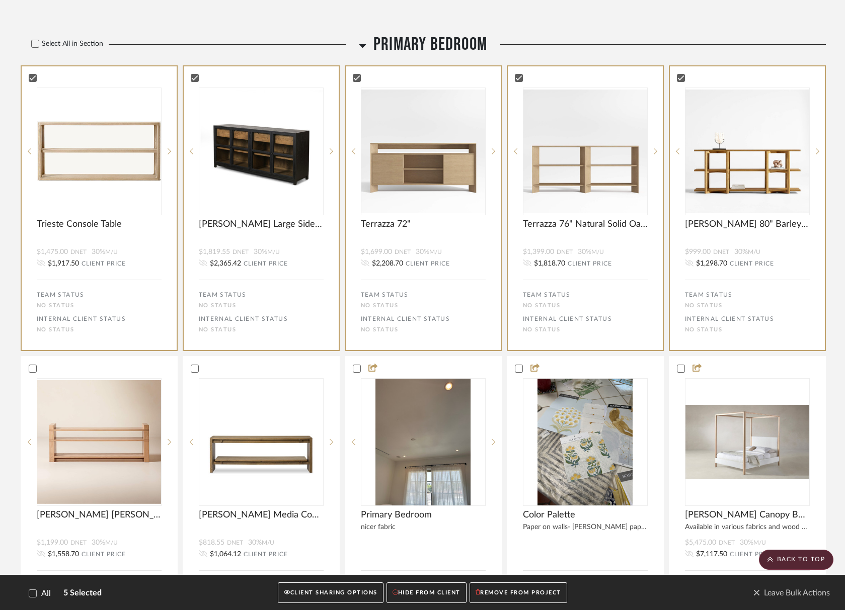
scroll to position [808, 0]
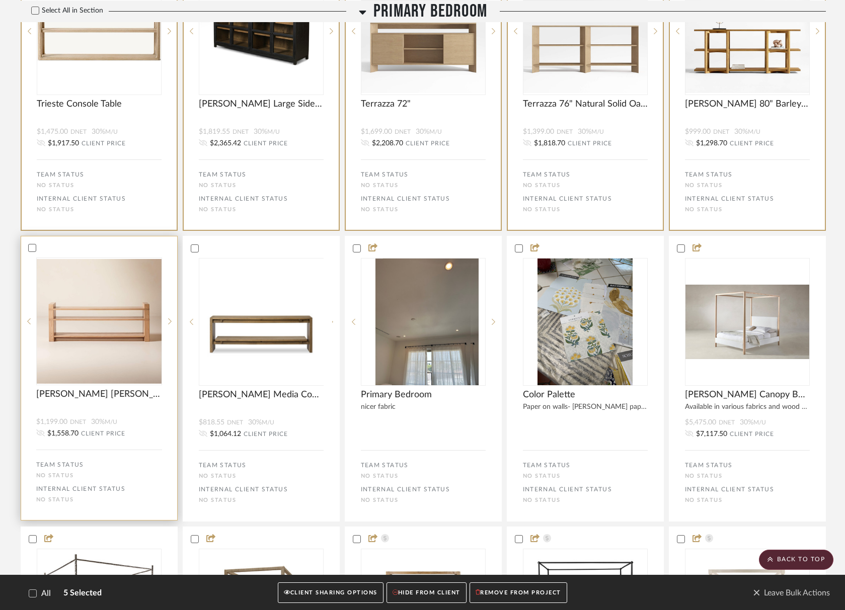
drag, startPoint x: 259, startPoint y: 249, endPoint x: 127, endPoint y: 253, distance: 132.4
click at [257, 249] on div at bounding box center [261, 248] width 155 height 9
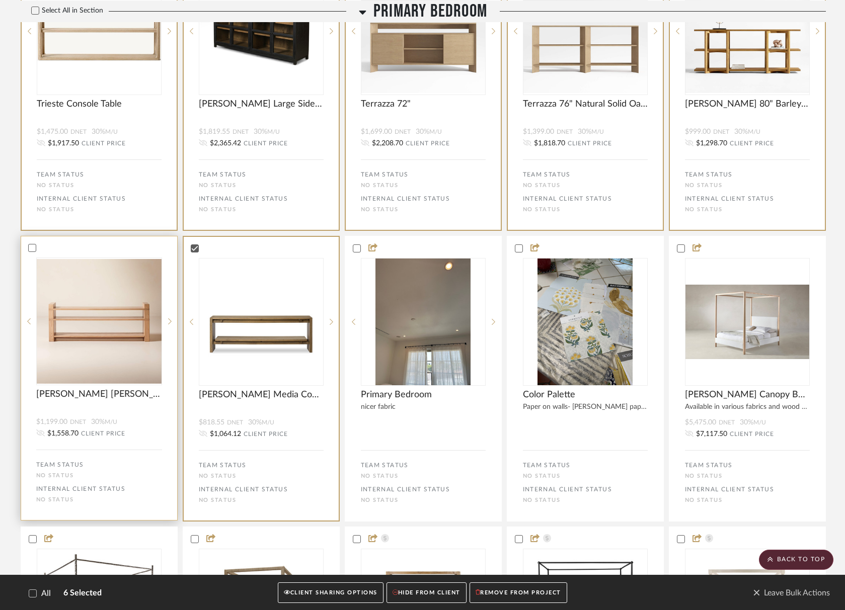
drag, startPoint x: 97, startPoint y: 248, endPoint x: 102, endPoint y: 251, distance: 5.9
click at [97, 248] on div at bounding box center [99, 247] width 156 height 9
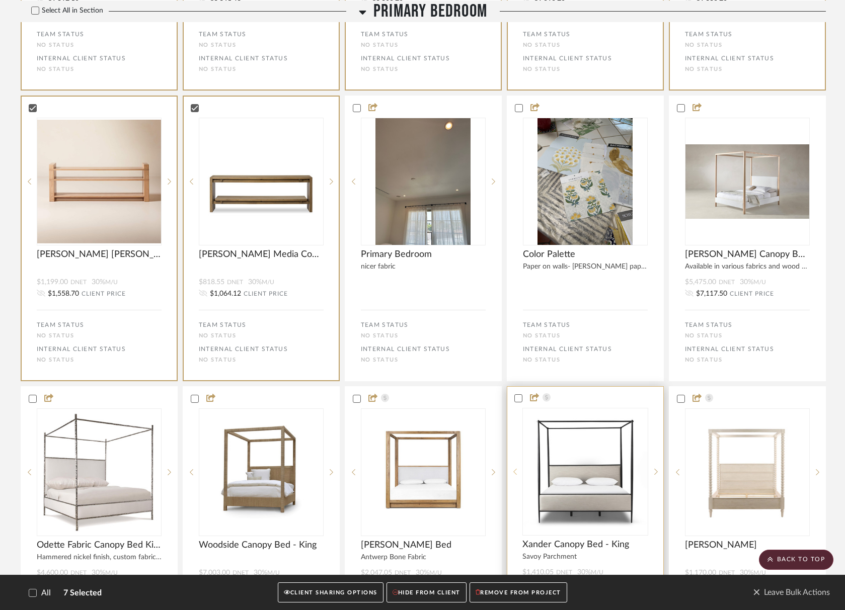
scroll to position [1051, 0]
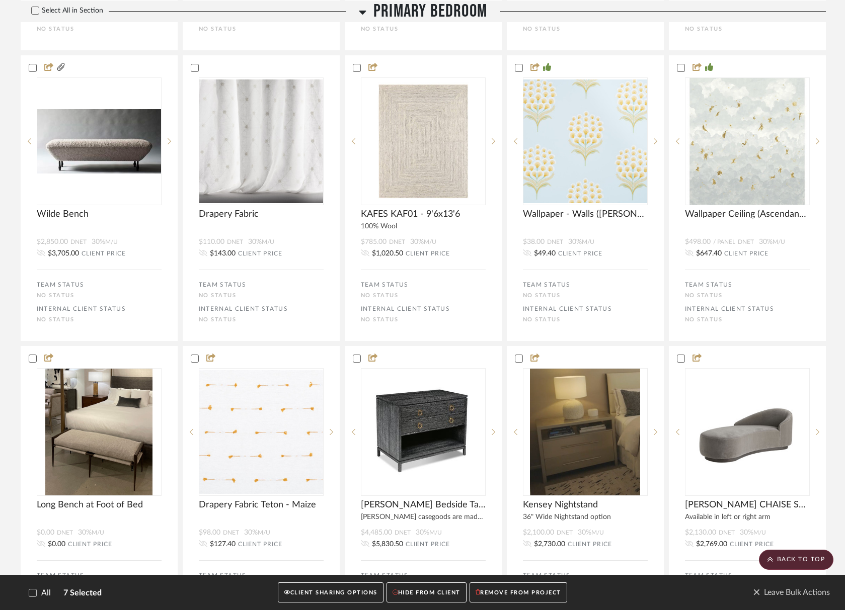
click at [332, 591] on button "CLIENT SHARING OPTIONS" at bounding box center [330, 592] width 105 height 21
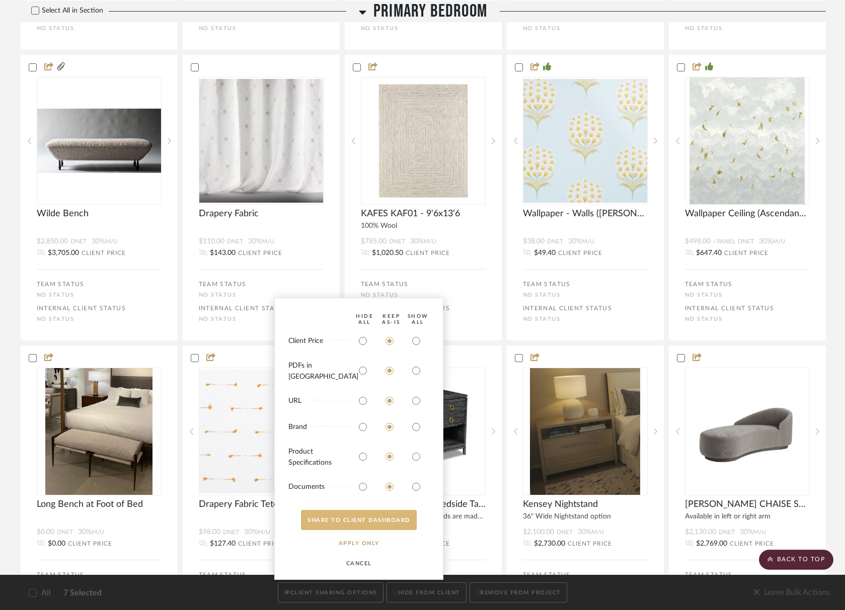
click at [353, 523] on button "SHARE TO CLIENT Dashboard" at bounding box center [359, 520] width 116 height 20
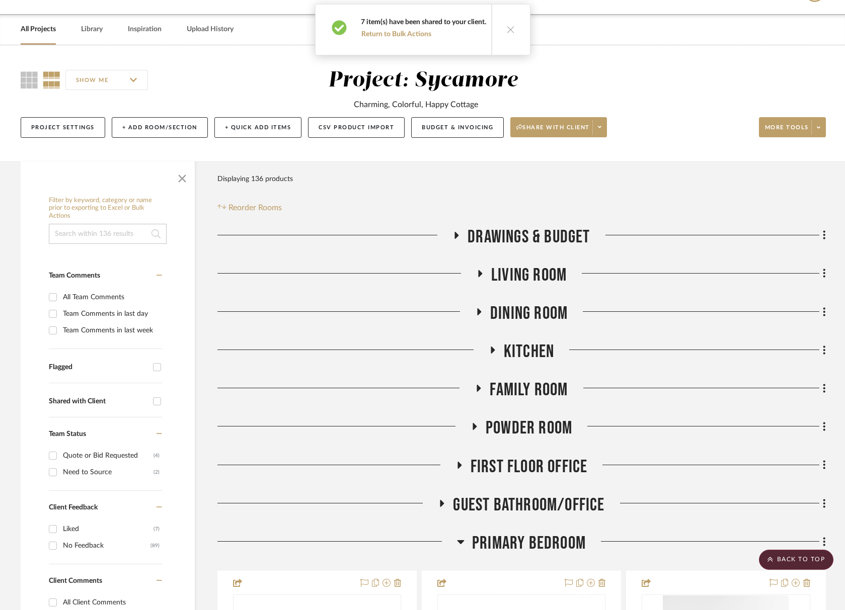
scroll to position [0, 0]
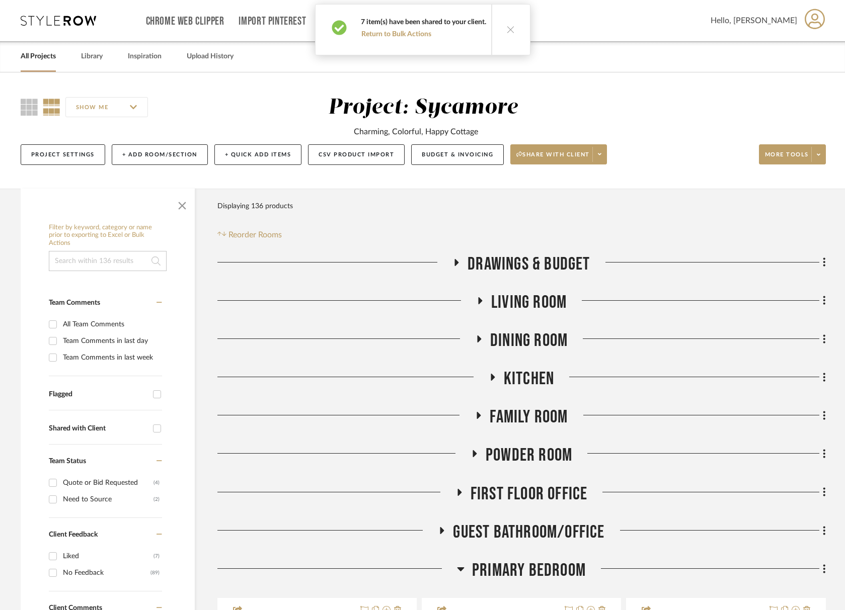
click at [539, 575] on span "Primary Bedroom" at bounding box center [529, 571] width 114 height 22
click at [532, 486] on span "First Floor Office" at bounding box center [528, 494] width 117 height 22
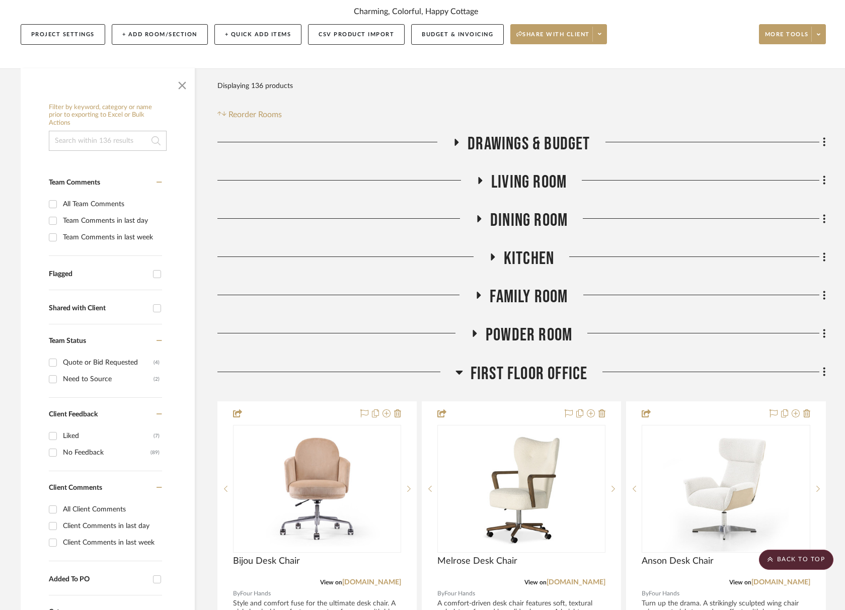
scroll to position [111, 0]
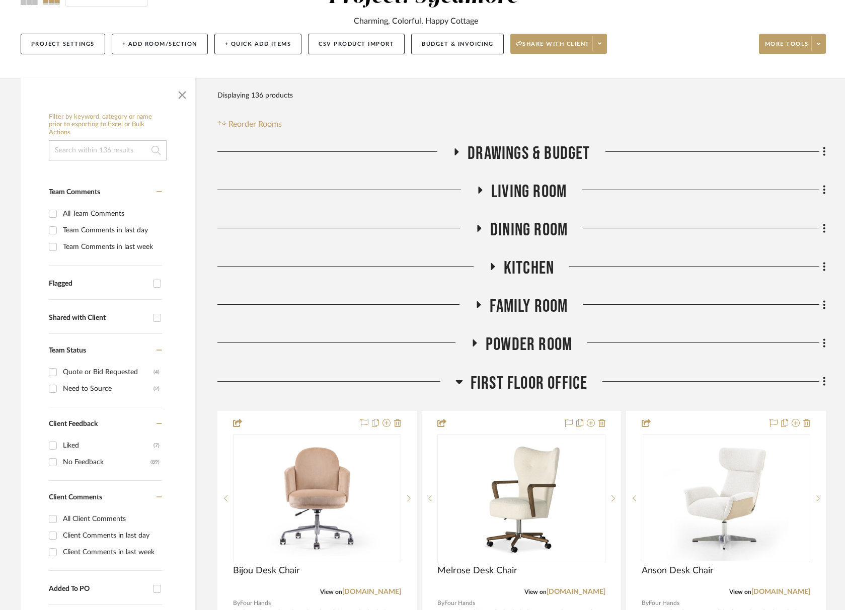
click at [506, 382] on span "First Floor Office" at bounding box center [528, 384] width 117 height 22
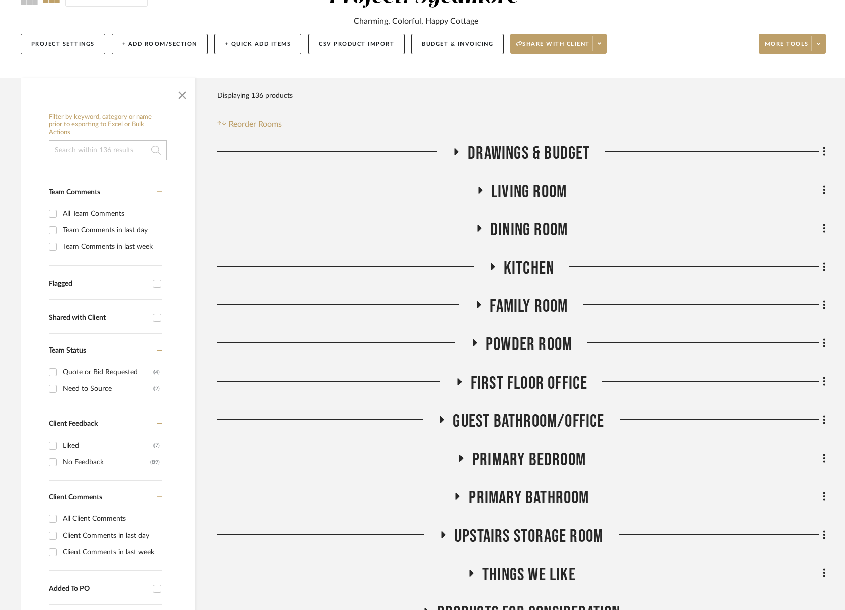
click at [541, 216] on div "Drawings & Budget Living Room Dining Room Kitchen Family Room Powder Room First…" at bounding box center [521, 393] width 608 height 500
click at [540, 227] on span "Dining Room" at bounding box center [528, 230] width 77 height 22
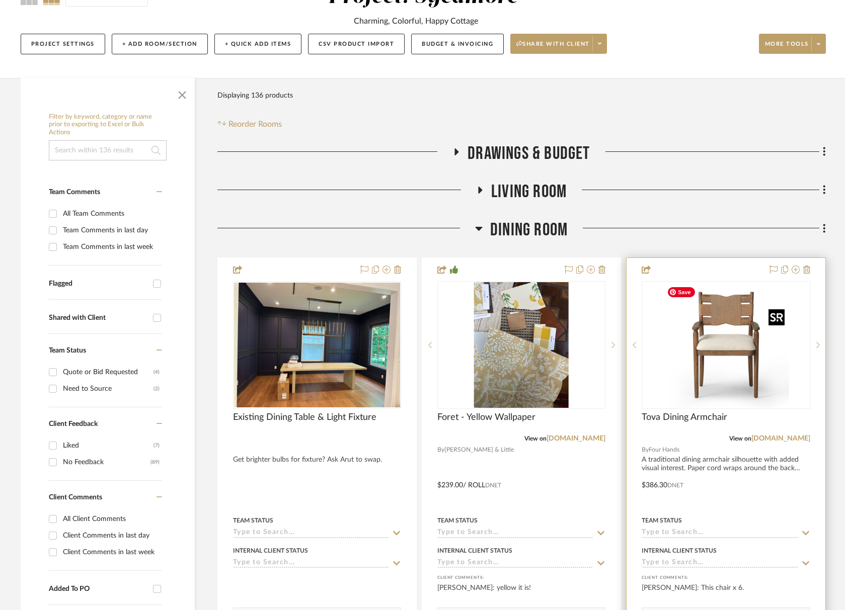
click at [0, 0] on img at bounding box center [0, 0] width 0 height 0
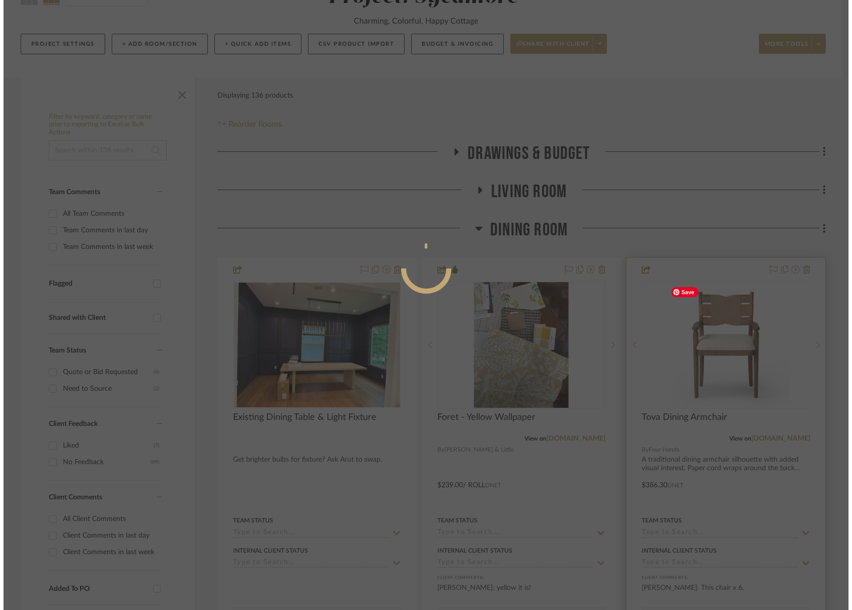
scroll to position [0, 0]
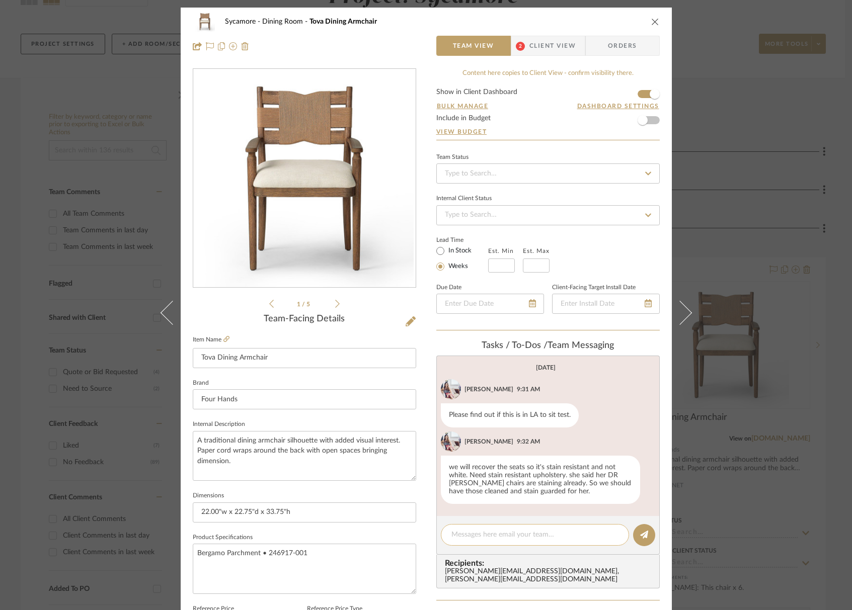
click at [491, 525] on div at bounding box center [535, 535] width 188 height 22
click at [493, 531] on textarea at bounding box center [534, 535] width 167 height 11
type textarea "a"
paste textarea "https://supercat.supercatsolutions.com/blh/public/tear_sheet/SE-5579"
type textarea "here is a similar chair from Bliss https://supercat.supercatsolutions.com/blh/p…"
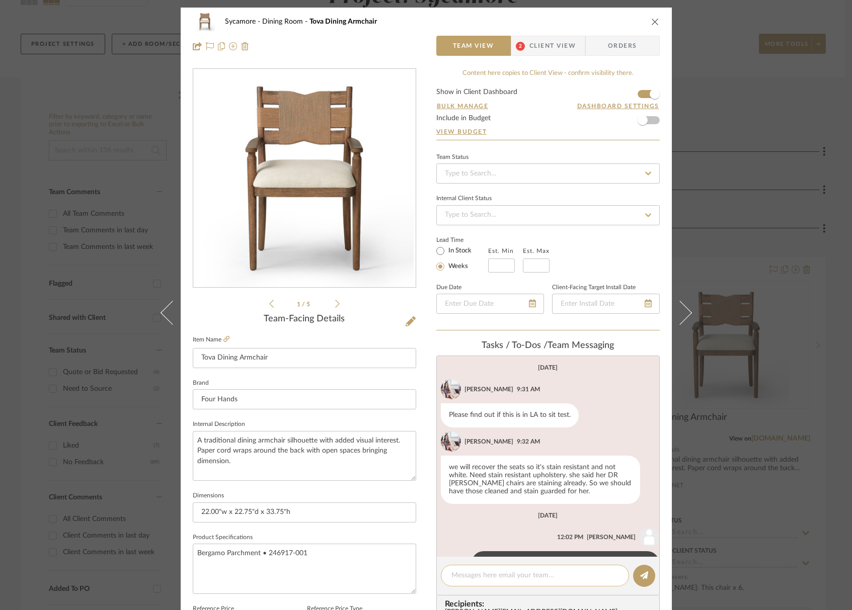
scroll to position [48, 0]
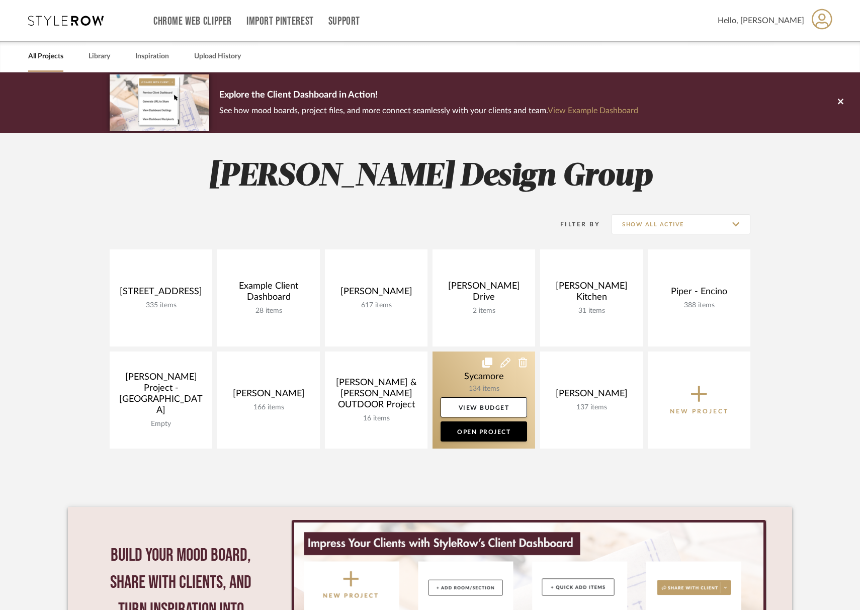
click at [465, 381] on link at bounding box center [484, 400] width 103 height 97
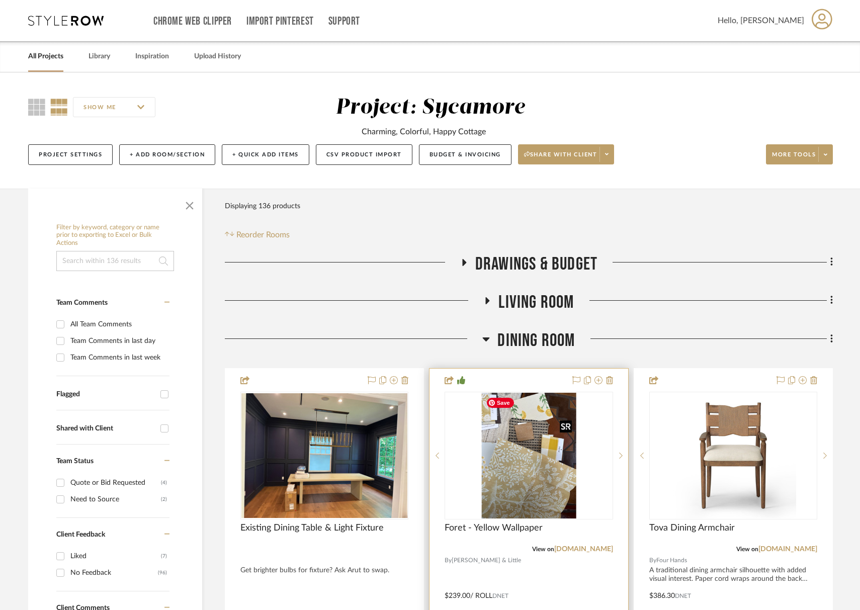
click at [529, 463] on img "0" at bounding box center [529, 456] width 95 height 126
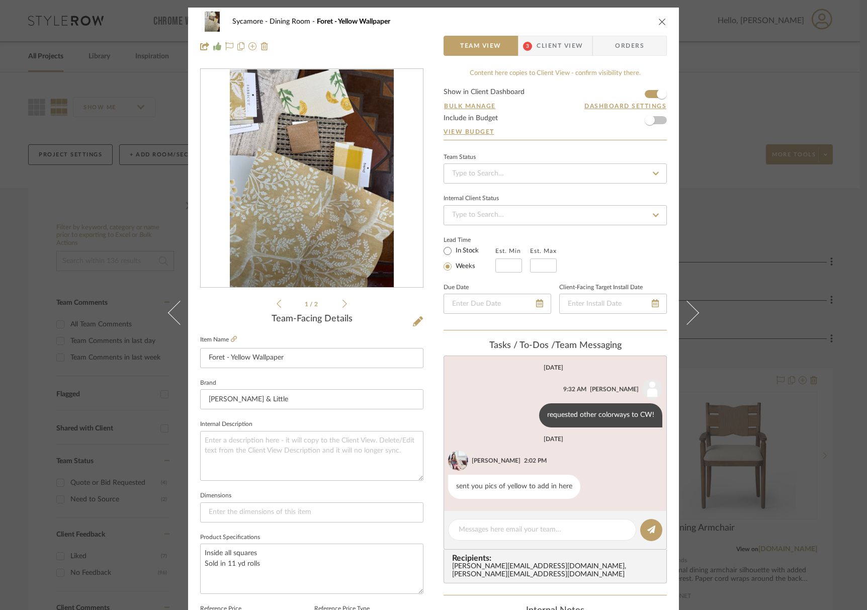
click at [344, 301] on div "1 / 2" at bounding box center [311, 188] width 223 height 241
click at [343, 303] on icon at bounding box center [345, 303] width 5 height 9
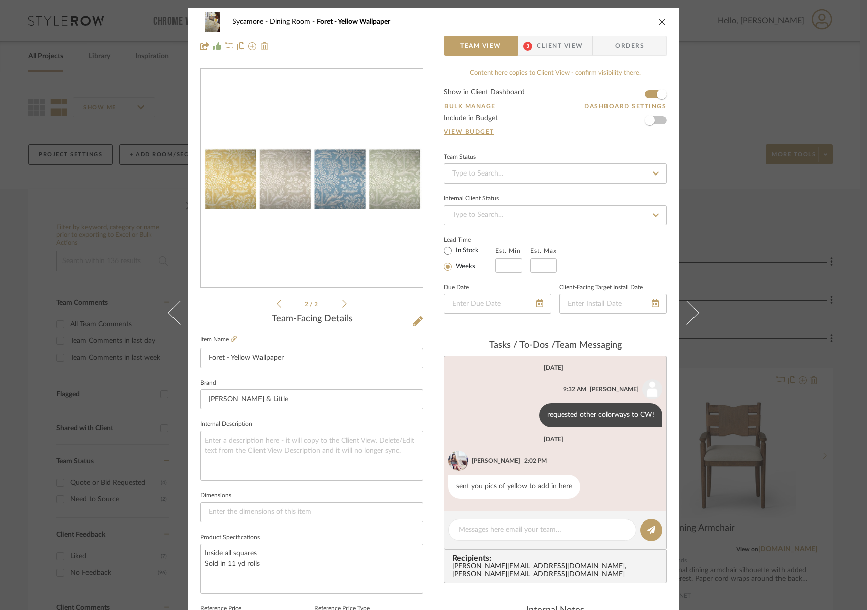
click at [343, 303] on icon at bounding box center [345, 303] width 5 height 9
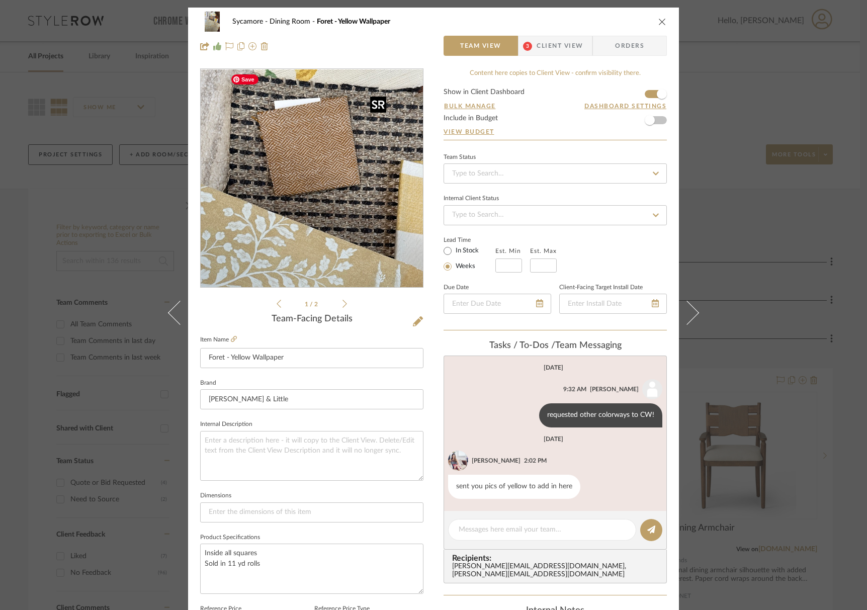
click at [301, 148] on img "0" at bounding box center [311, 178] width 163 height 218
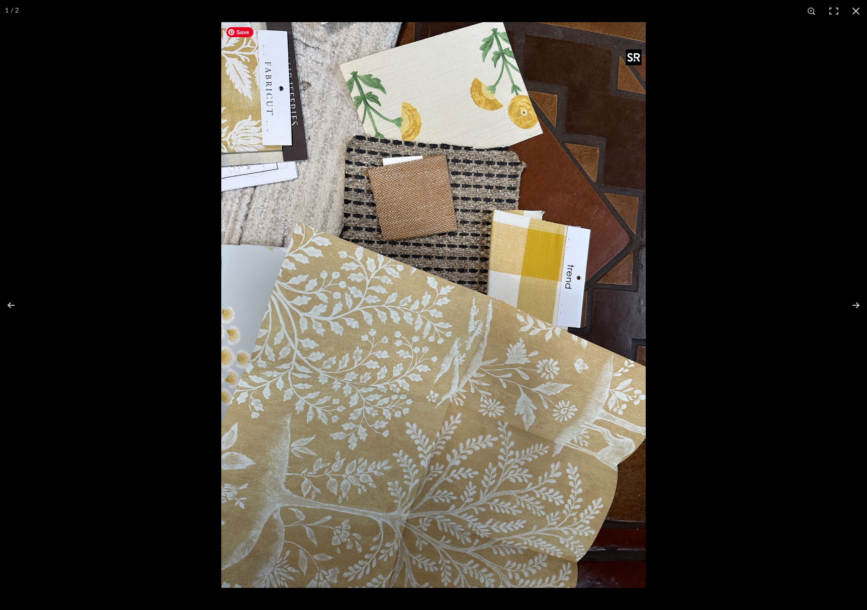
click at [411, 206] on img at bounding box center [433, 305] width 425 height 566
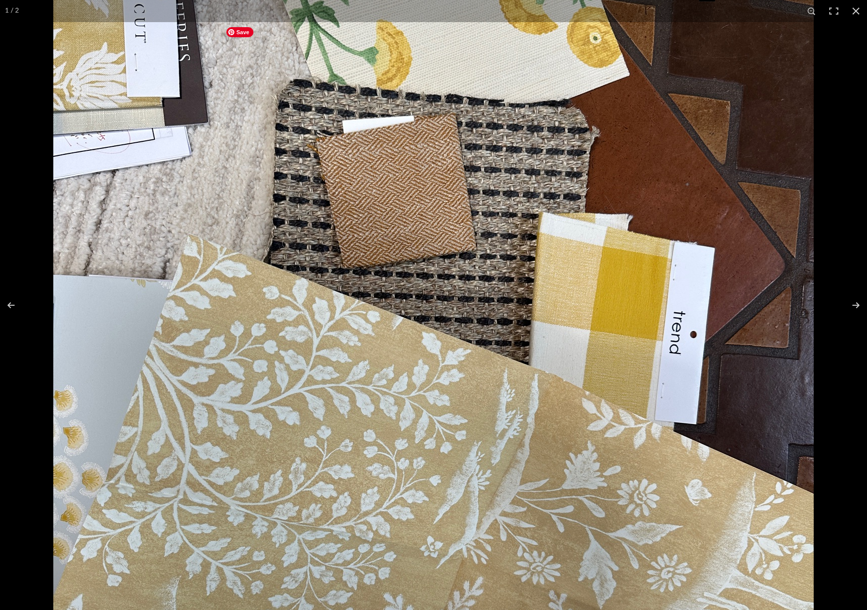
click at [411, 206] on img at bounding box center [433, 383] width 761 height 1014
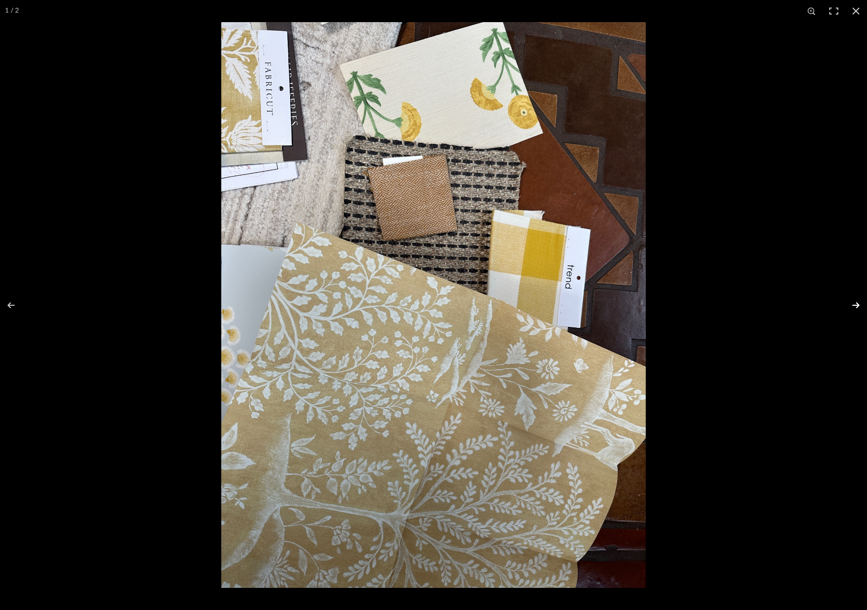
click at [858, 307] on button at bounding box center [849, 305] width 35 height 50
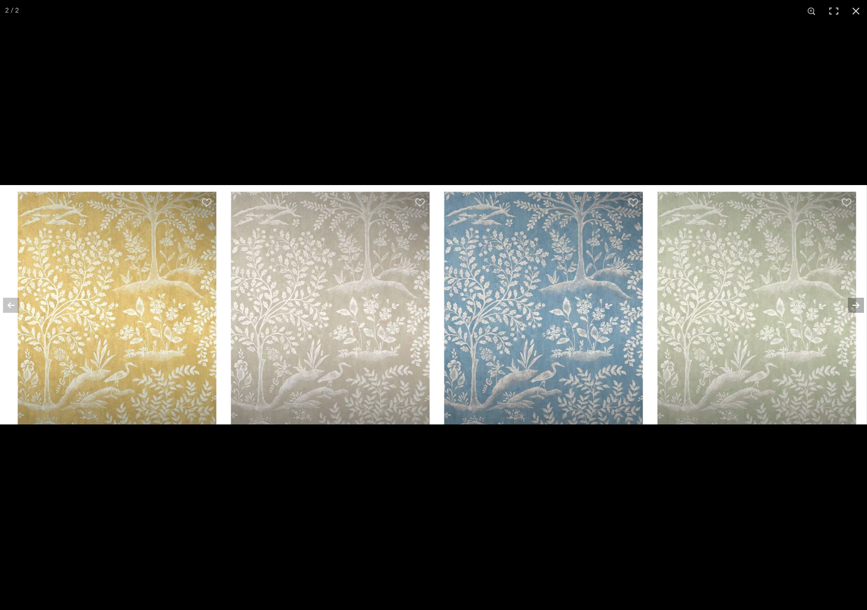
click at [858, 307] on button at bounding box center [849, 305] width 35 height 50
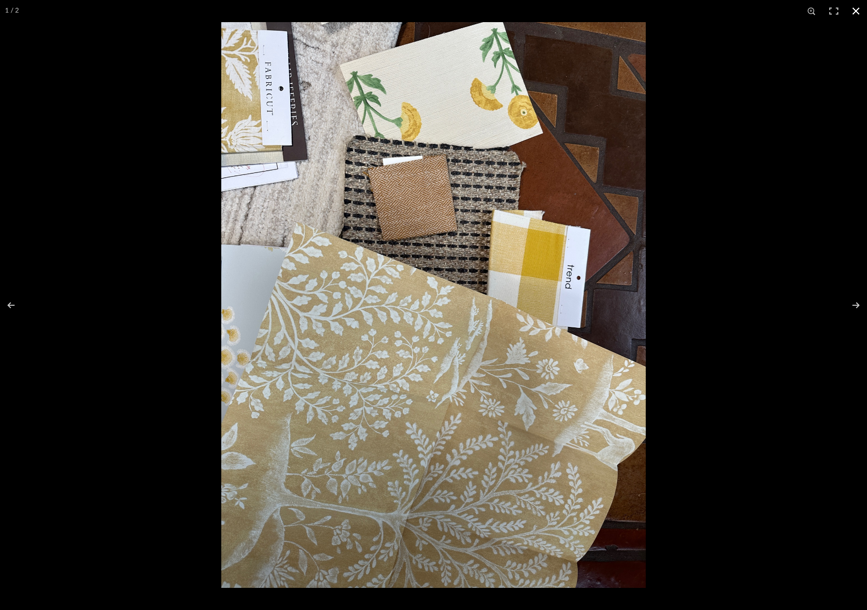
click at [856, 11] on button at bounding box center [856, 11] width 22 height 22
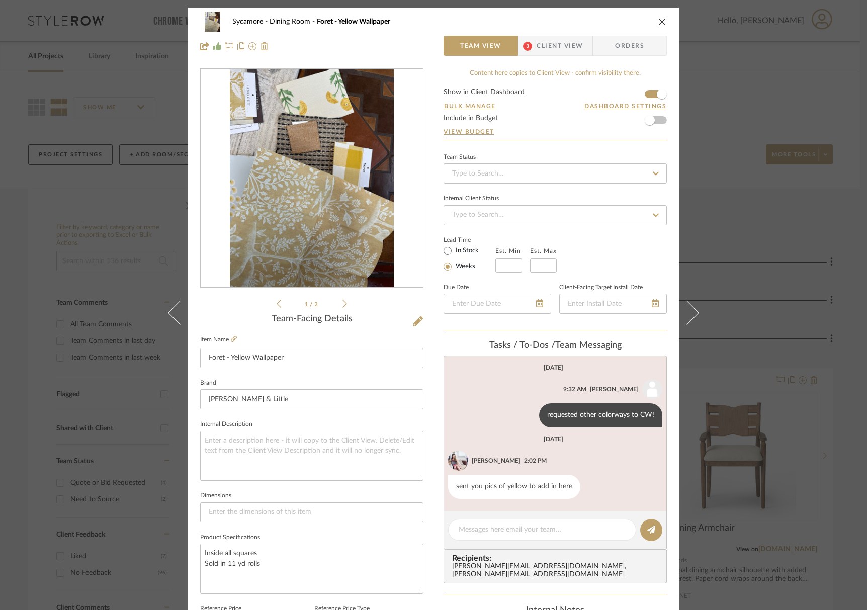
click at [343, 304] on icon at bounding box center [345, 304] width 5 height 8
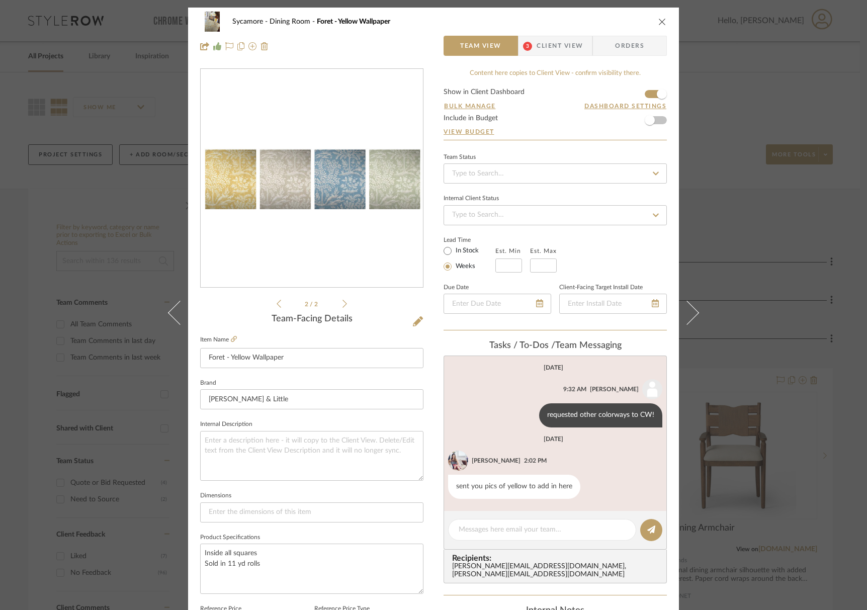
click at [343, 304] on icon at bounding box center [345, 304] width 5 height 8
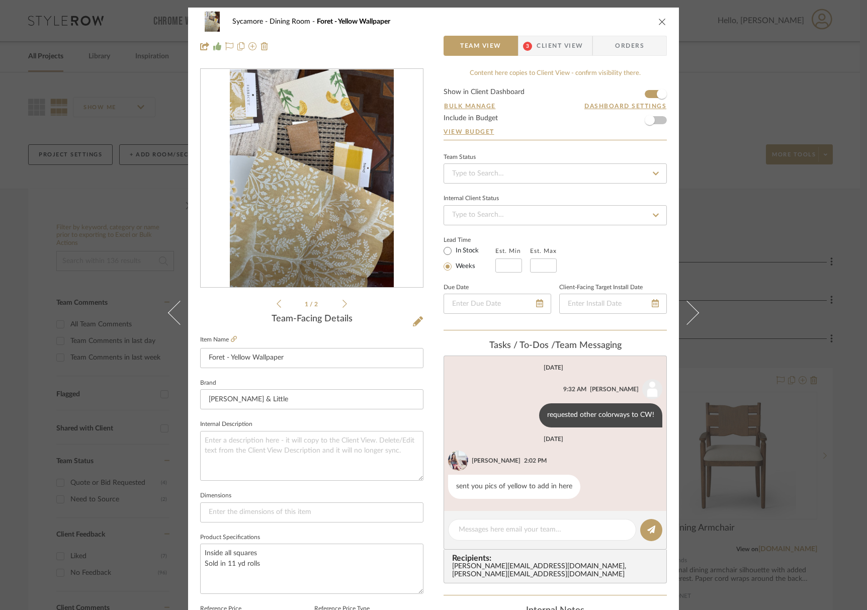
click at [662, 21] on icon "close" at bounding box center [662, 22] width 8 height 8
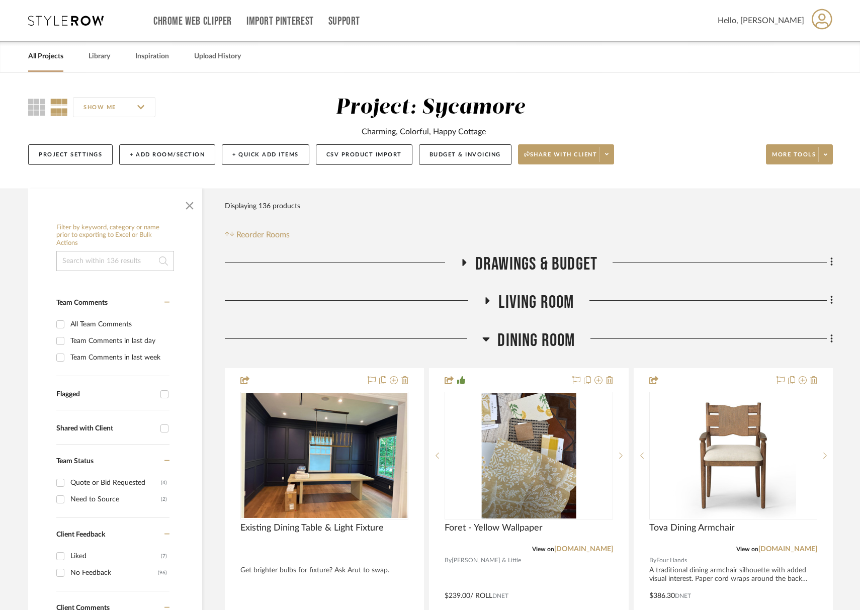
click at [567, 338] on span "Dining Room" at bounding box center [535, 341] width 77 height 22
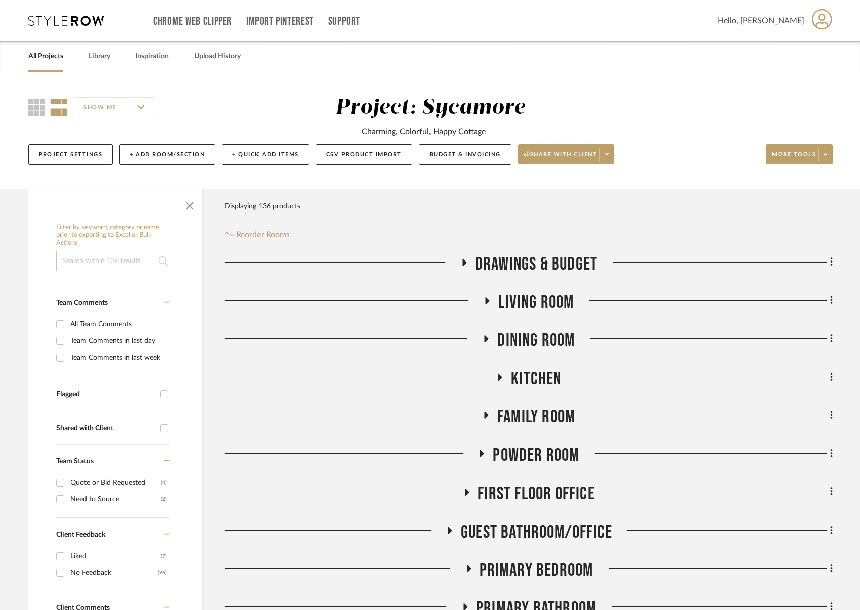
click at [536, 422] on span "Family Room" at bounding box center [536, 417] width 78 height 22
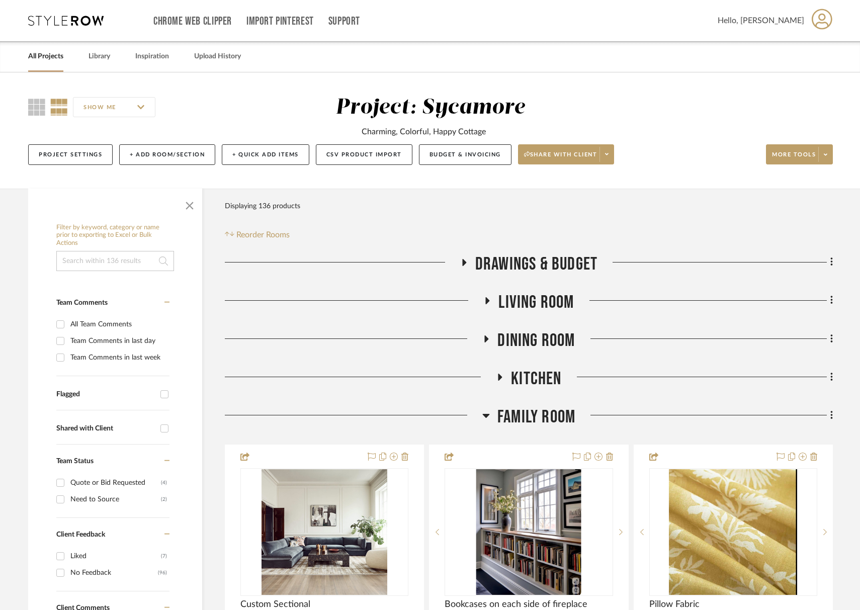
click at [533, 349] on span "Dining Room" at bounding box center [535, 341] width 77 height 22
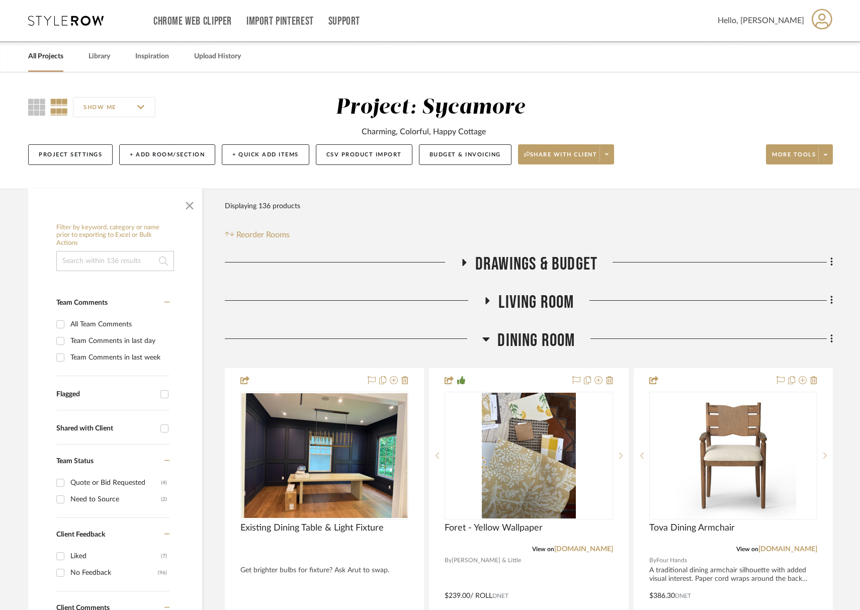
click at [533, 349] on span "Dining Room" at bounding box center [535, 341] width 77 height 22
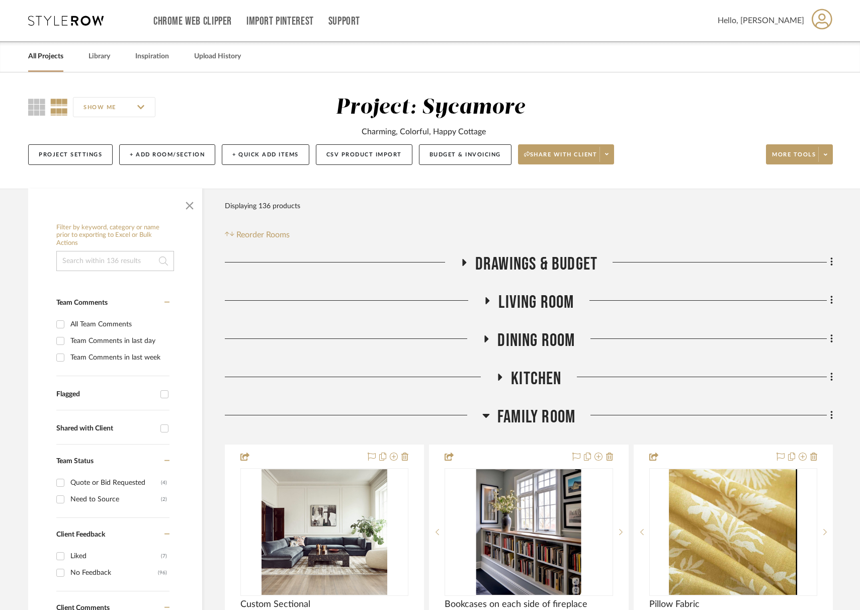
click at [553, 418] on span "Family Room" at bounding box center [536, 417] width 78 height 22
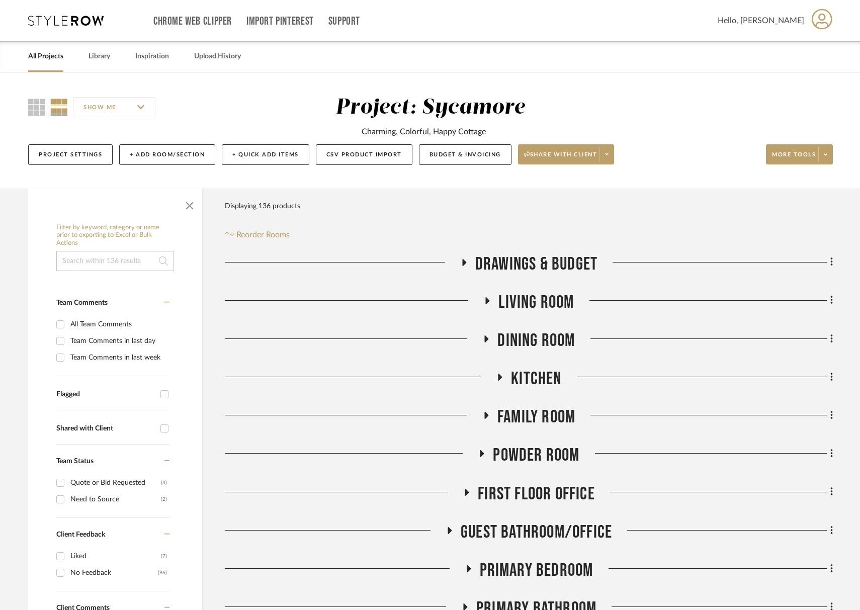
click at [529, 299] on span "Living Room" at bounding box center [535, 303] width 75 height 22
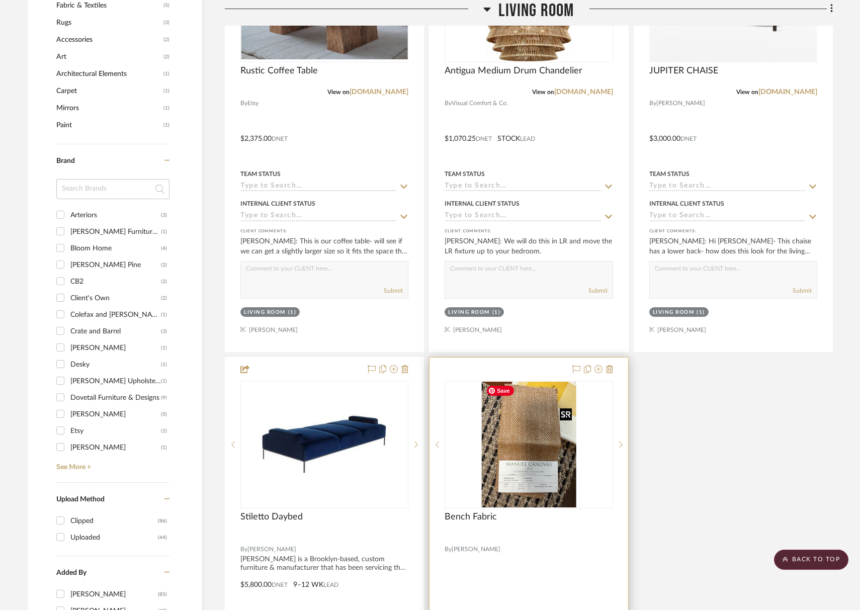
scroll to position [1131, 0]
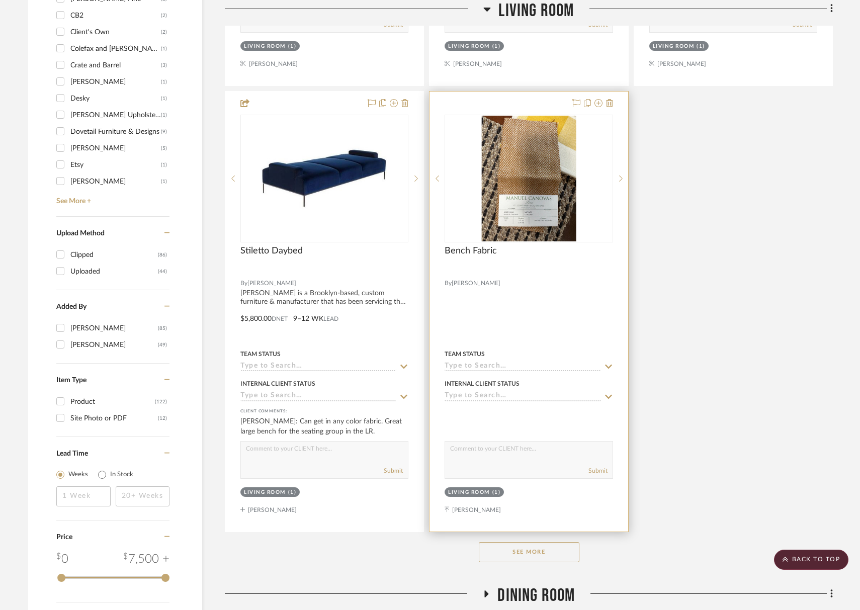
click at [470, 363] on input at bounding box center [523, 367] width 156 height 10
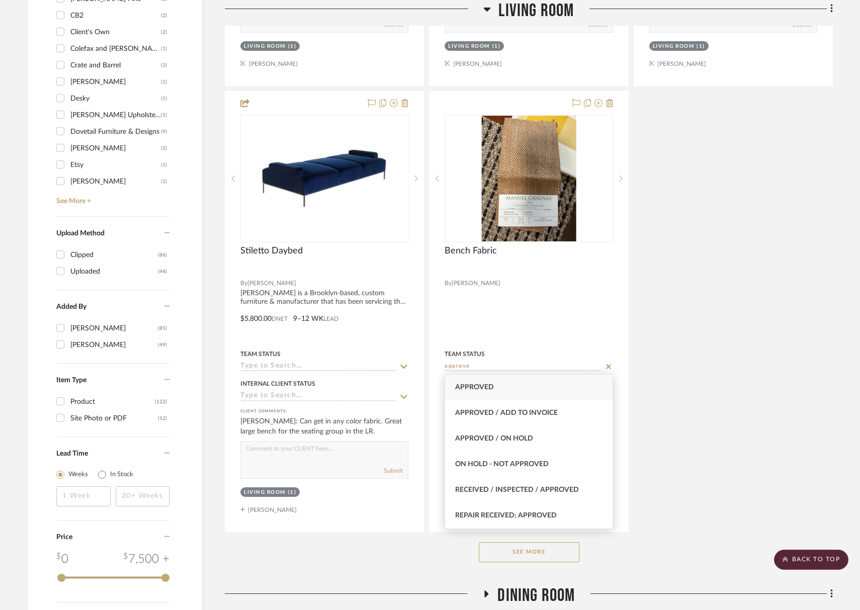
type input "approve"
drag, startPoint x: 473, startPoint y: 385, endPoint x: 664, endPoint y: 380, distance: 190.7
click at [473, 385] on span "Approved" at bounding box center [474, 387] width 39 height 7
type input "[DATE]"
type input "Approved"
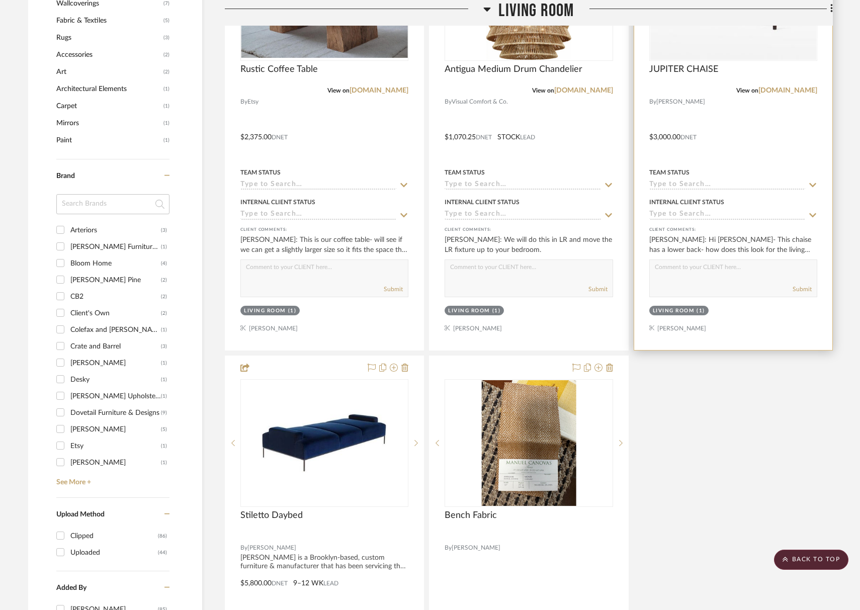
scroll to position [841, 0]
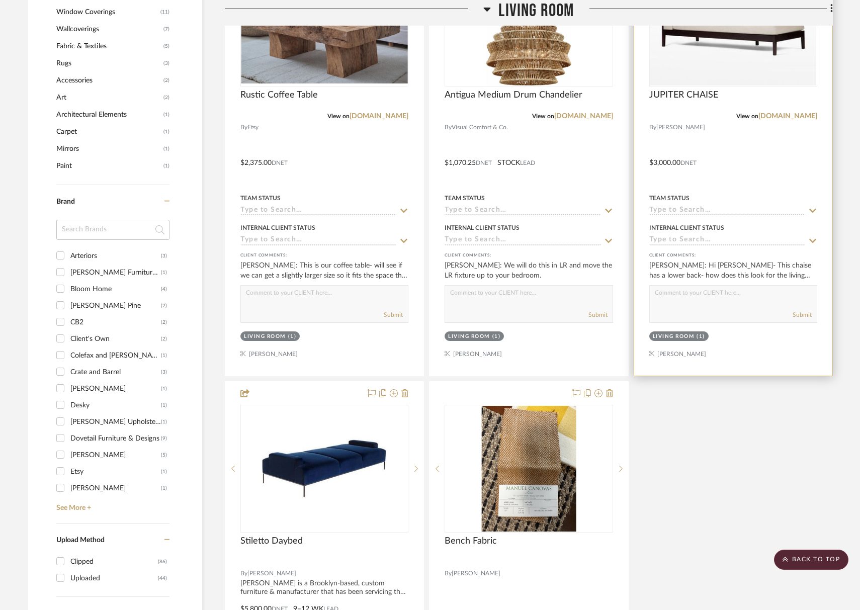
click at [682, 208] on input at bounding box center [727, 211] width 156 height 10
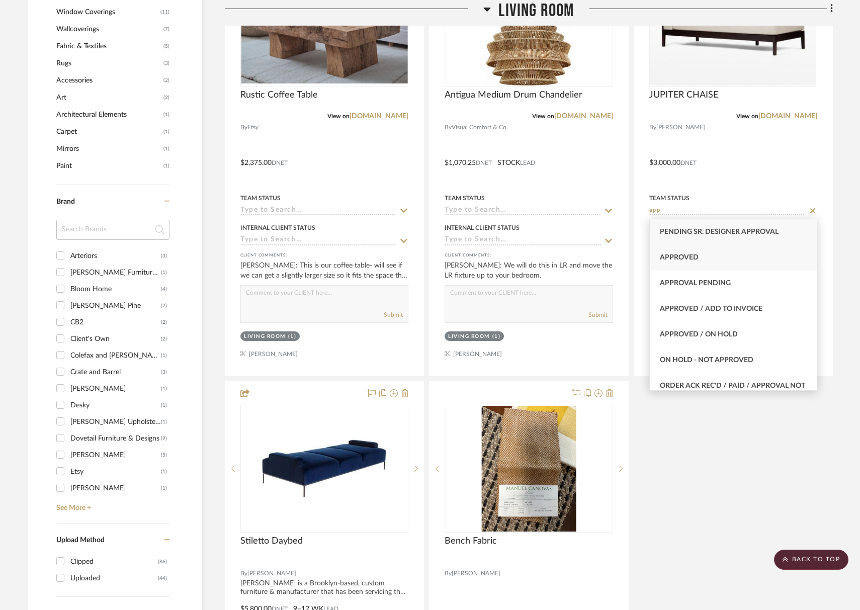
type input "app"
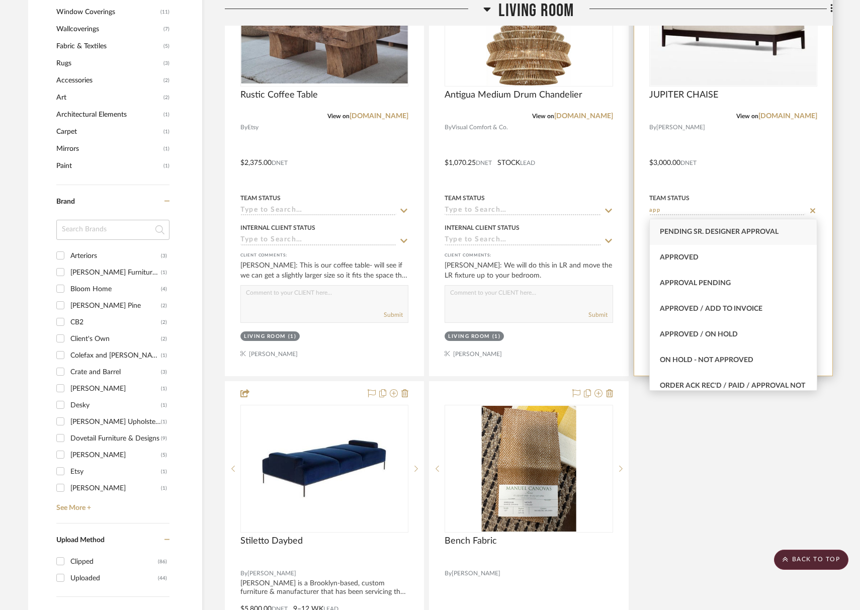
click at [686, 256] on span "Approved" at bounding box center [679, 257] width 39 height 7
type input "[DATE]"
type input "Approved"
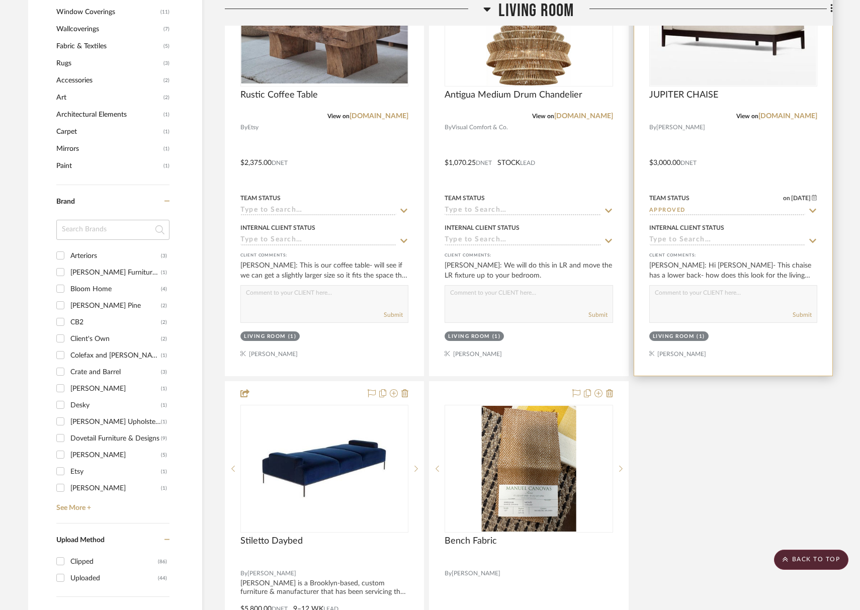
click at [684, 297] on textarea at bounding box center [733, 295] width 167 height 19
type textarea "F"
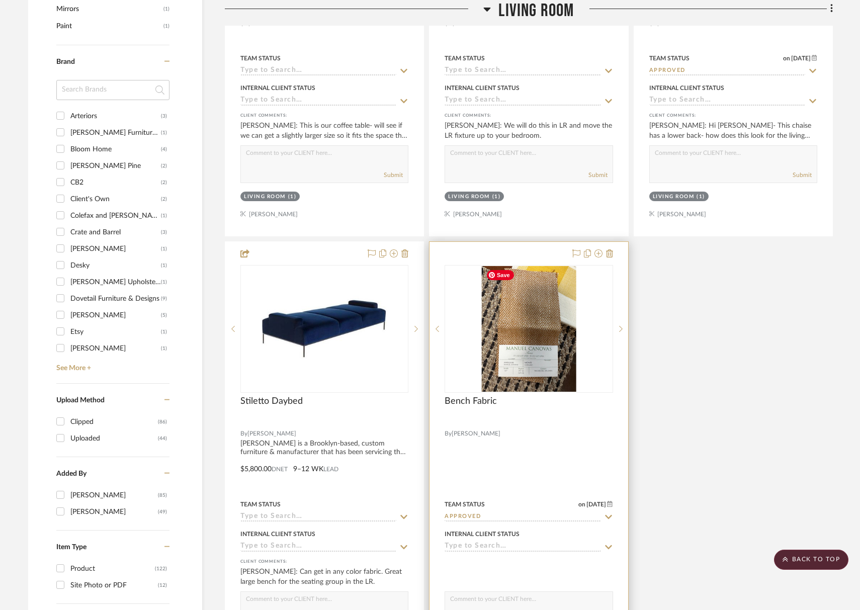
scroll to position [1036, 0]
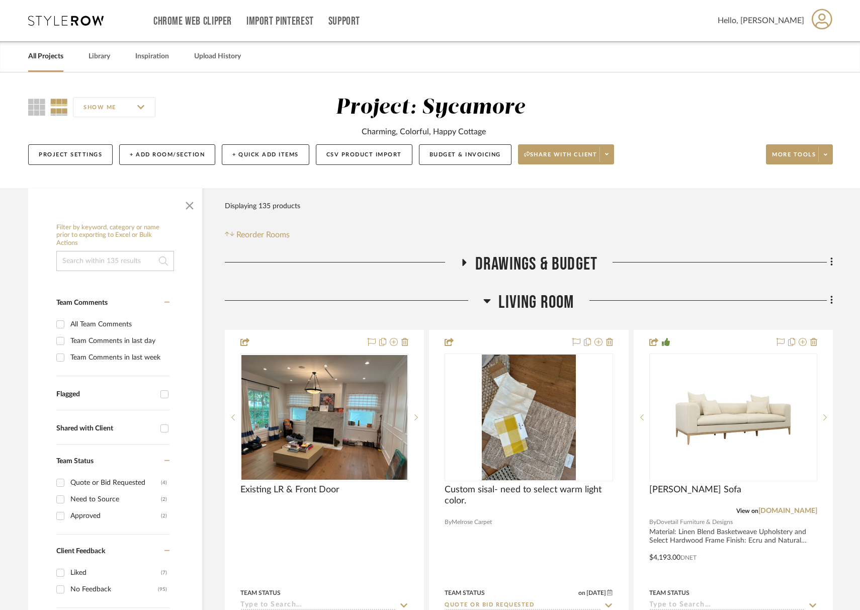
click at [539, 301] on span "Living Room" at bounding box center [535, 303] width 75 height 22
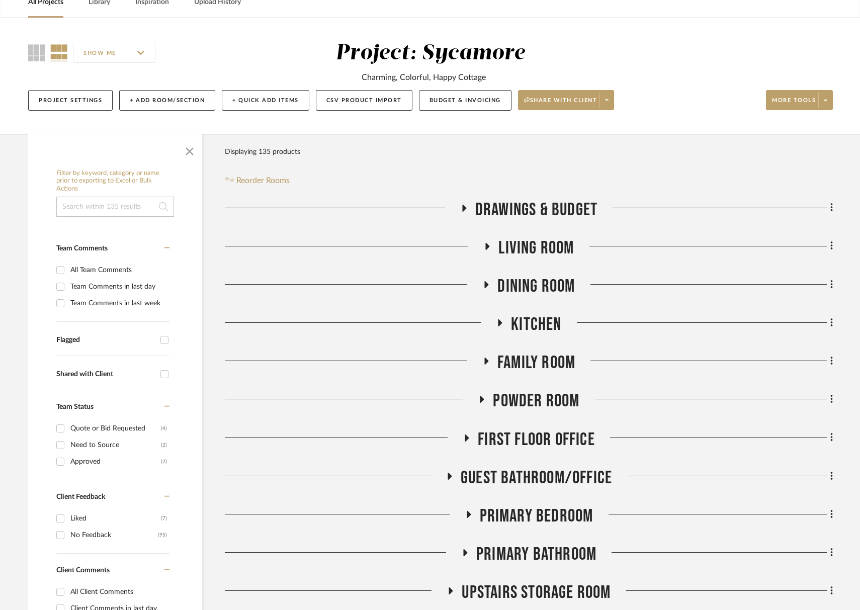
click at [543, 245] on span "Living Room" at bounding box center [535, 248] width 75 height 22
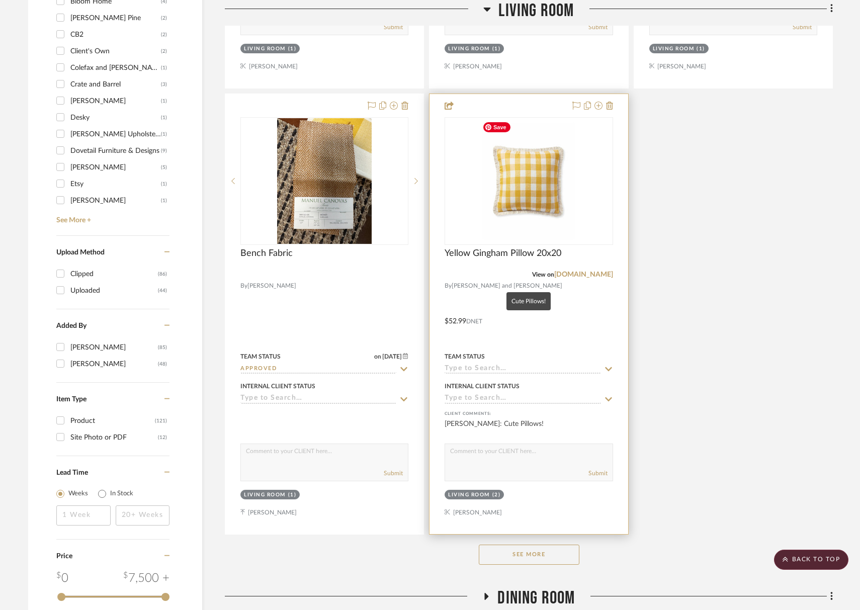
scroll to position [1279, 0]
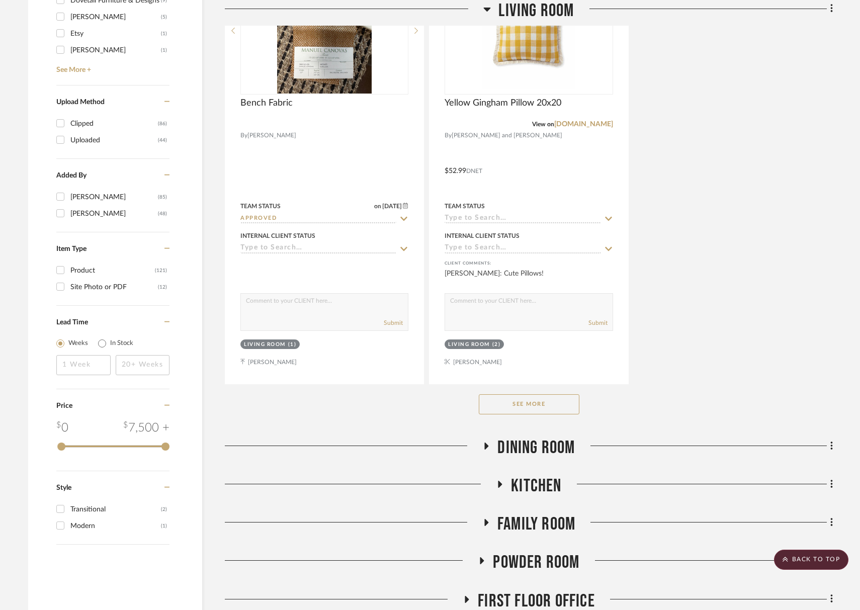
click at [535, 401] on button "See More" at bounding box center [529, 404] width 101 height 20
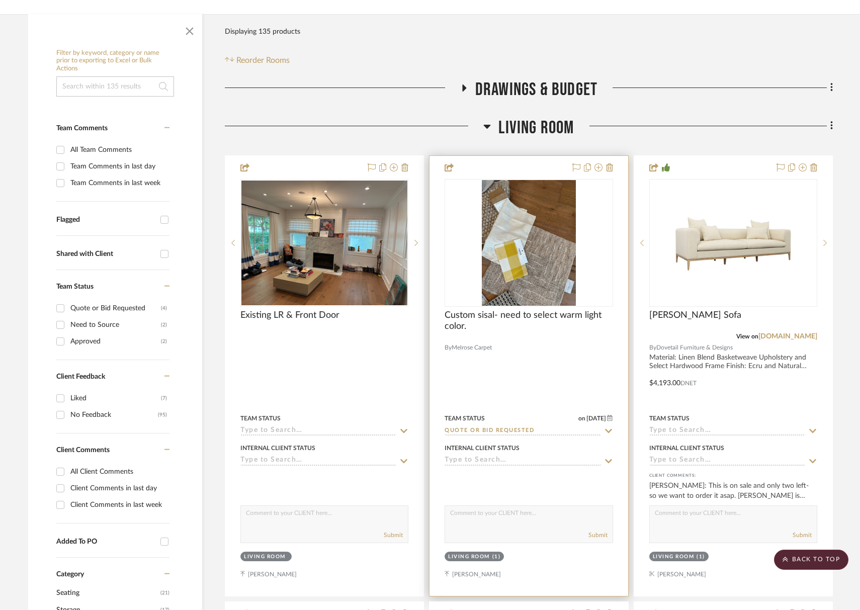
scroll to position [90, 0]
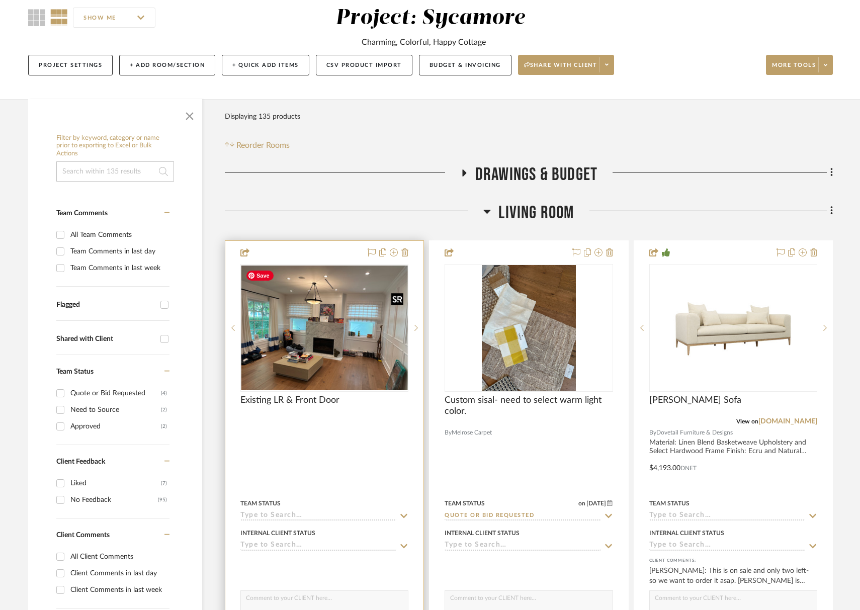
click at [0, 0] on img at bounding box center [0, 0] width 0 height 0
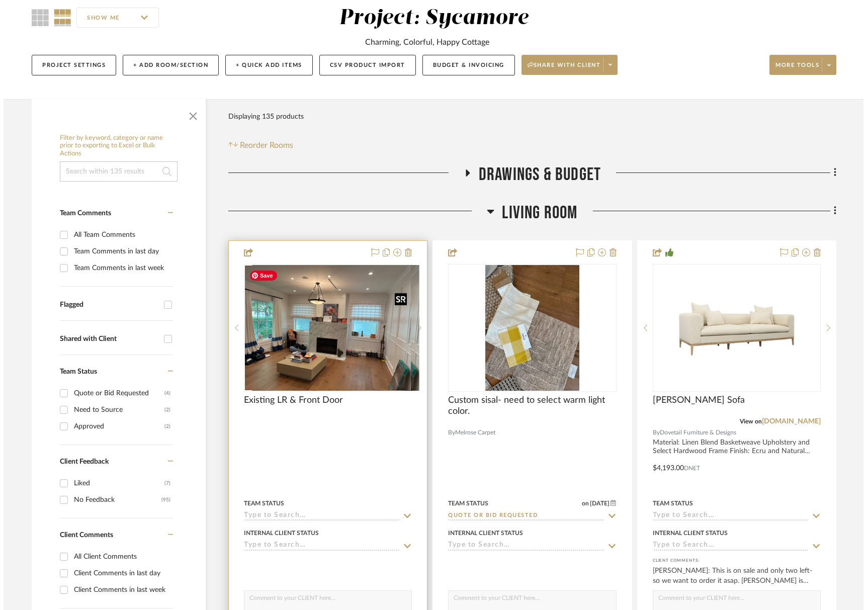
scroll to position [0, 0]
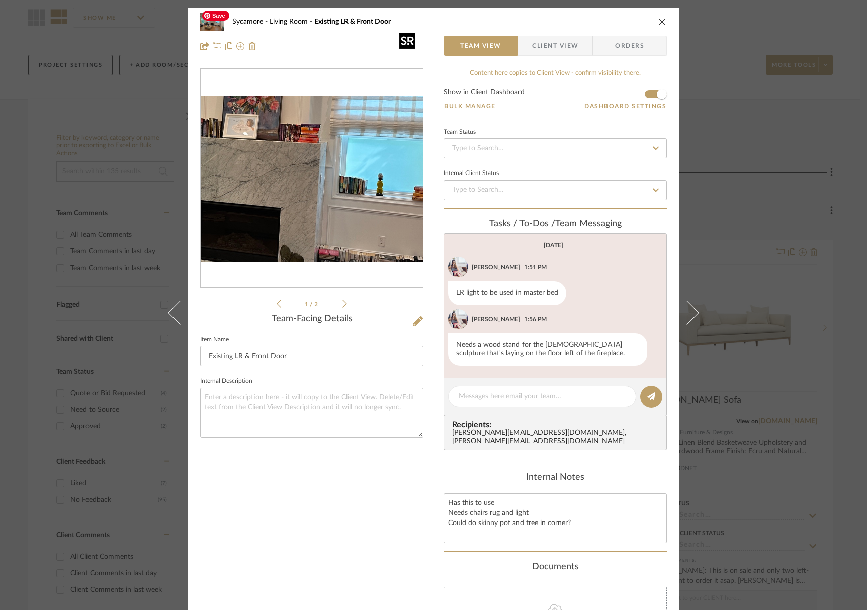
click at [331, 184] on img "0" at bounding box center [312, 179] width 222 height 166
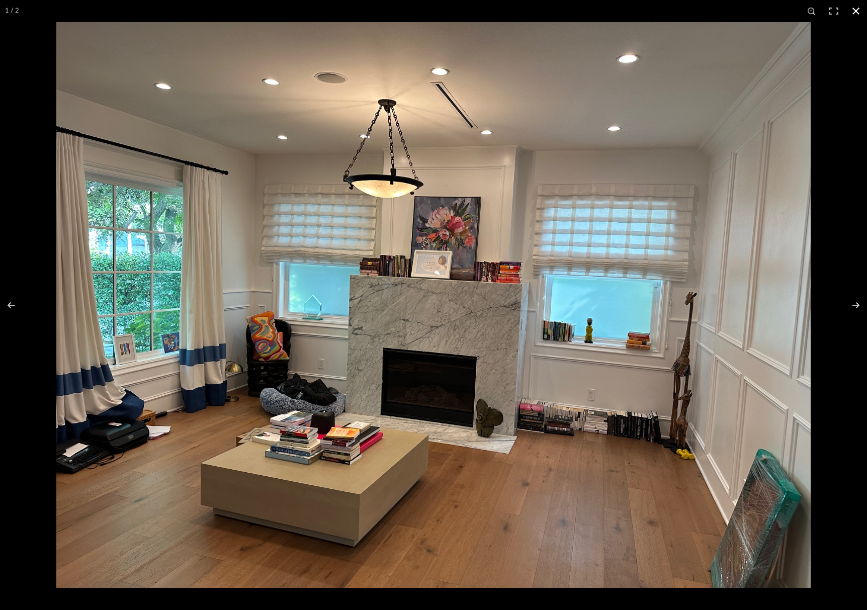
click at [856, 11] on button at bounding box center [856, 11] width 22 height 22
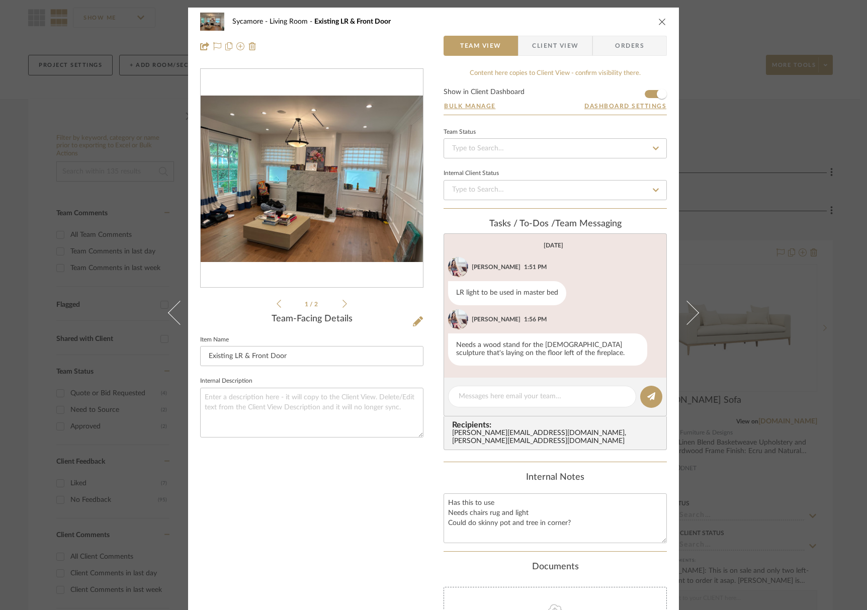
click at [663, 21] on button "close" at bounding box center [662, 21] width 9 height 9
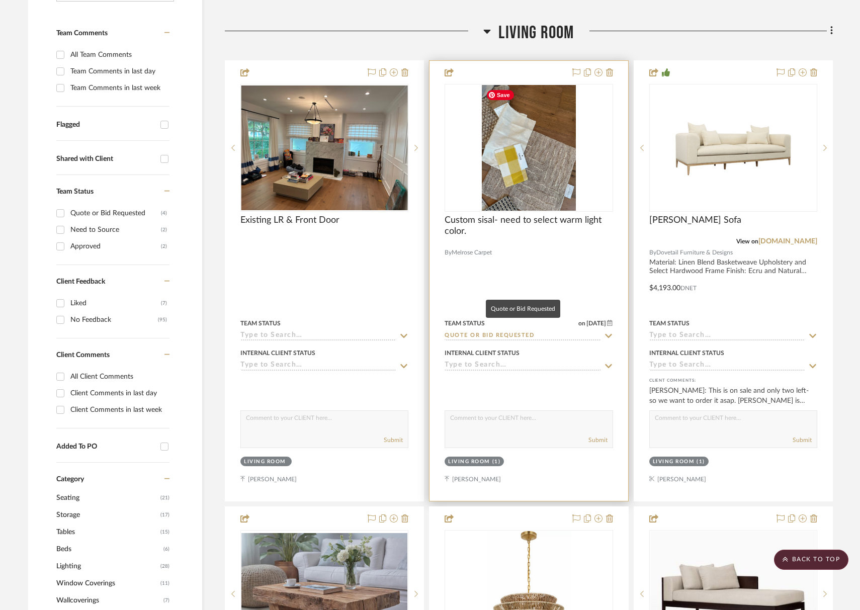
scroll to position [315, 0]
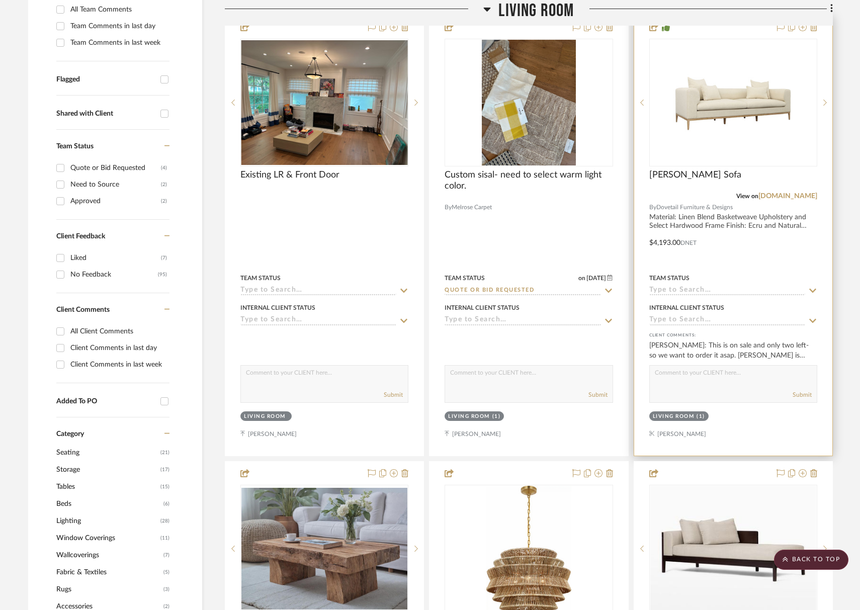
click at [672, 288] on input at bounding box center [727, 291] width 156 height 10
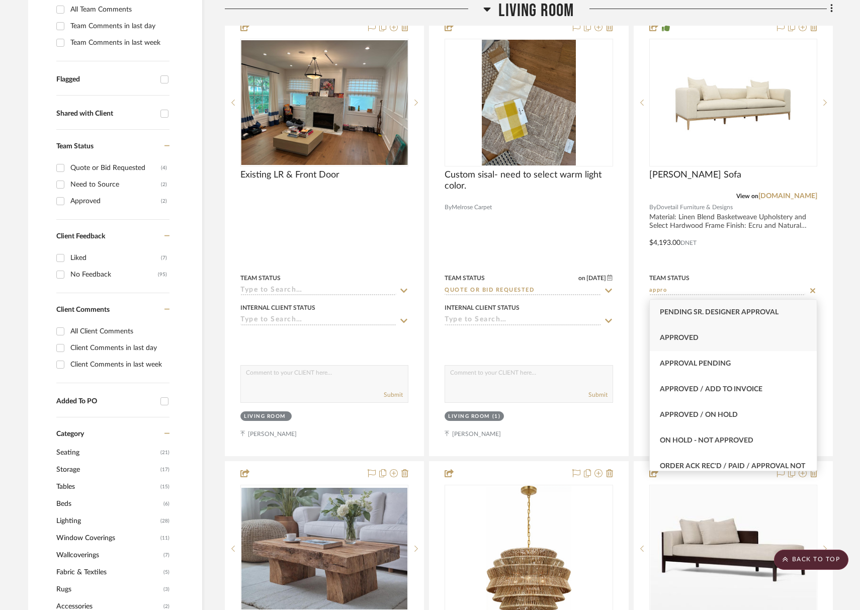
type input "appro"
click at [675, 343] on div "Approved" at bounding box center [733, 338] width 167 height 26
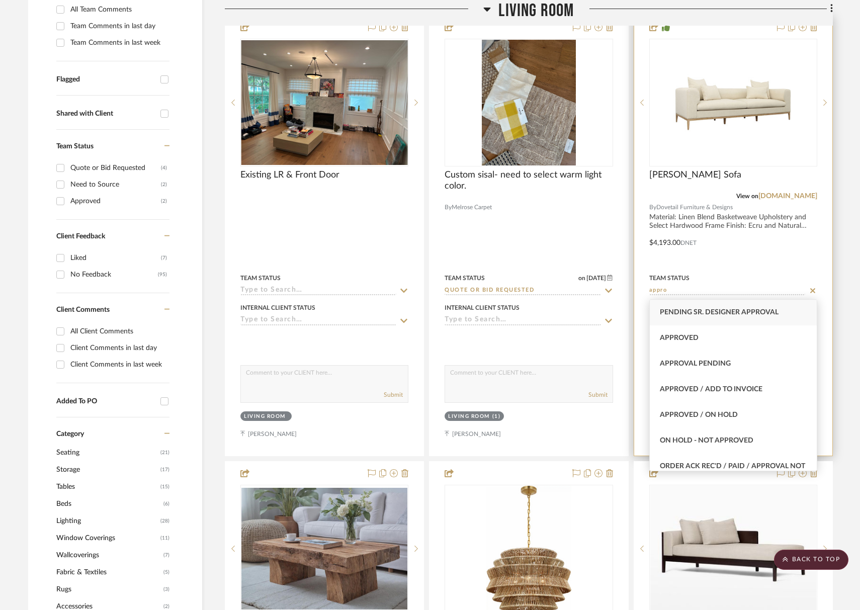
type input "[DATE]"
type input "Approved"
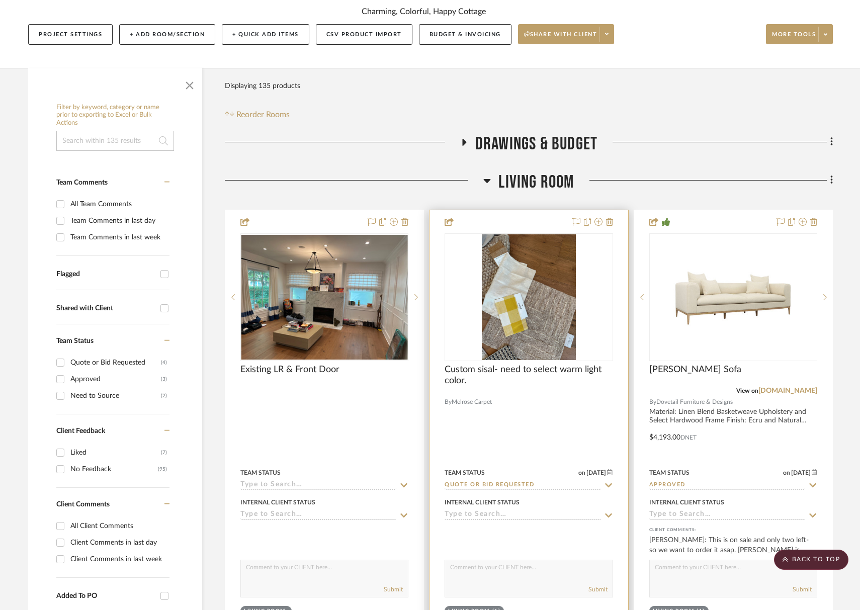
scroll to position [0, 0]
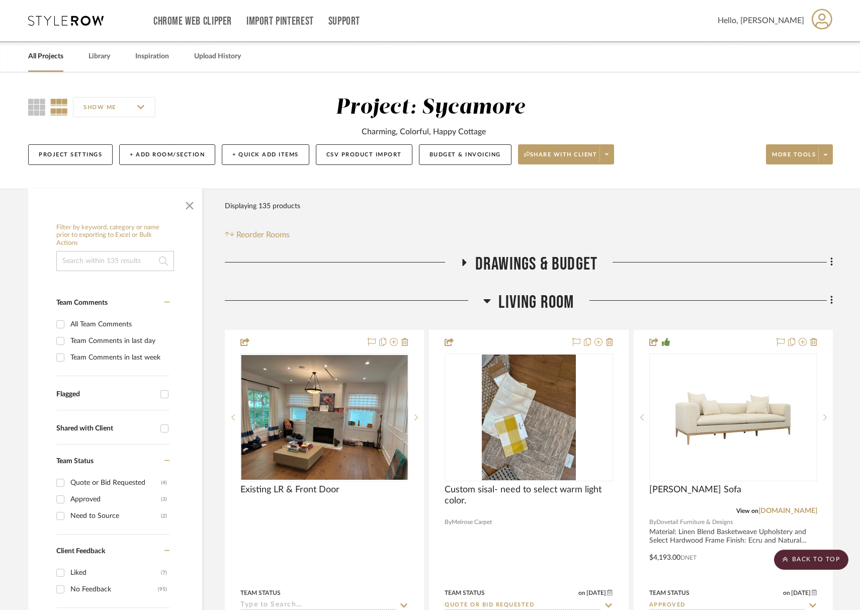
click at [519, 312] on span "Living Room" at bounding box center [535, 303] width 75 height 22
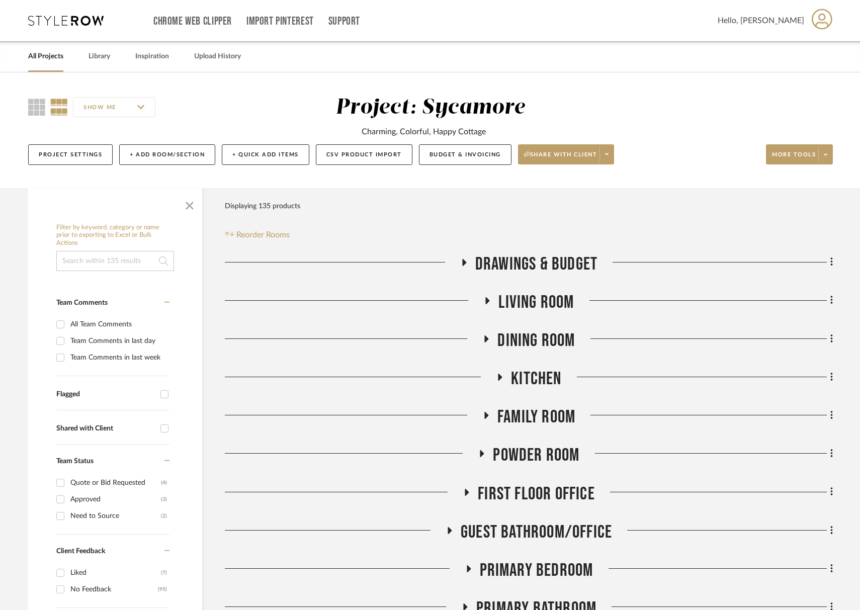
click at [519, 312] on span "Living Room" at bounding box center [535, 303] width 75 height 22
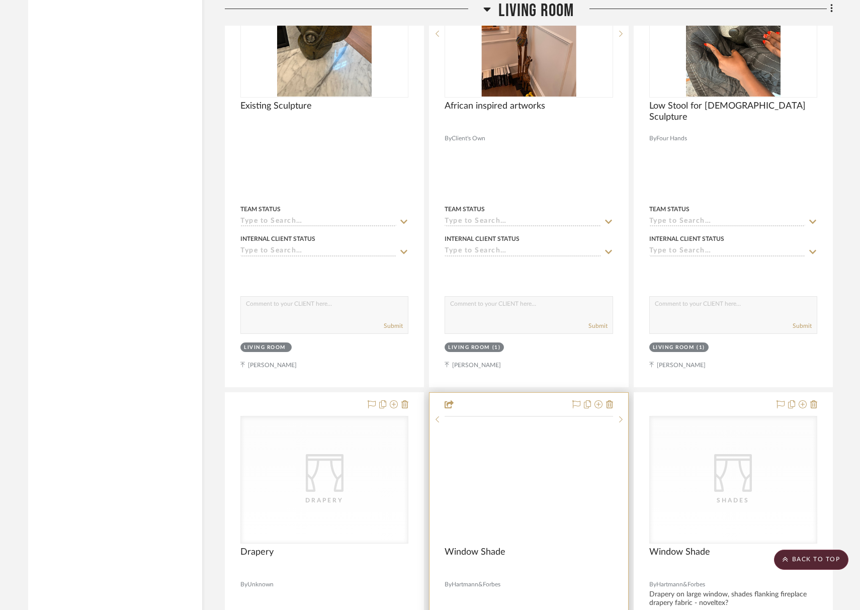
scroll to position [2224, 0]
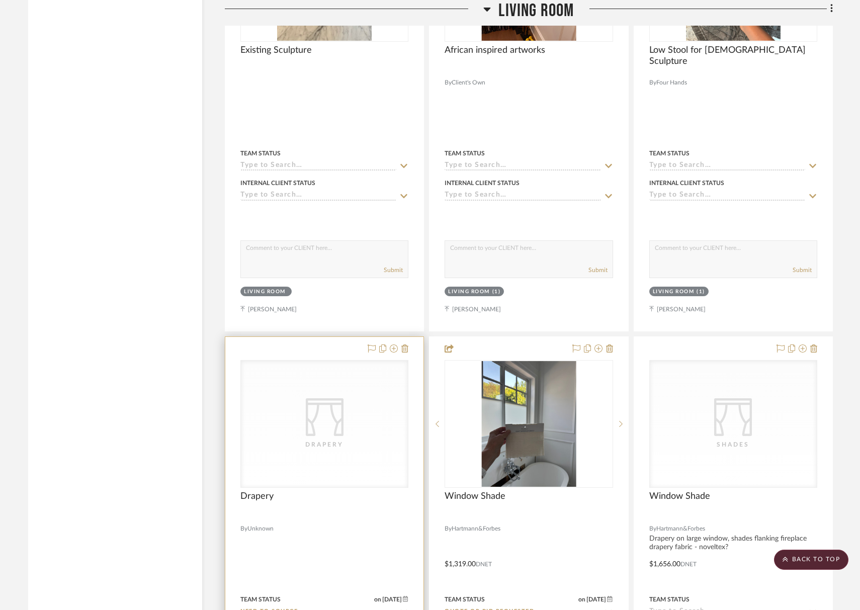
click at [337, 436] on div "CategoryIconFabrics Created with Sketch. Drapery" at bounding box center [324, 424] width 167 height 127
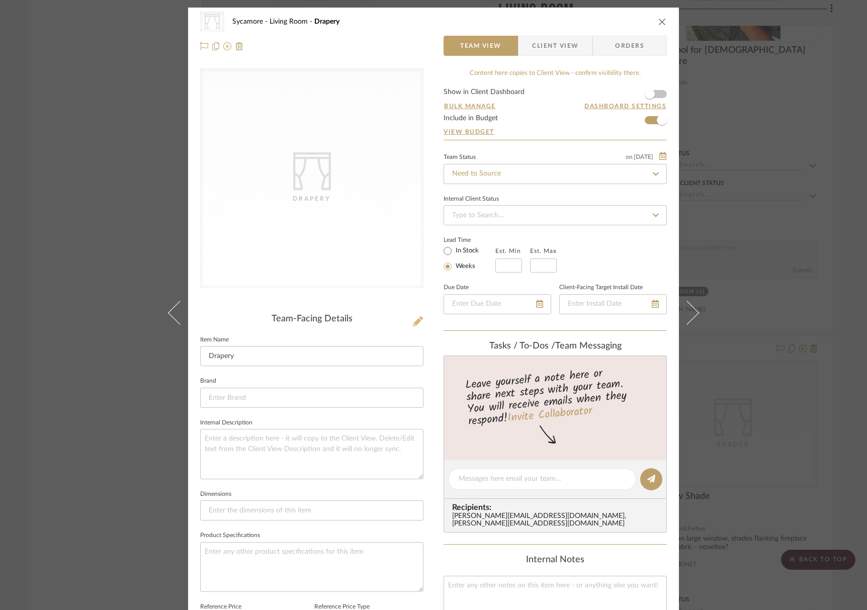
click at [414, 319] on icon at bounding box center [418, 321] width 10 height 10
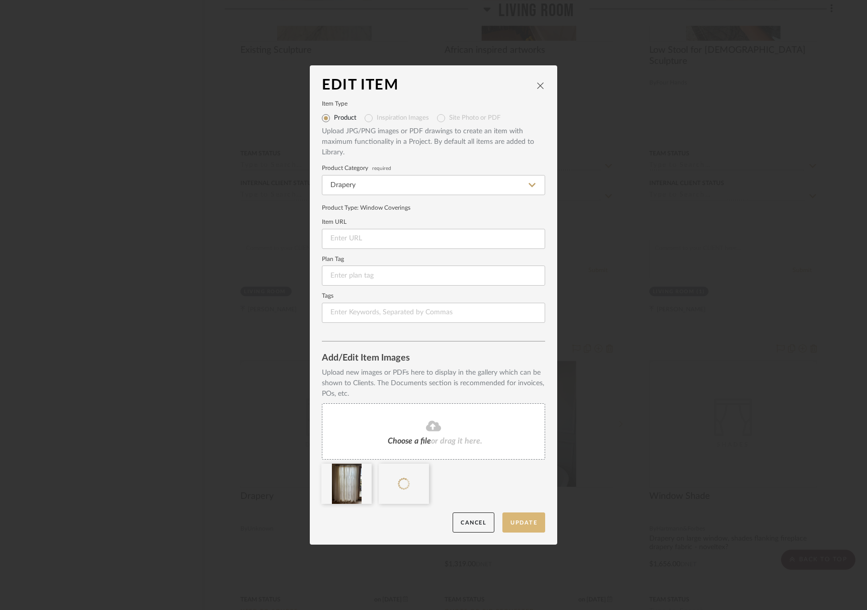
click at [522, 522] on button "Update" at bounding box center [524, 523] width 43 height 21
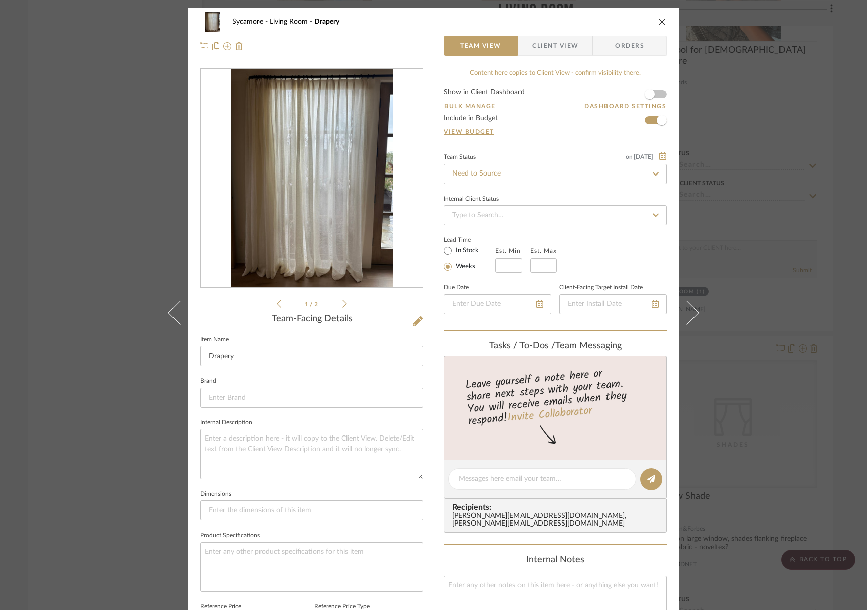
click at [658, 22] on icon "close" at bounding box center [662, 22] width 8 height 8
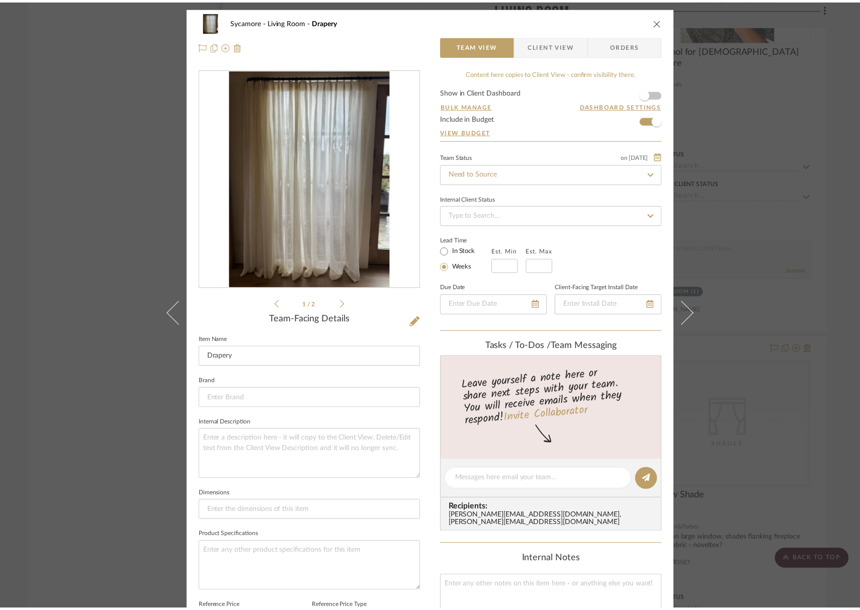
scroll to position [2224, 0]
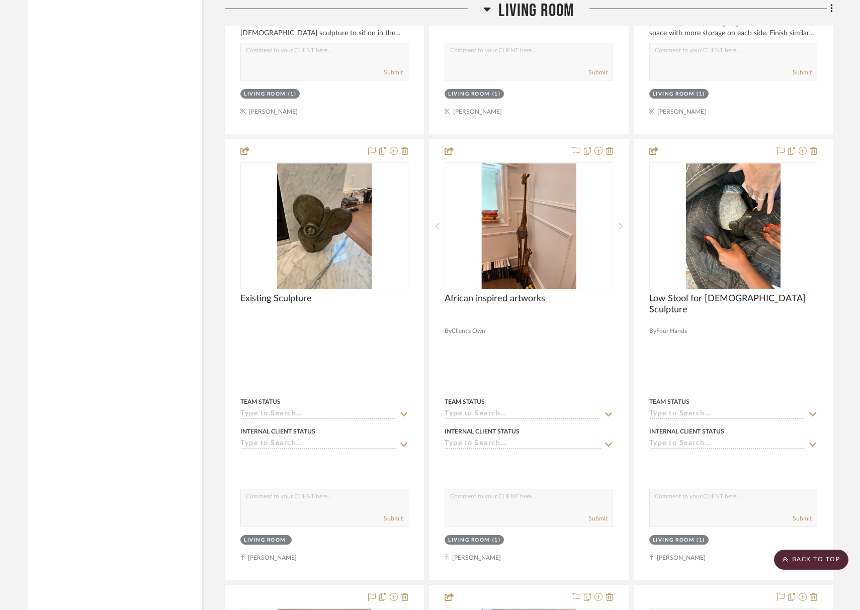
click at [546, 15] on span "Living Room" at bounding box center [535, 11] width 75 height 22
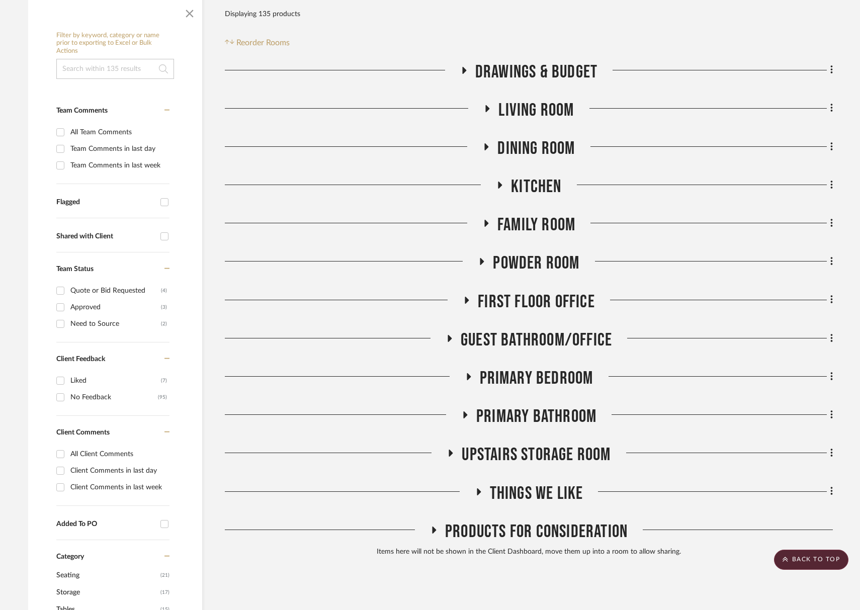
scroll to position [165, 0]
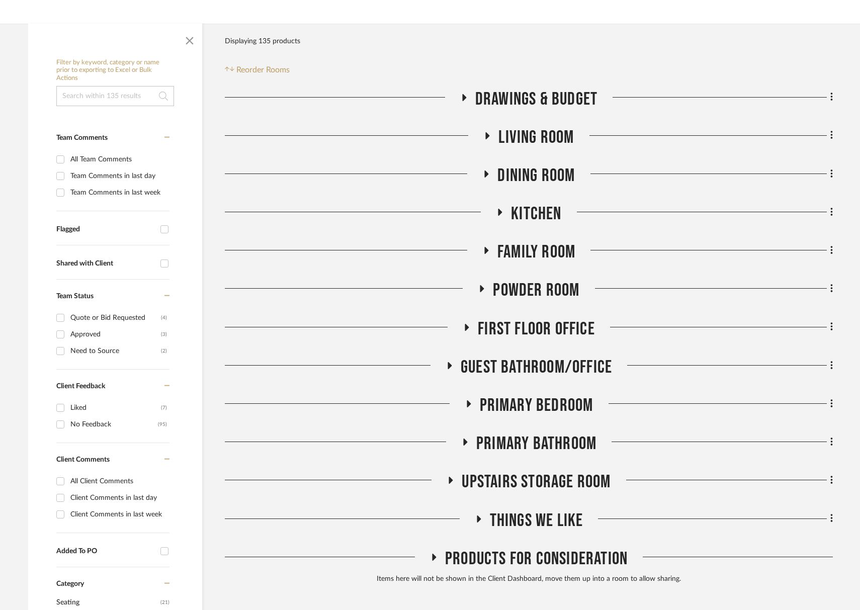
drag, startPoint x: 536, startPoint y: 180, endPoint x: 535, endPoint y: 187, distance: 6.6
click at [536, 180] on span "Dining Room" at bounding box center [535, 176] width 77 height 22
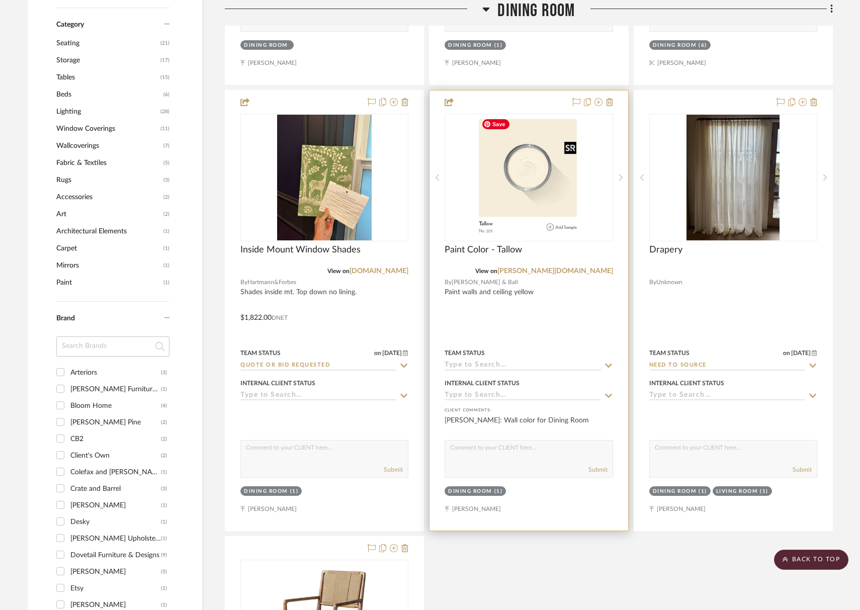
scroll to position [746, 0]
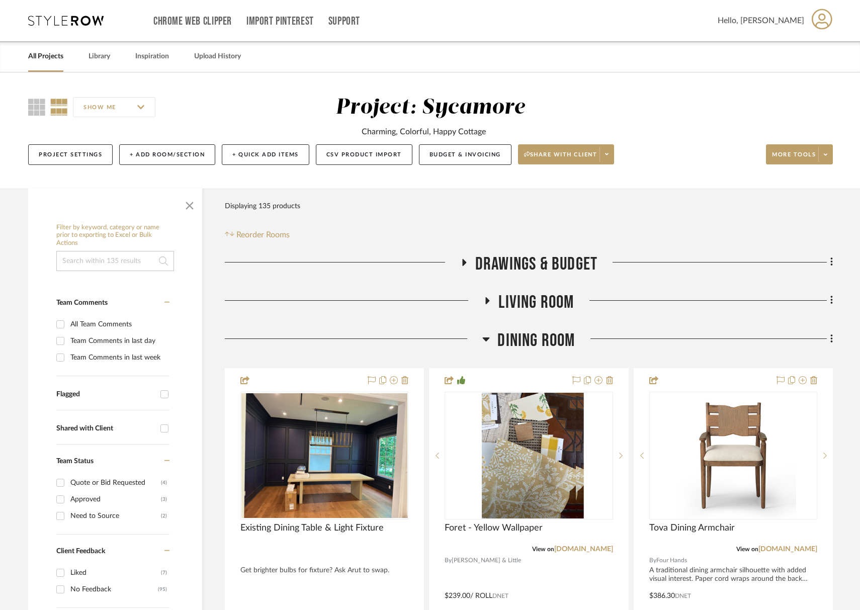
click at [555, 338] on span "Dining Room" at bounding box center [535, 341] width 77 height 22
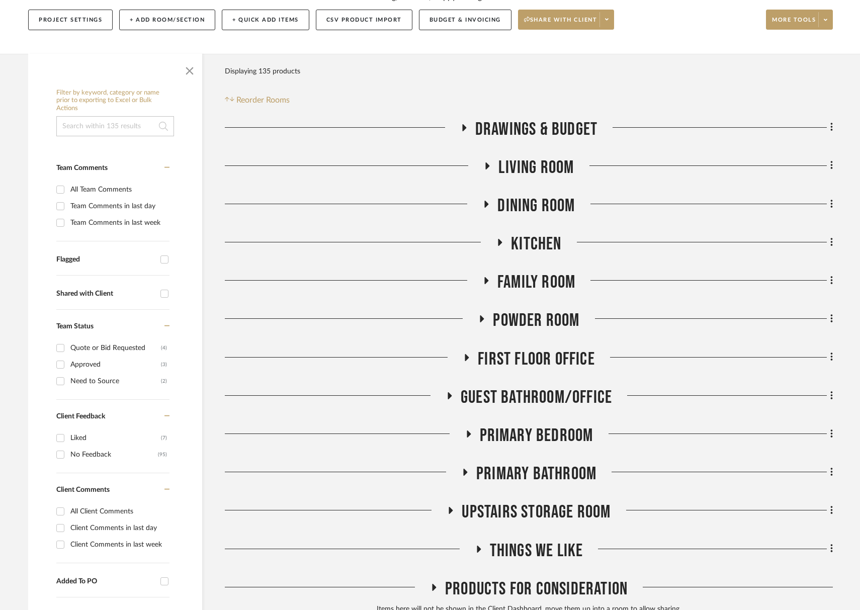
scroll to position [207, 0]
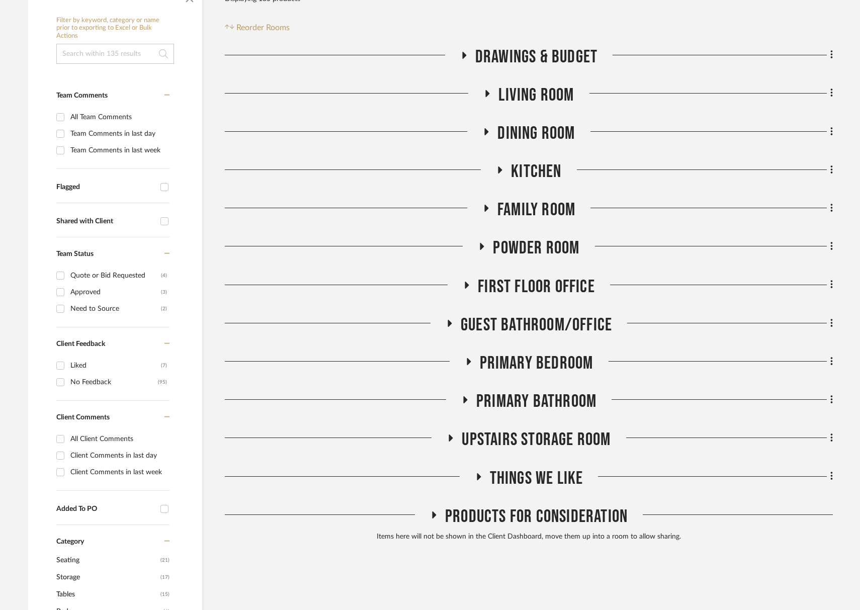
click at [546, 360] on span "Primary Bedroom" at bounding box center [537, 364] width 114 height 22
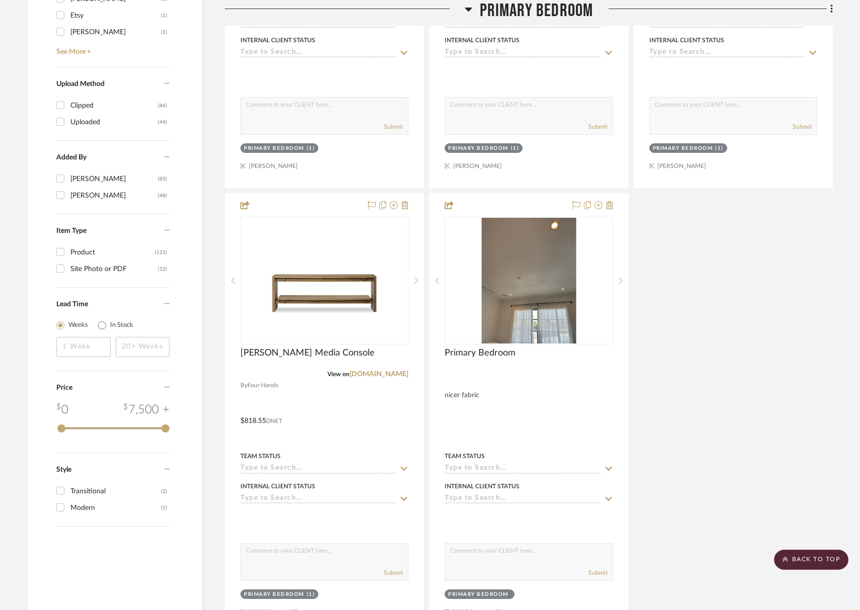
scroll to position [1607, 0]
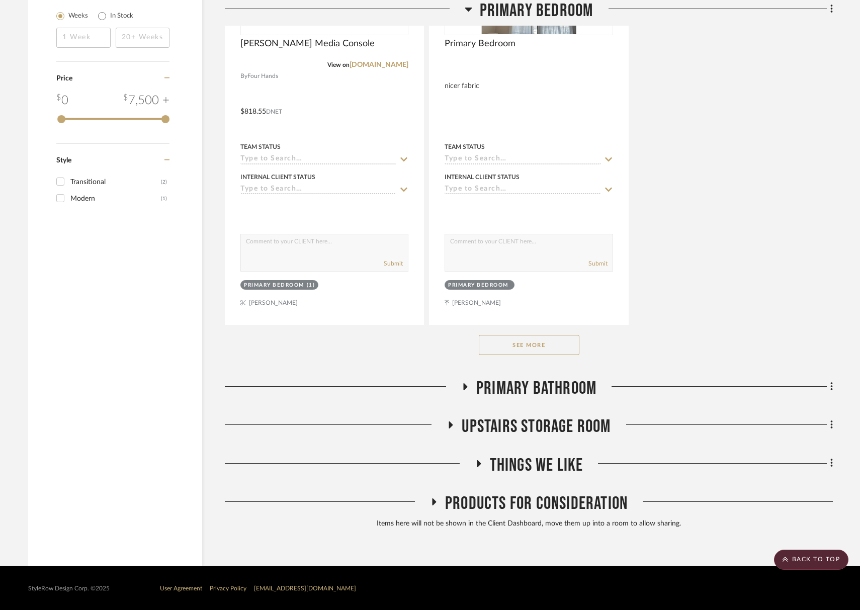
click at [543, 345] on button "See More" at bounding box center [529, 345] width 101 height 20
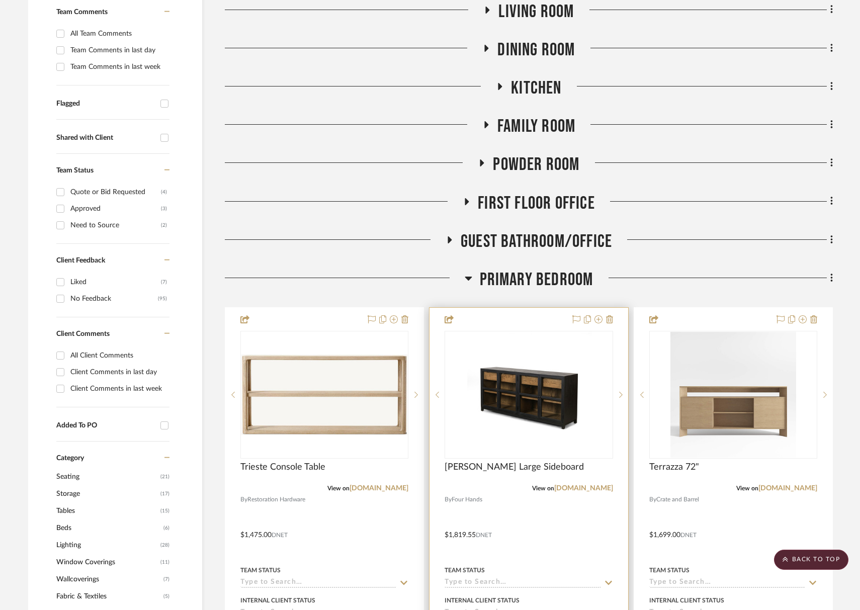
scroll to position [306, 0]
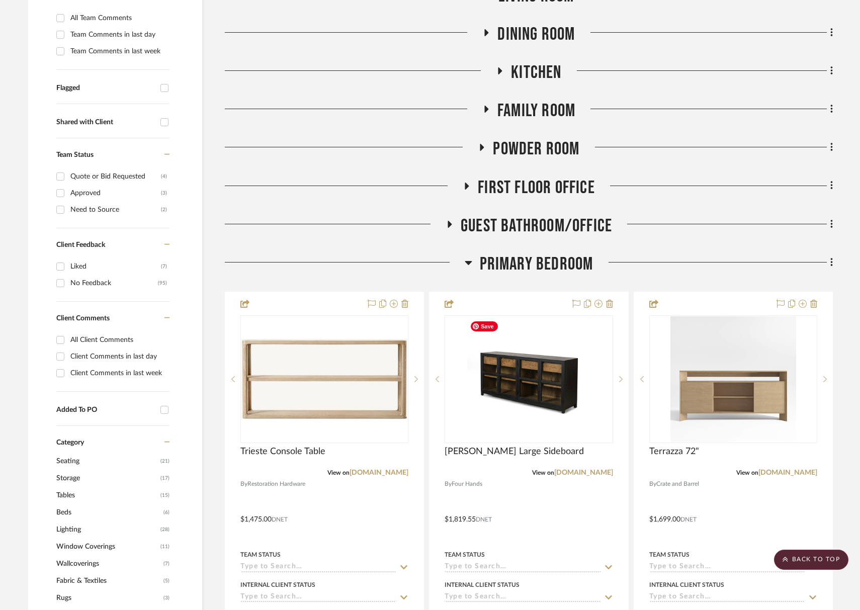
click at [538, 266] on span "Primary Bedroom" at bounding box center [537, 265] width 114 height 22
